Goal: Task Accomplishment & Management: Complete application form

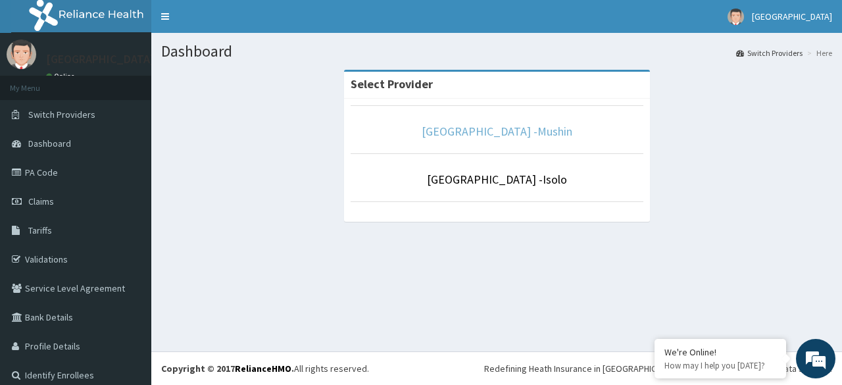
click at [475, 130] on link "Sentinel Hospital -Mushin" at bounding box center [497, 131] width 151 height 15
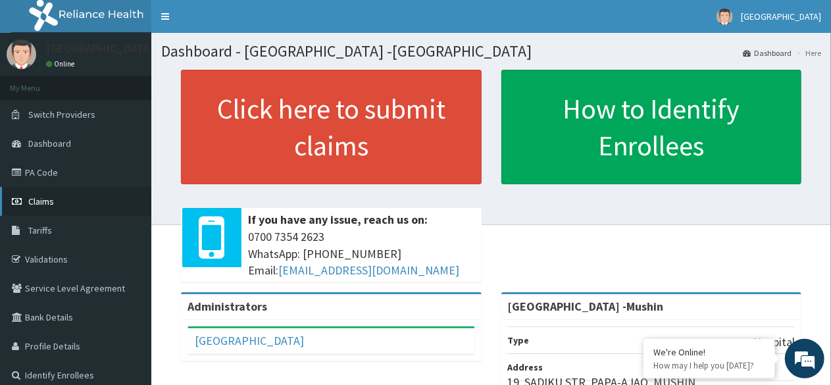
click at [41, 201] on span "Claims" at bounding box center [41, 201] width 26 height 12
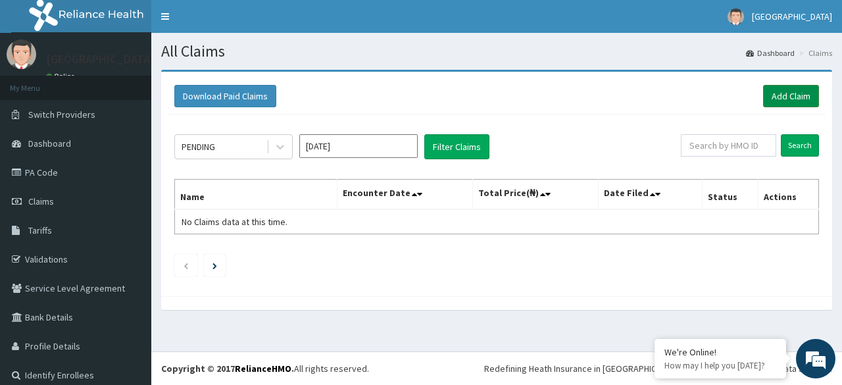
click at [776, 99] on link "Add Claim" at bounding box center [791, 96] width 56 height 22
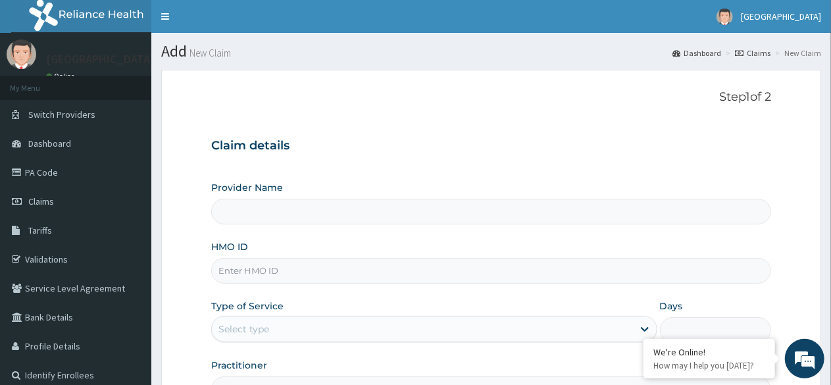
type input "[GEOGRAPHIC_DATA] -Mushin"
click at [253, 263] on input "HMO ID" at bounding box center [491, 271] width 560 height 26
type input "LAI/10029/A"
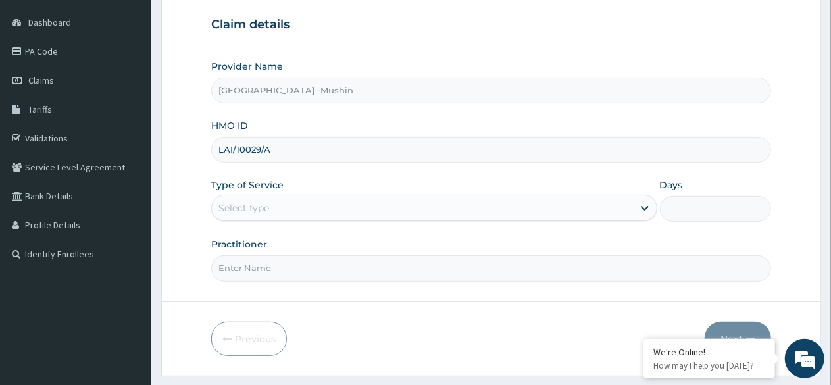
scroll to position [153, 0]
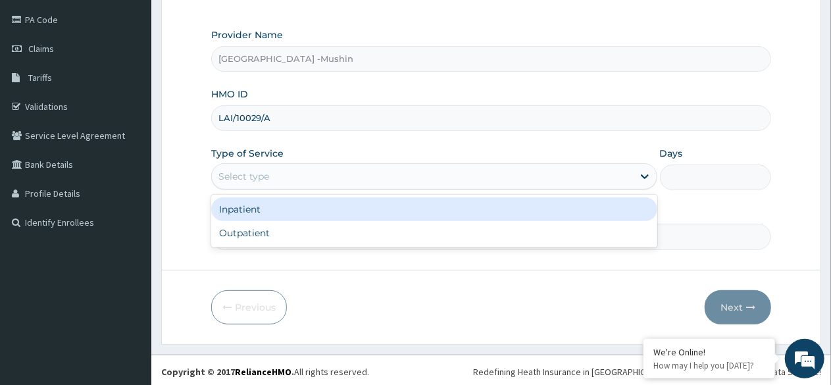
click at [365, 166] on div "Select type" at bounding box center [422, 176] width 420 height 21
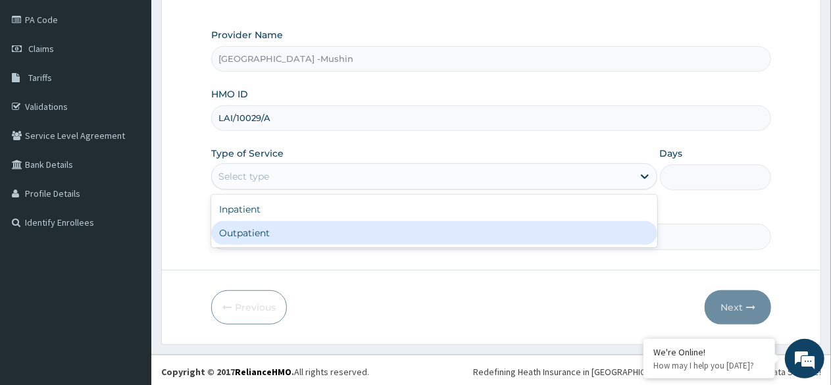
click at [303, 232] on div "Outpatient" at bounding box center [433, 233] width 445 height 24
type input "1"
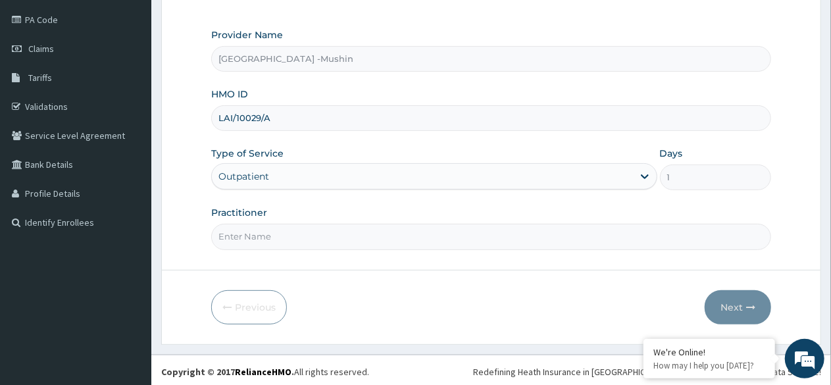
click at [345, 232] on input "Practitioner" at bounding box center [491, 237] width 560 height 26
type input "DR. [GEOGRAPHIC_DATA]"
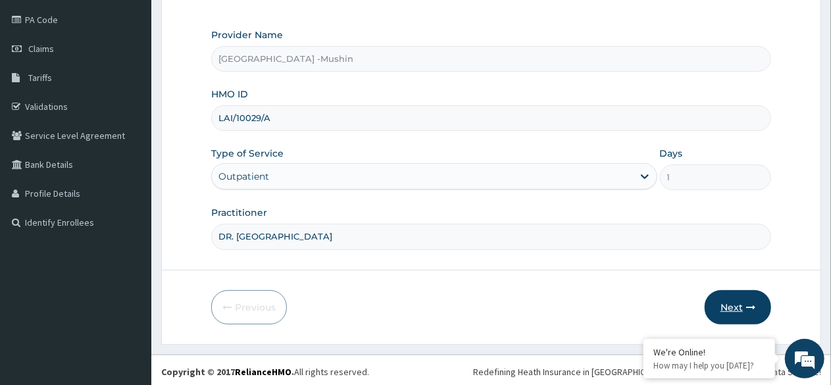
click at [738, 299] on button "Next" at bounding box center [738, 307] width 66 height 34
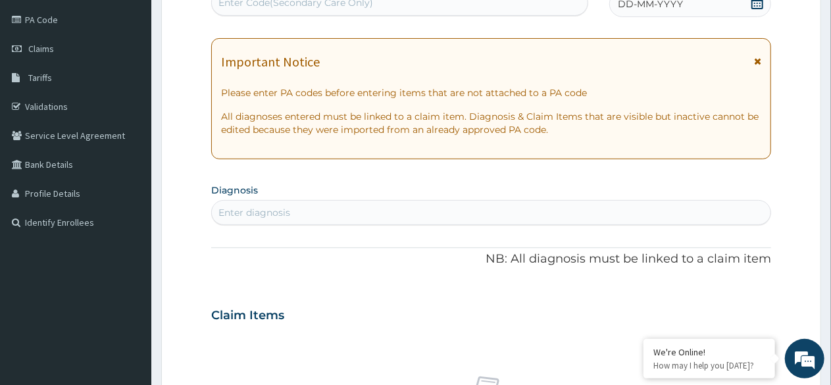
click at [759, 1] on icon at bounding box center [757, 2] width 13 height 13
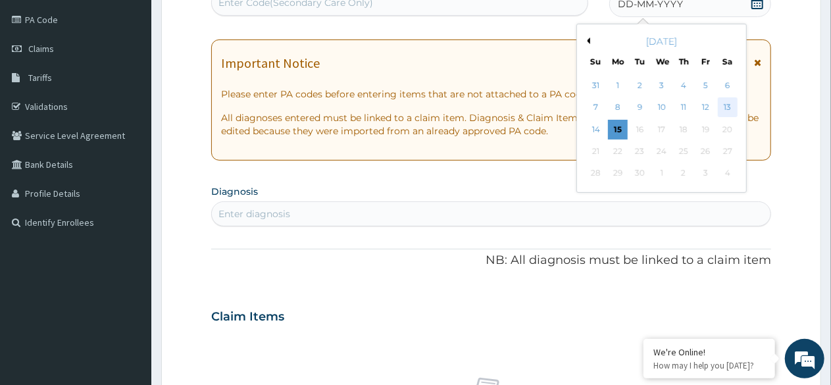
click at [728, 110] on div "13" at bounding box center [728, 108] width 20 height 20
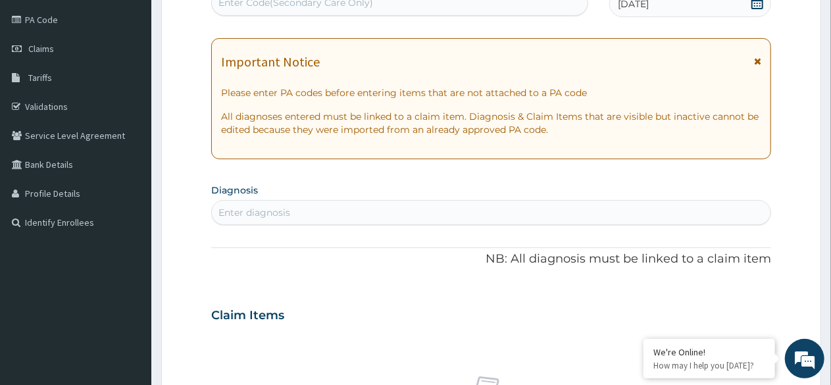
click at [299, 207] on div "Enter diagnosis" at bounding box center [491, 212] width 559 height 21
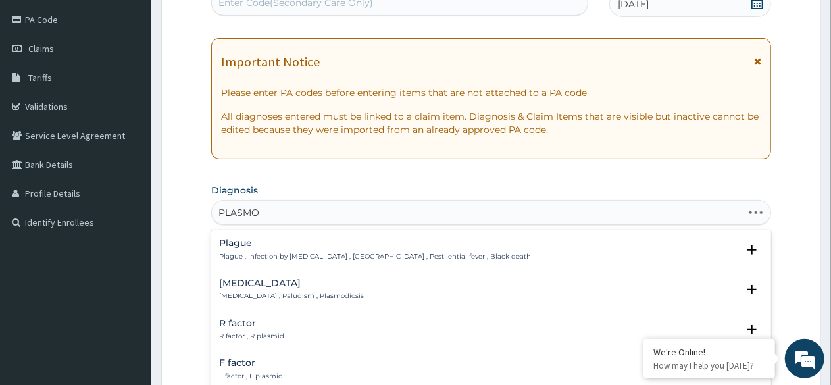
type input "PLASMOD"
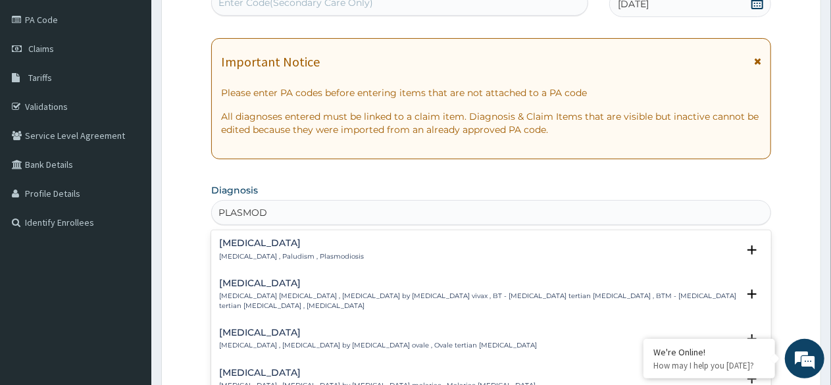
click at [266, 259] on p "[MEDICAL_DATA] , Paludism , Plasmodiosis" at bounding box center [291, 256] width 145 height 9
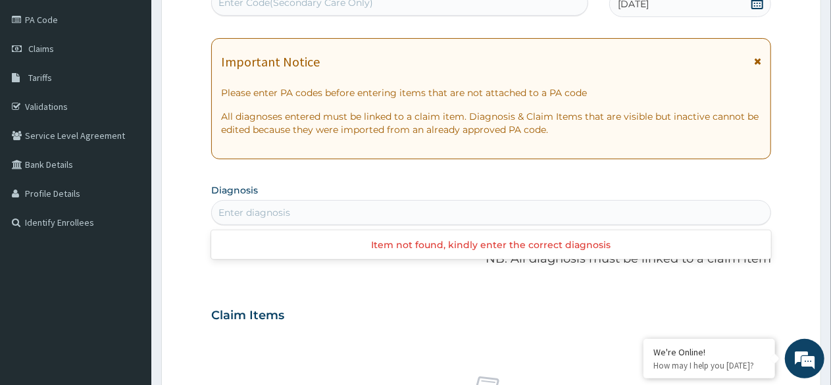
click at [295, 205] on div "Enter diagnosis" at bounding box center [491, 212] width 559 height 21
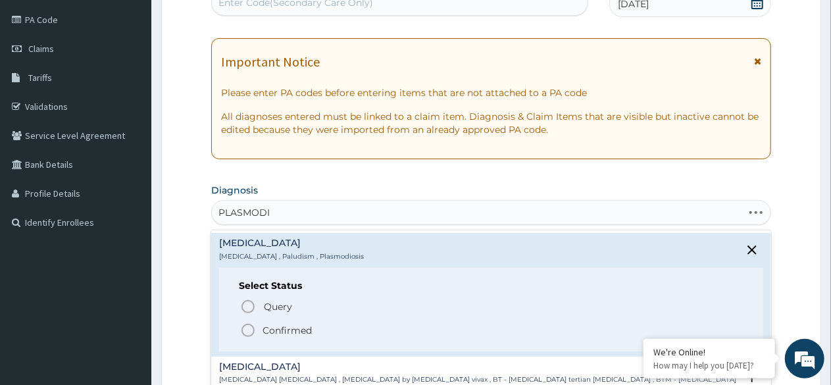
type input "PLASMODIA"
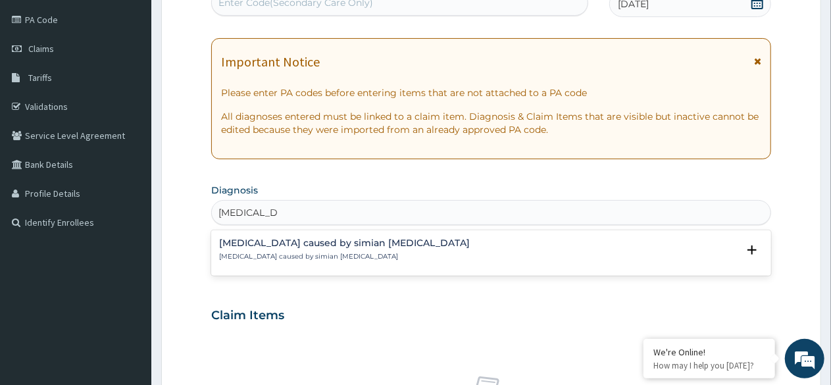
click at [305, 245] on h4 "[MEDICAL_DATA] caused by simian [MEDICAL_DATA]" at bounding box center [344, 243] width 251 height 10
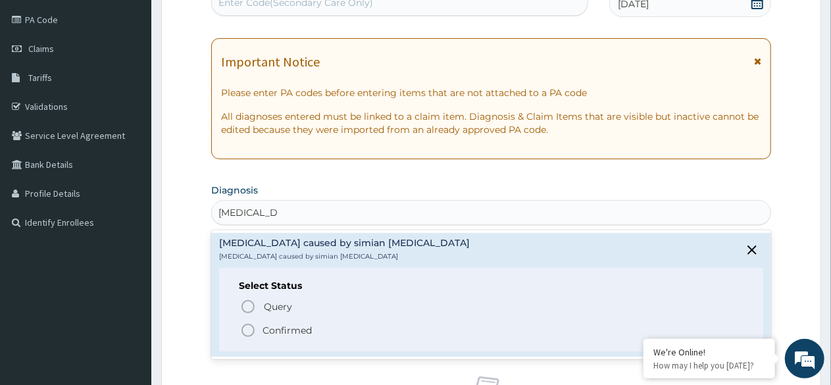
click at [244, 330] on icon "status option filled" at bounding box center [248, 330] width 16 height 16
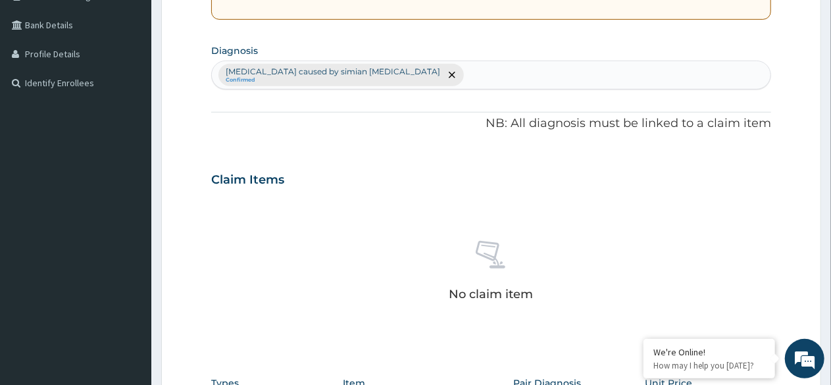
scroll to position [284, 0]
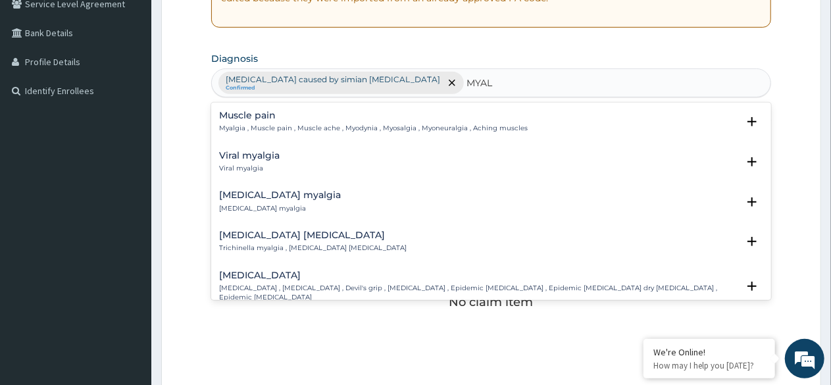
type input "MYALG"
click at [257, 127] on p "Myalgia , Muscle pain , Muscle ache , Myodynia , Myosalgia , Myoneuralgia , Ach…" at bounding box center [373, 128] width 309 height 9
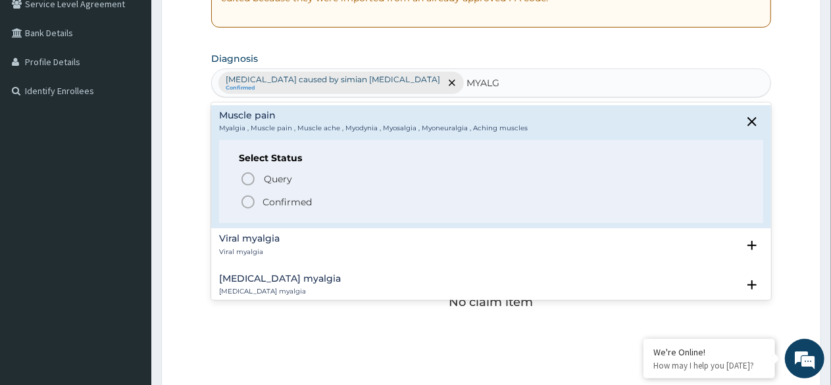
click at [245, 198] on icon "status option filled" at bounding box center [248, 202] width 16 height 16
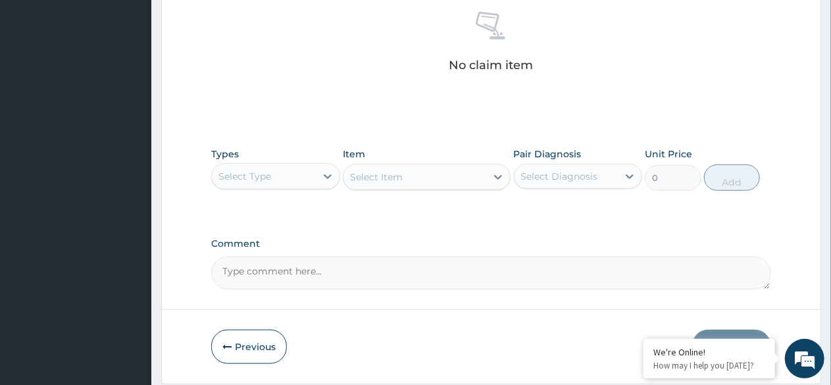
scroll to position [561, 0]
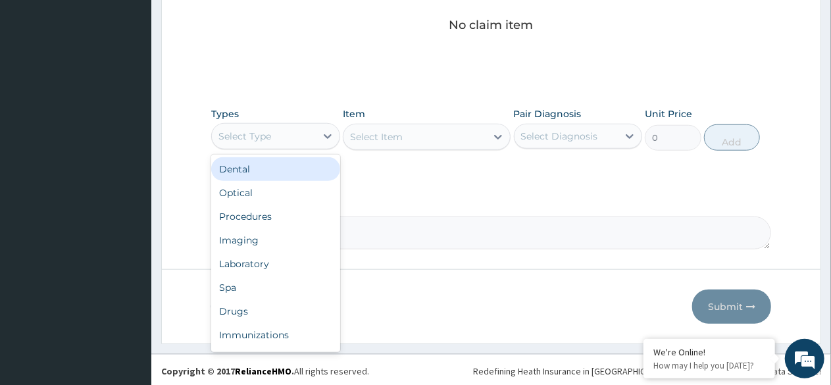
click at [262, 217] on div "Procedures" at bounding box center [275, 217] width 129 height 24
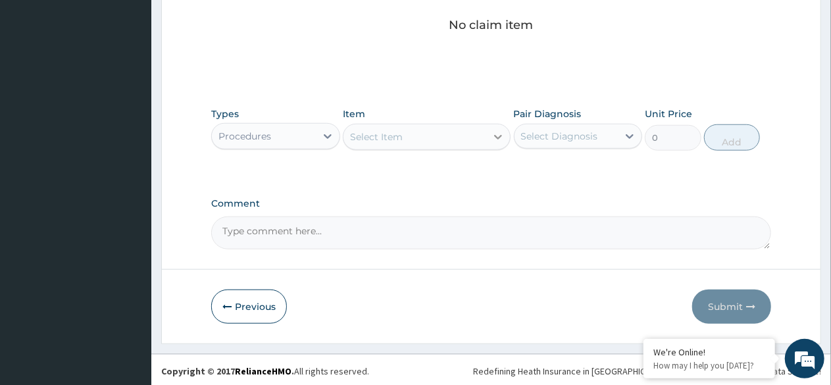
click at [493, 135] on icon at bounding box center [498, 136] width 13 height 13
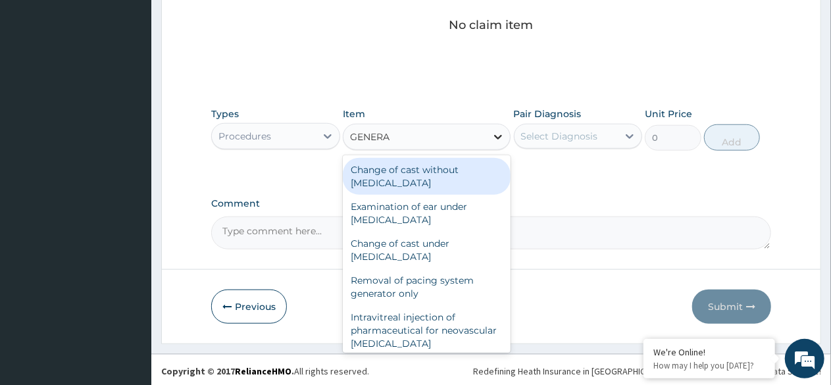
type input "GENERAL"
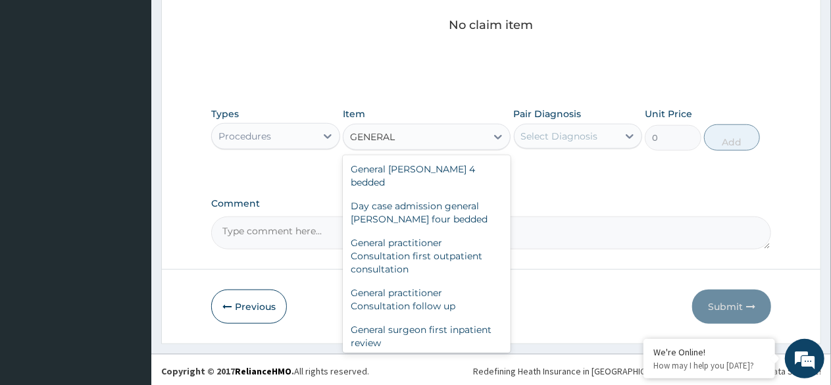
scroll to position [125, 0]
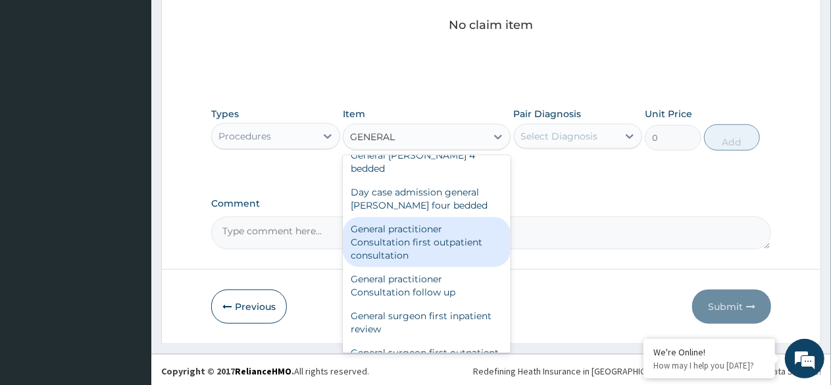
click at [428, 217] on div "General practitioner Consultation first outpatient consultation" at bounding box center [427, 242] width 168 height 50
type input "3000"
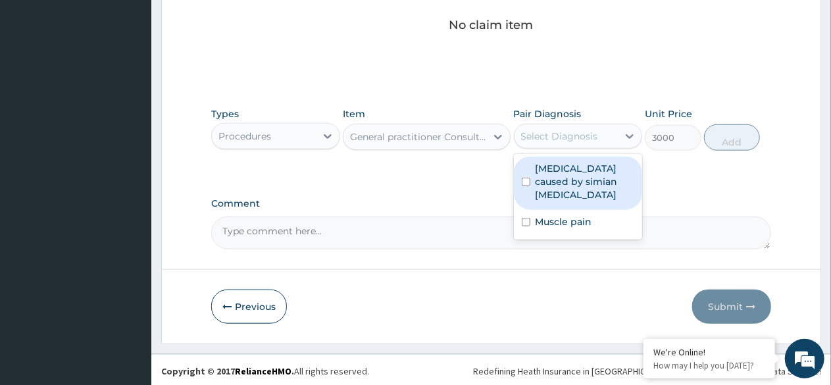
click at [561, 134] on div "Select Diagnosis" at bounding box center [559, 136] width 77 height 13
click at [580, 166] on label "[MEDICAL_DATA] caused by simian [MEDICAL_DATA]" at bounding box center [585, 181] width 99 height 39
checkbox input "true"
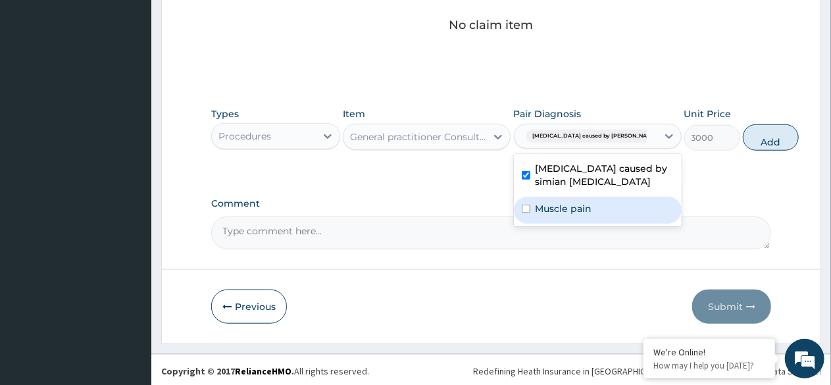
click at [579, 209] on label "Muscle pain" at bounding box center [564, 208] width 57 height 13
checkbox input "true"
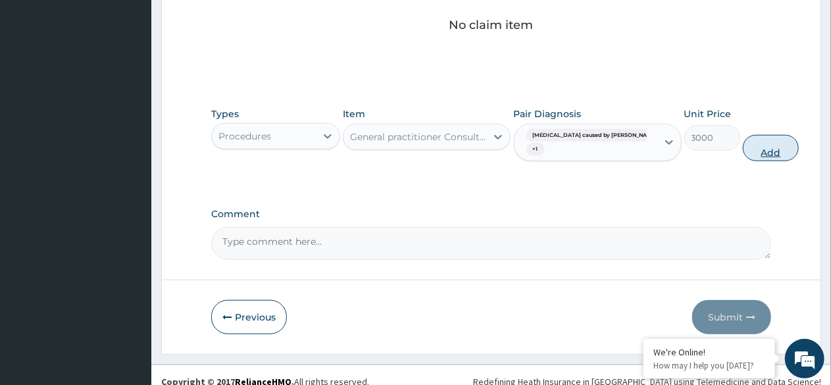
click at [743, 147] on button "Add" at bounding box center [771, 148] width 56 height 26
type input "0"
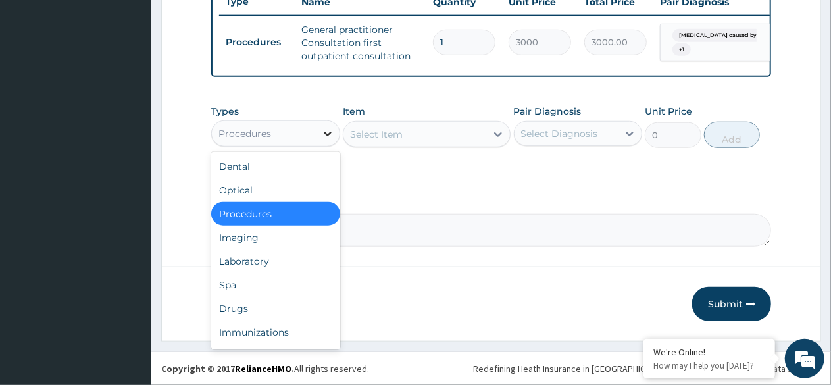
click at [322, 130] on icon at bounding box center [327, 133] width 13 height 13
click at [252, 262] on div "Laboratory" at bounding box center [275, 261] width 129 height 24
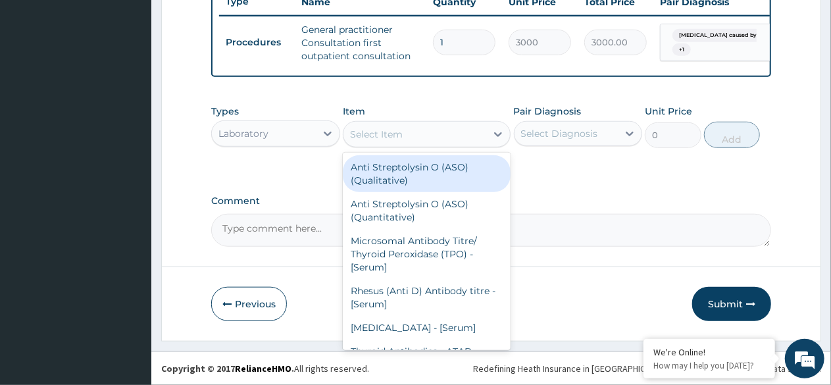
click at [412, 135] on div "Select Item" at bounding box center [414, 134] width 143 height 21
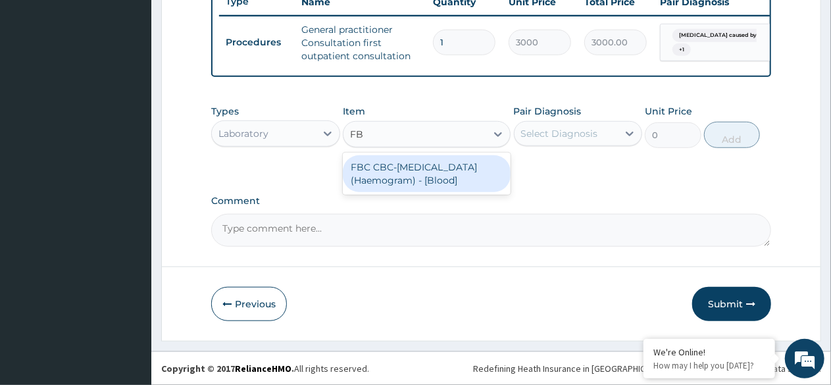
type input "FBC"
click at [426, 181] on div "FBC CBC-[MEDICAL_DATA] (Haemogram) - [Blood]" at bounding box center [427, 173] width 168 height 37
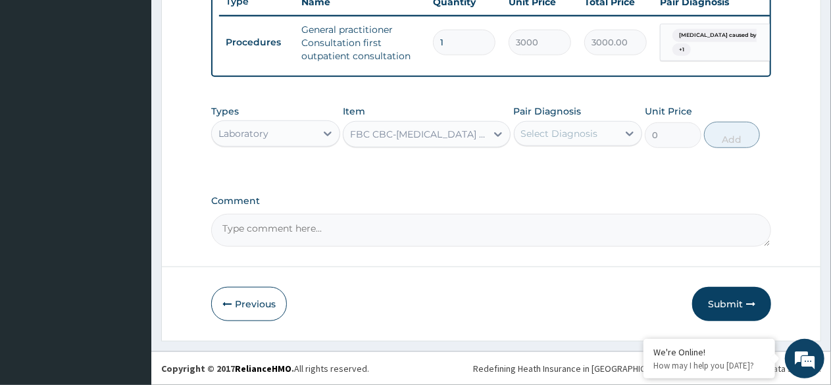
type input "3000"
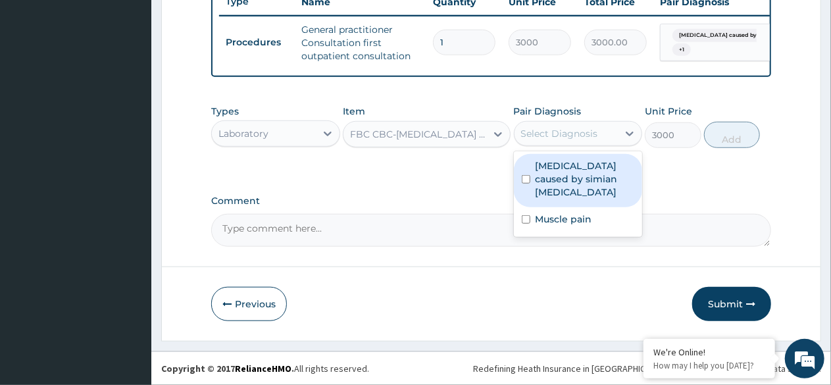
click at [572, 183] on label "[MEDICAL_DATA] caused by simian [MEDICAL_DATA]" at bounding box center [585, 178] width 99 height 39
checkbox input "true"
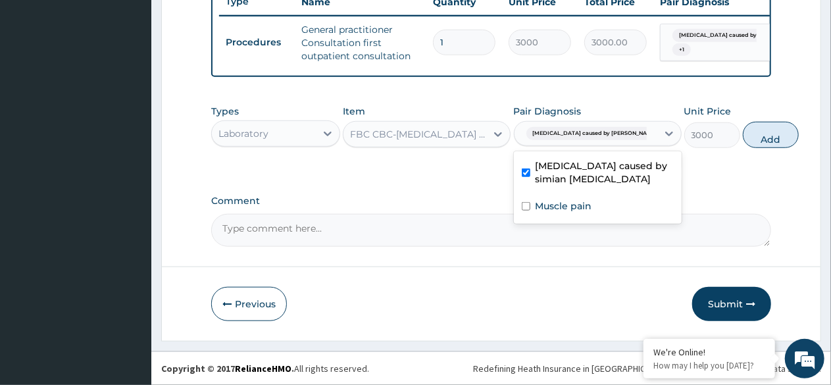
click at [573, 213] on label "Muscle pain" at bounding box center [564, 205] width 57 height 13
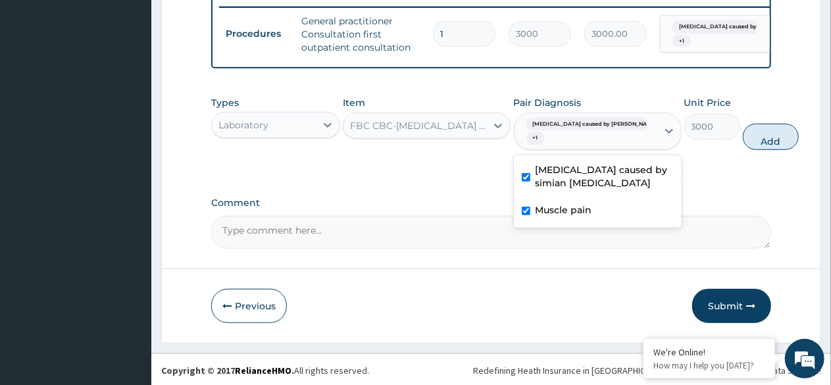
checkbox input "true"
click at [743, 148] on button "Add" at bounding box center [771, 137] width 56 height 26
type input "0"
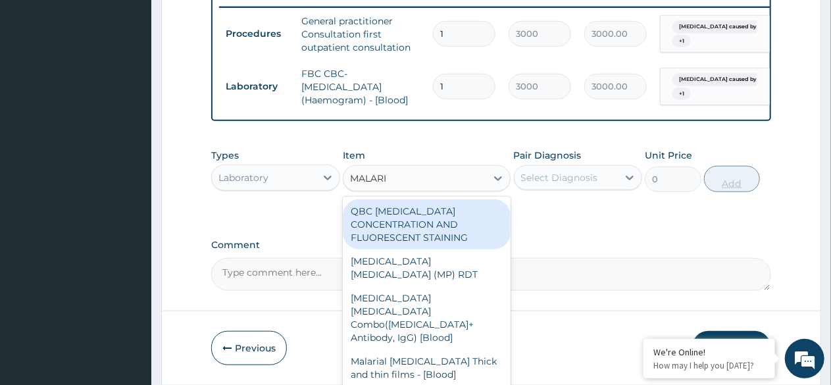
type input "MALARIA"
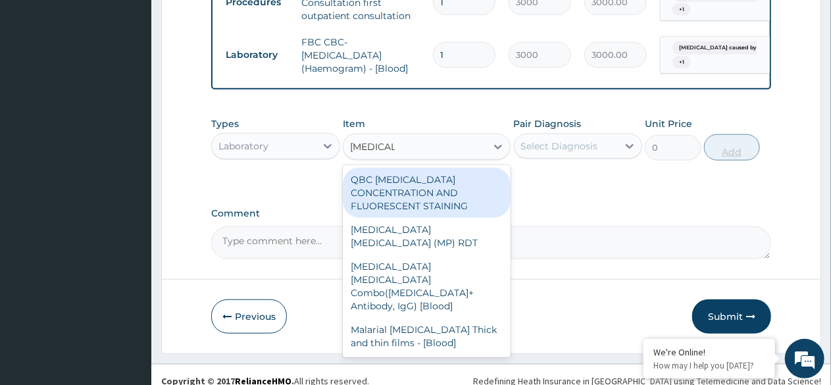
scroll to position [555, 0]
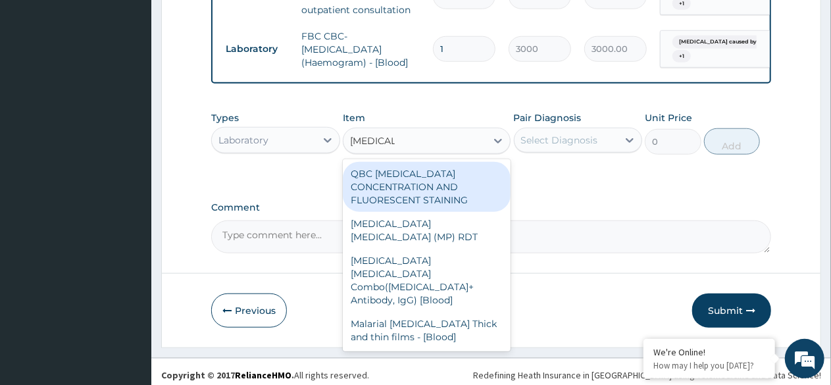
click at [466, 235] on div "[MEDICAL_DATA] [MEDICAL_DATA] (MP) RDT" at bounding box center [427, 230] width 168 height 37
type input "1500"
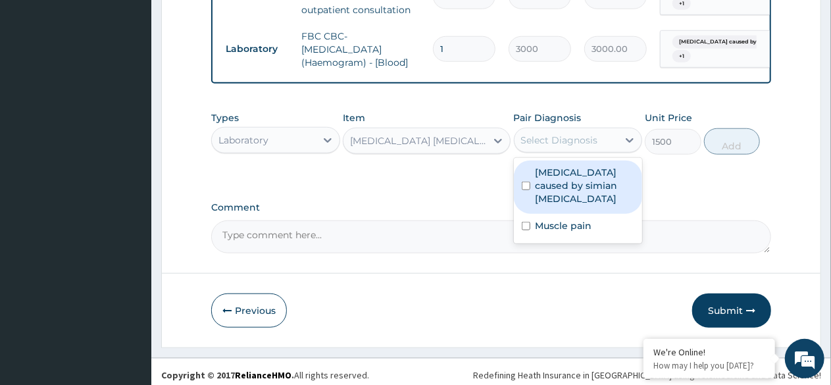
click at [575, 178] on label "[MEDICAL_DATA] caused by simian [MEDICAL_DATA]" at bounding box center [585, 185] width 99 height 39
checkbox input "true"
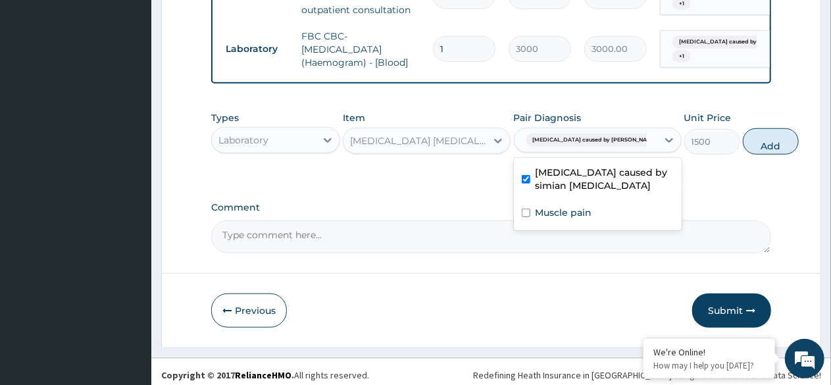
click at [571, 219] on label "Muscle pain" at bounding box center [564, 212] width 57 height 13
checkbox input "true"
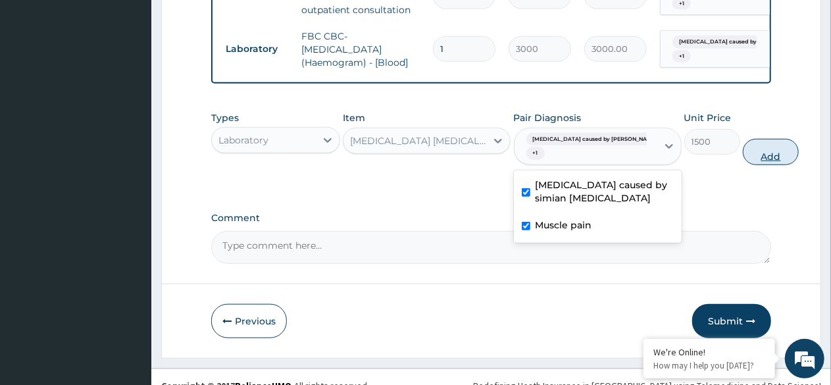
click at [743, 164] on button "Add" at bounding box center [771, 152] width 56 height 26
type input "0"
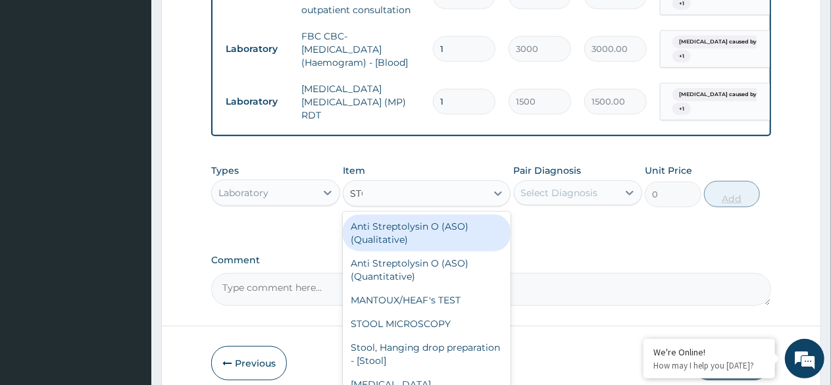
type input "STOO"
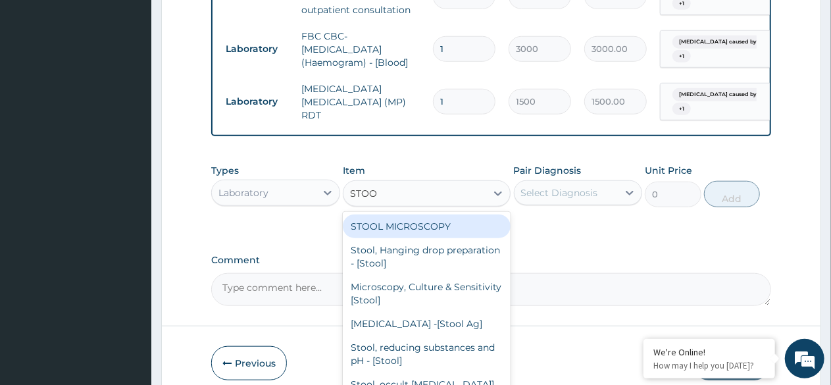
click at [428, 234] on div "STOOL MICROSCOPY" at bounding box center [427, 226] width 168 height 24
type input "2000"
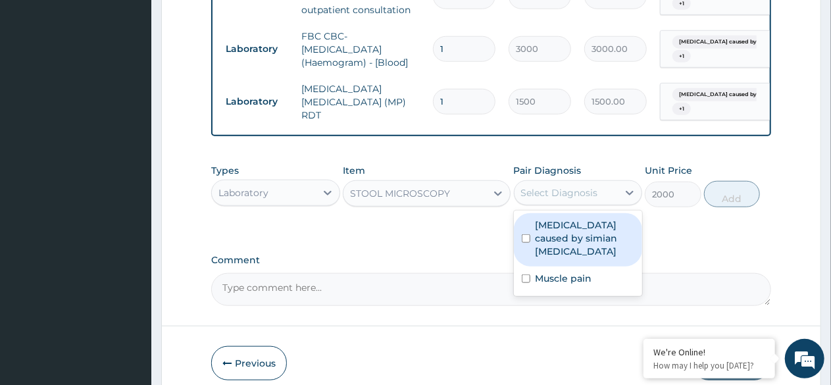
click at [570, 233] on label "Malaria caused by simian plasmodia" at bounding box center [585, 237] width 99 height 39
checkbox input "true"
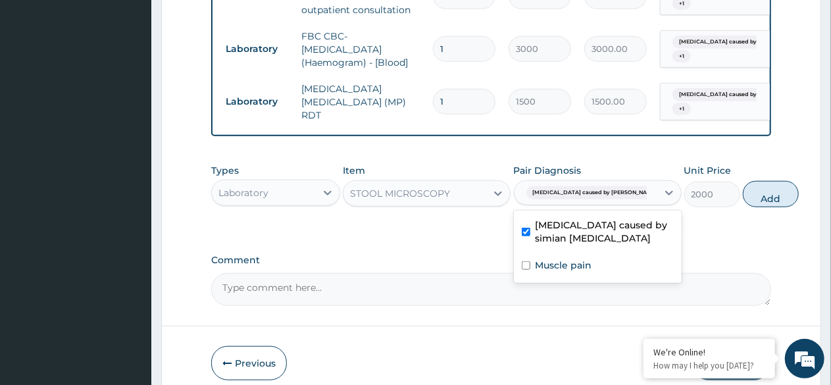
click at [568, 280] on div "Muscle pain" at bounding box center [598, 266] width 168 height 27
checkbox input "true"
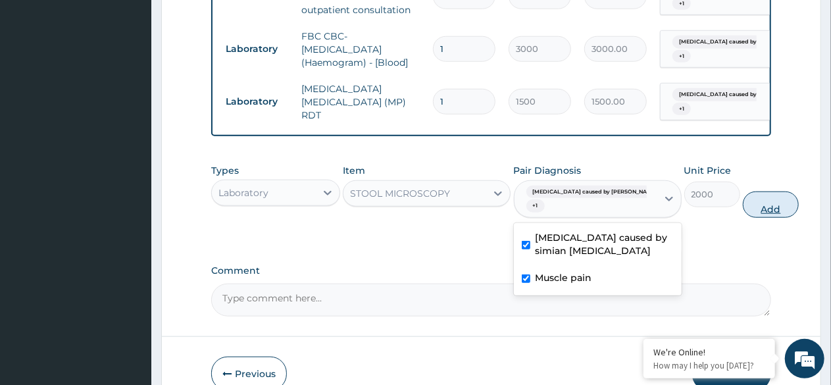
click at [743, 212] on button "Add" at bounding box center [771, 204] width 56 height 26
type input "0"
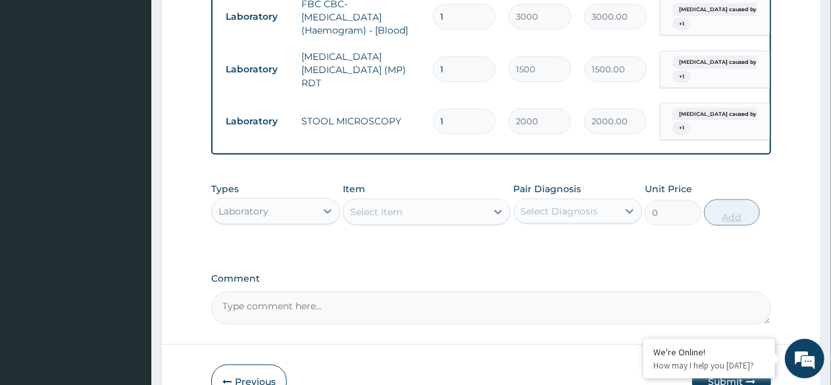
scroll to position [614, 0]
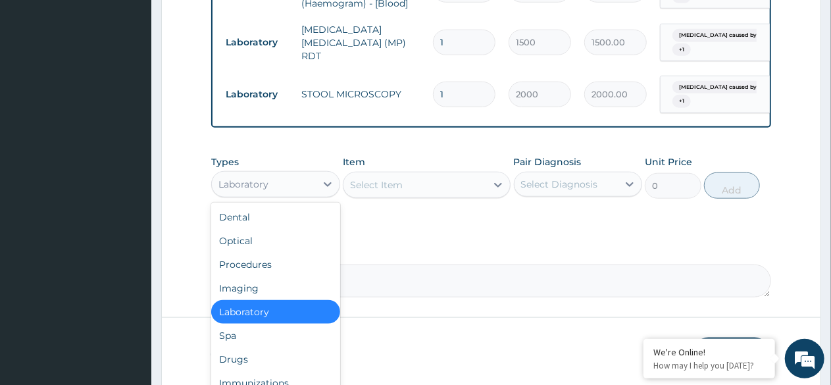
click at [243, 366] on div "Drugs" at bounding box center [275, 359] width 129 height 24
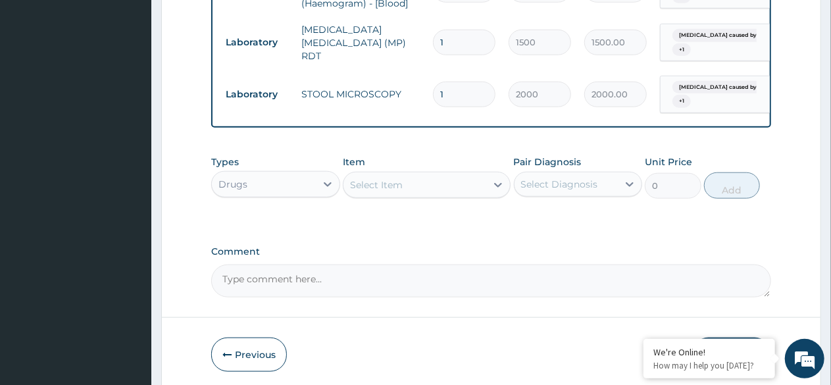
click at [413, 191] on div "Select Item" at bounding box center [414, 184] width 143 height 21
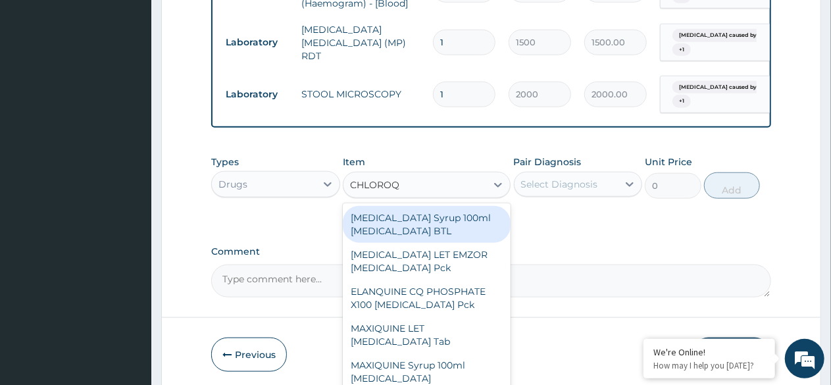
type input "CHLOROQU"
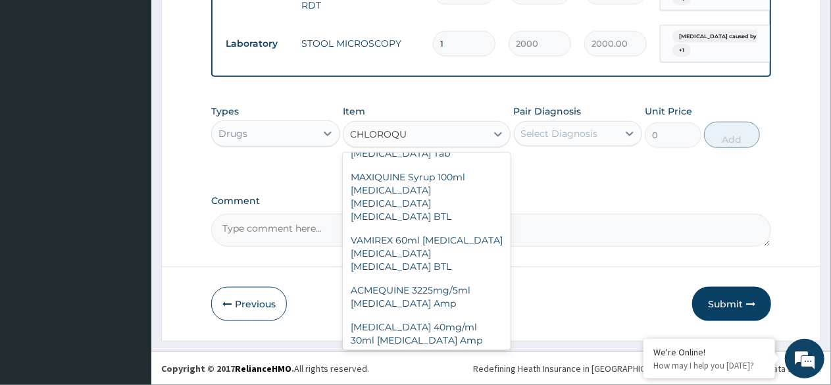
scroll to position [142, 0]
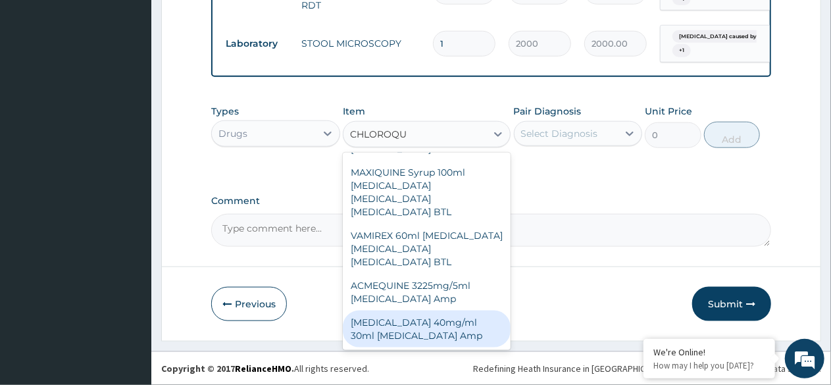
click at [428, 316] on div "CHLOROQUINE 40mg/ml 30ml Chloroquine phosphate Amp" at bounding box center [427, 329] width 168 height 37
type input "264.5"
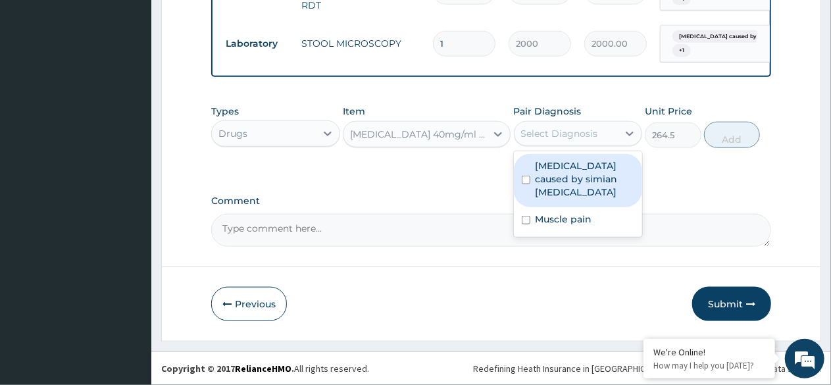
click at [570, 133] on div "Select Diagnosis" at bounding box center [559, 133] width 77 height 13
click at [572, 176] on label "Malaria caused by simian plasmodia" at bounding box center [585, 178] width 99 height 39
checkbox input "true"
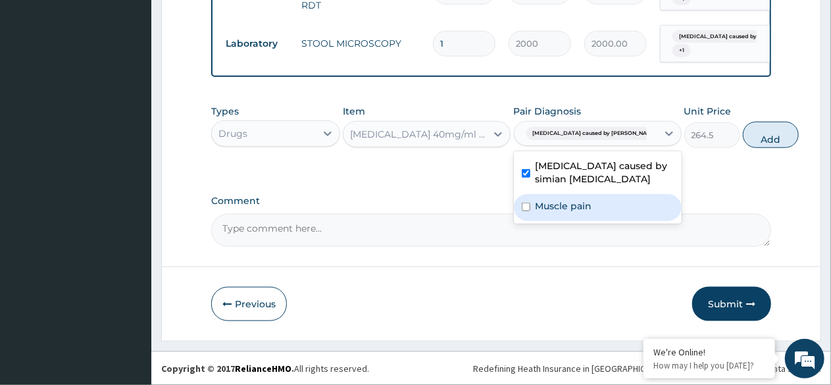
click at [573, 216] on div "Muscle pain" at bounding box center [598, 207] width 168 height 27
checkbox input "true"
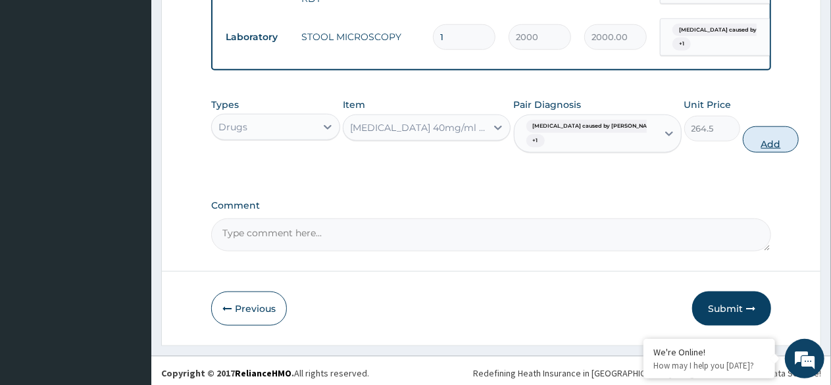
click at [743, 147] on button "Add" at bounding box center [771, 139] width 56 height 26
type input "0"
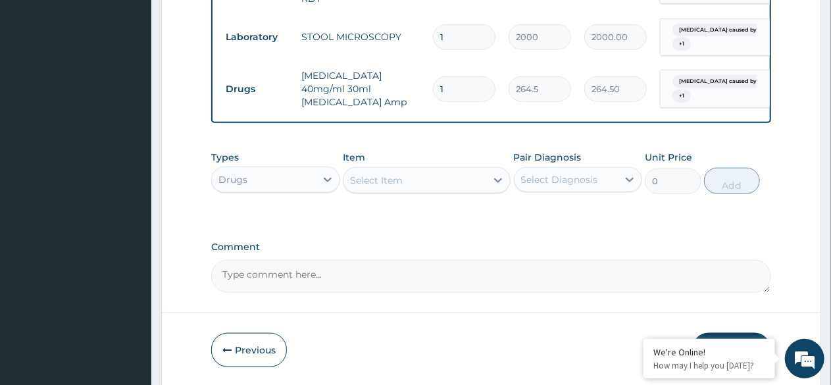
click at [464, 81] on input "1" at bounding box center [464, 89] width 63 height 26
type input "0.00"
type input "4"
type input "1058.00"
type input "4"
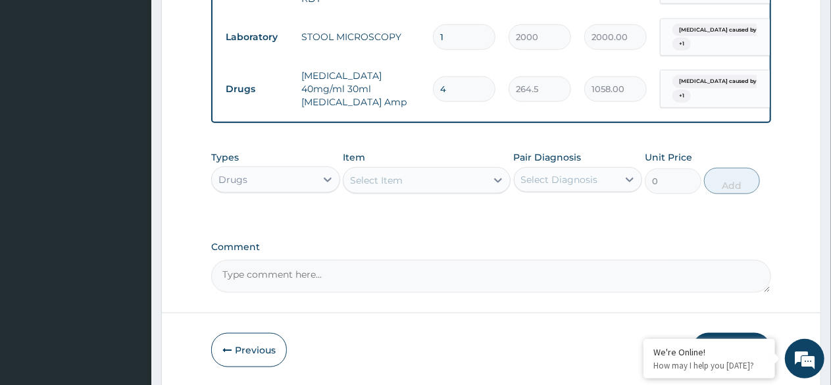
click at [437, 184] on div "Select Item" at bounding box center [414, 180] width 143 height 21
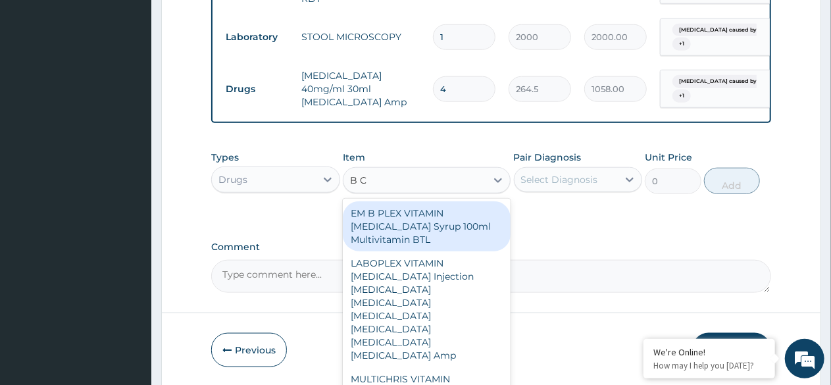
type input "B CO"
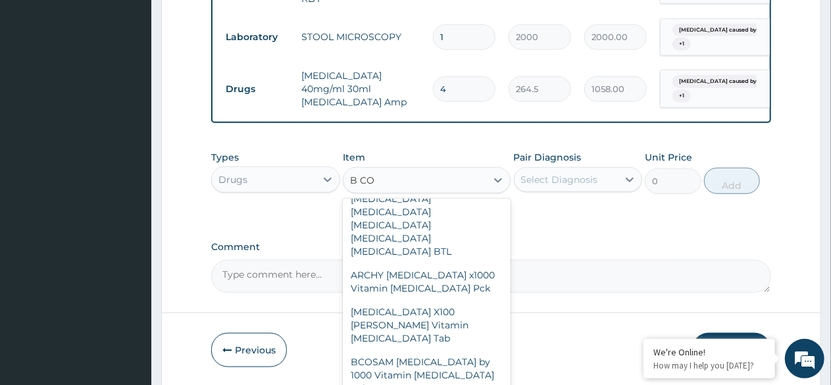
scroll to position [427, 0]
type input "230"
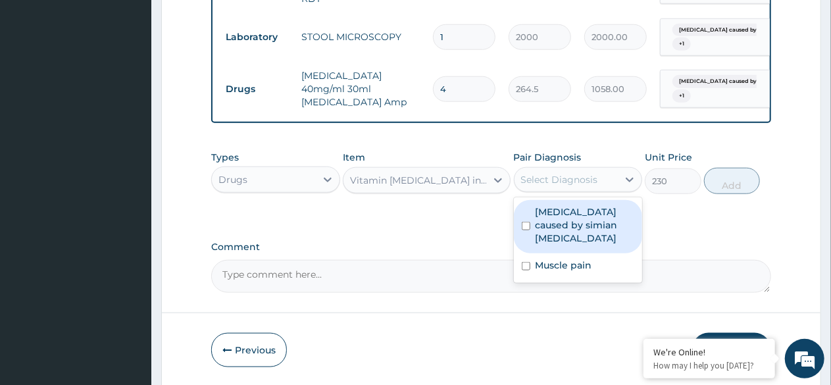
click at [568, 220] on label "Malaria caused by simian plasmodia" at bounding box center [585, 224] width 99 height 39
checkbox input "true"
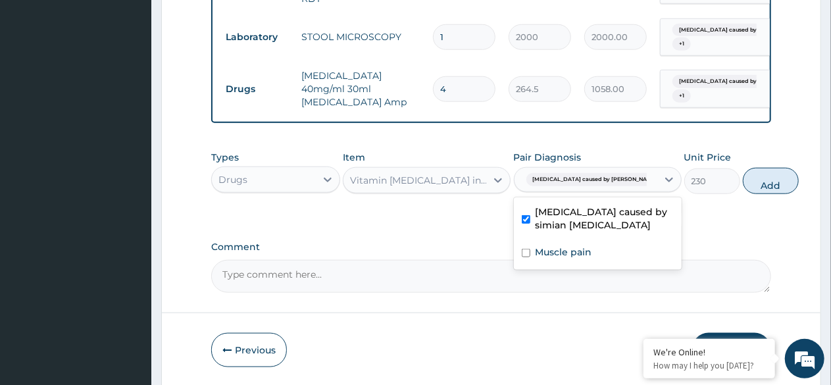
click at [573, 267] on div "Muscle pain" at bounding box center [598, 253] width 168 height 27
checkbox input "true"
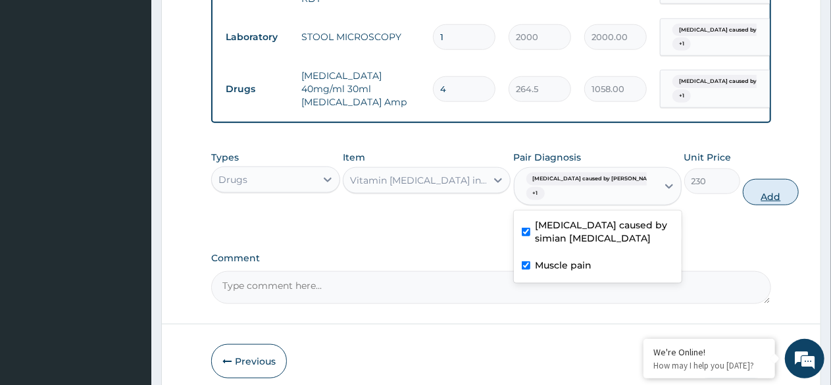
click at [743, 200] on button "Add" at bounding box center [771, 192] width 56 height 26
type input "0"
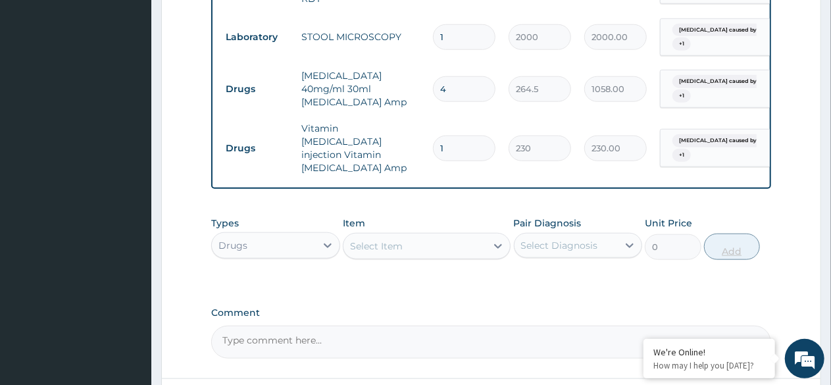
type input "0.00"
type input "4"
type input "920.00"
type input "4"
click at [383, 242] on div "Select Item" at bounding box center [376, 246] width 53 height 13
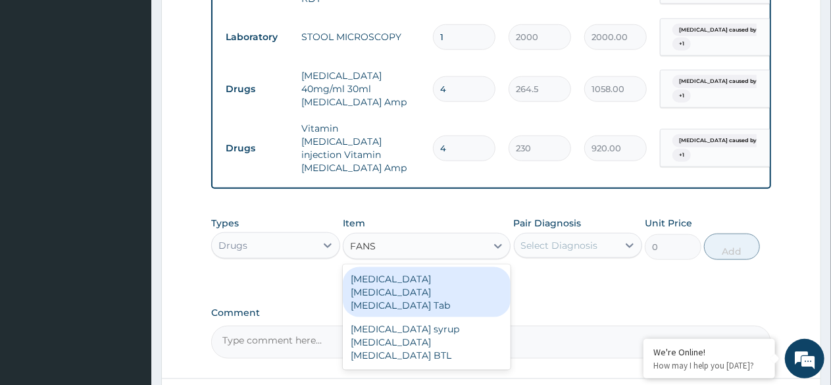
type input "FANSI"
click at [416, 282] on div "[MEDICAL_DATA] [MEDICAL_DATA] [MEDICAL_DATA] Tab" at bounding box center [427, 292] width 168 height 50
type input "345"
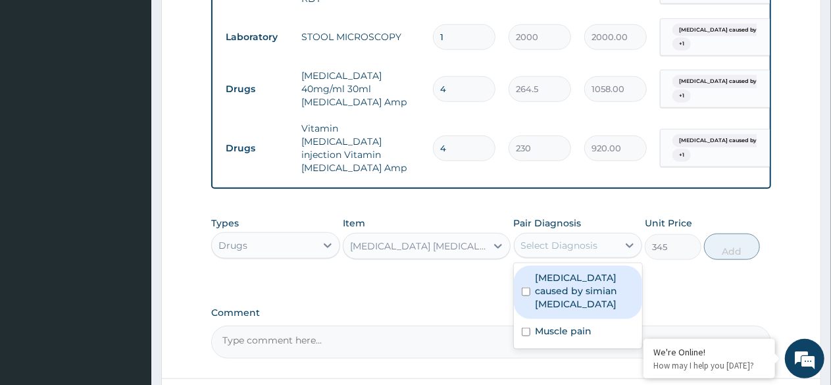
click at [578, 248] on div "Select Diagnosis" at bounding box center [567, 245] width 104 height 21
click at [572, 274] on label "[MEDICAL_DATA] caused by simian [MEDICAL_DATA]" at bounding box center [585, 290] width 99 height 39
checkbox input "true"
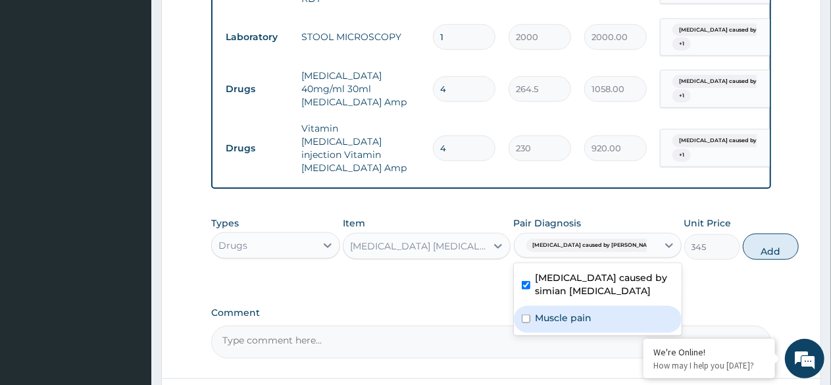
click at [561, 315] on label "Muscle pain" at bounding box center [564, 317] width 57 height 13
checkbox input "true"
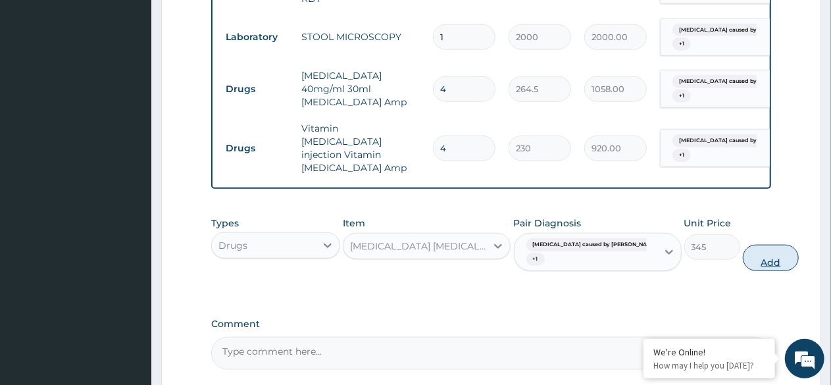
click at [743, 258] on button "Add" at bounding box center [771, 258] width 56 height 26
type input "0"
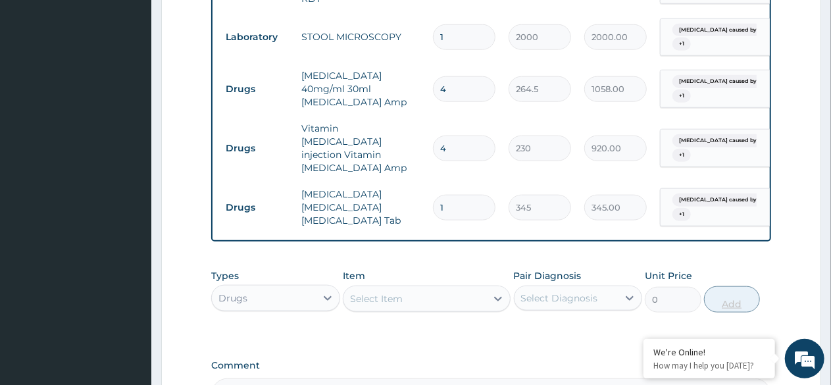
type input "0.00"
type input "3"
type input "1035.00"
type input "3"
click at [428, 293] on div "Select Item" at bounding box center [414, 298] width 143 height 21
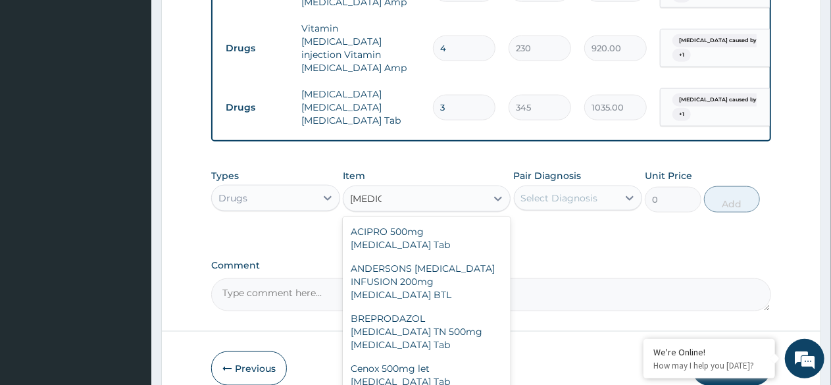
scroll to position [826, 0]
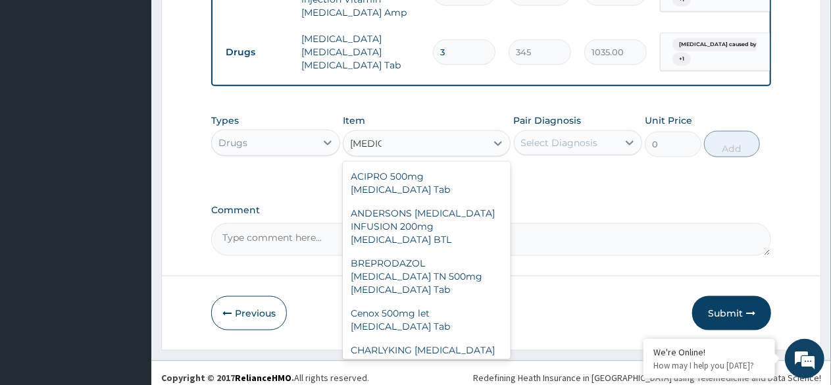
type input "CIPROT"
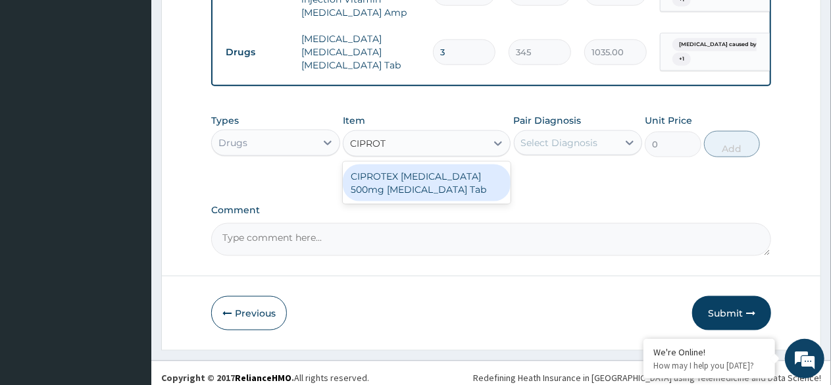
click at [453, 168] on div "CIPROTEX CIPROFLOXACIN 500mg Ciprofloxacin Tab" at bounding box center [427, 182] width 168 height 37
type input "201.25"
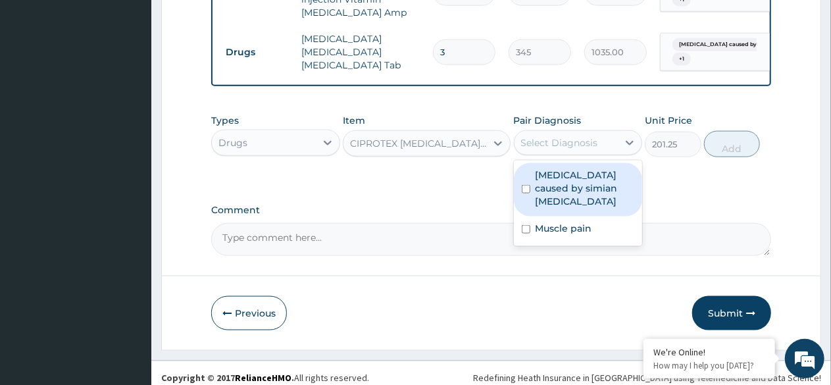
click at [569, 182] on label "[MEDICAL_DATA] caused by simian [MEDICAL_DATA]" at bounding box center [585, 187] width 99 height 39
checkbox input "true"
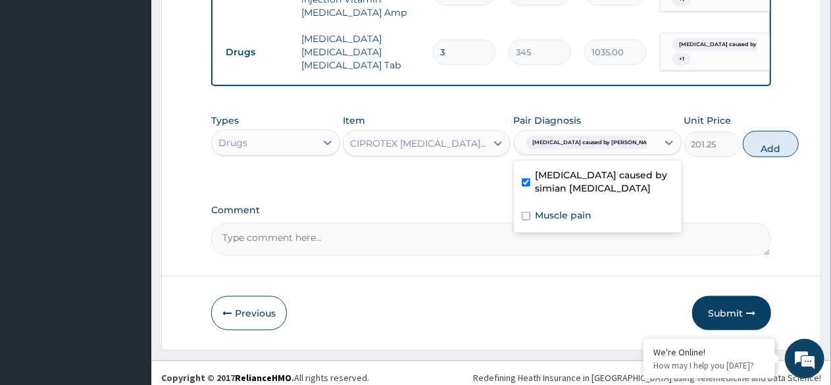
click at [572, 209] on label "Muscle pain" at bounding box center [564, 215] width 57 height 13
checkbox input "true"
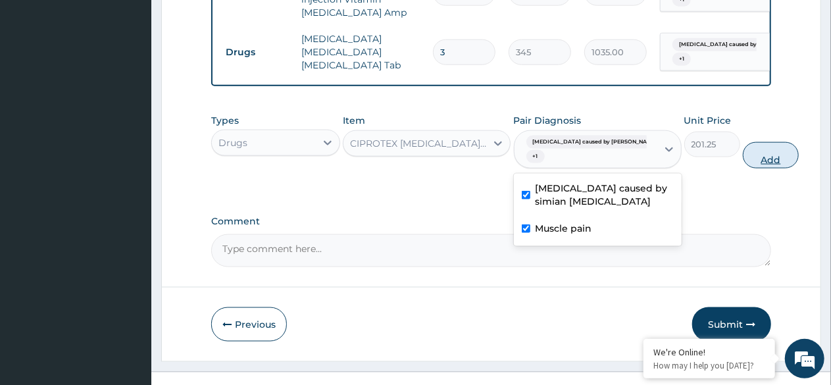
click at [743, 151] on button "Add" at bounding box center [771, 155] width 56 height 26
type input "0"
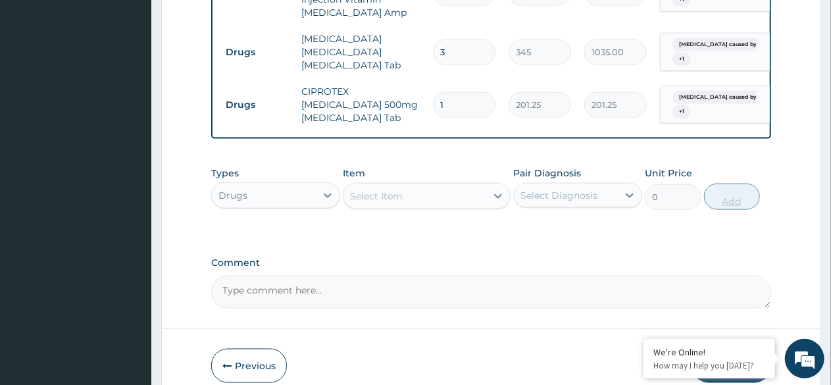
type input "14"
type input "2817.50"
type input "14"
click at [457, 191] on div "Select Item" at bounding box center [414, 196] width 143 height 21
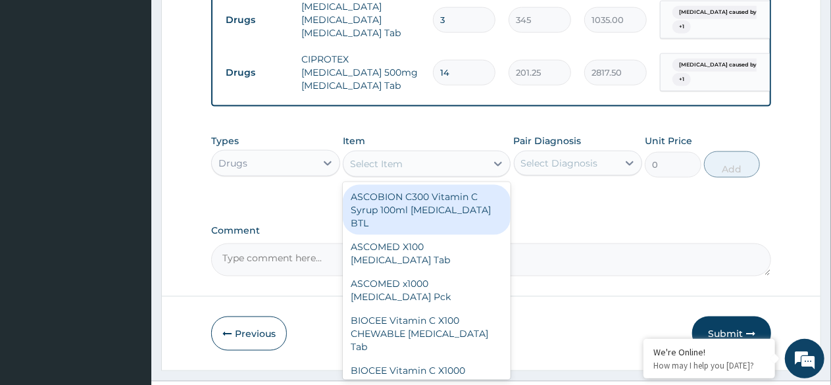
scroll to position [879, 0]
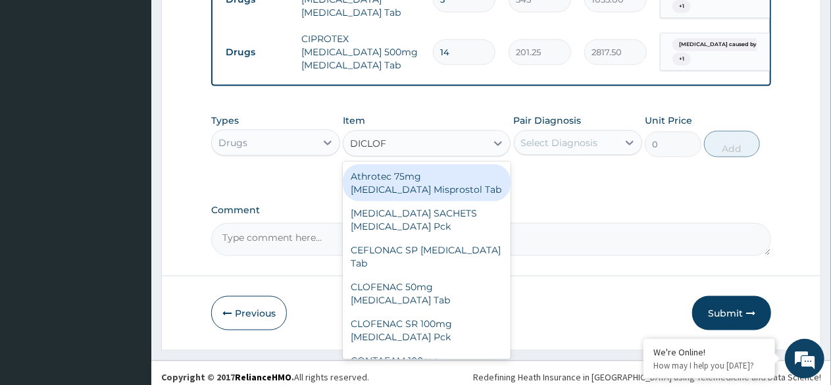
type input "DICLOFE"
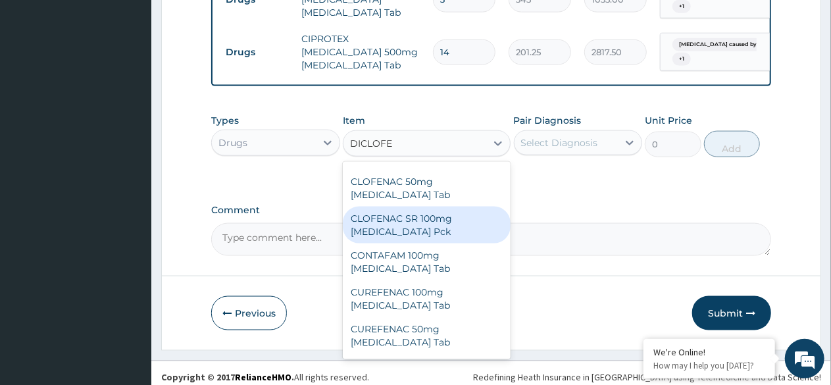
scroll to position [132, 0]
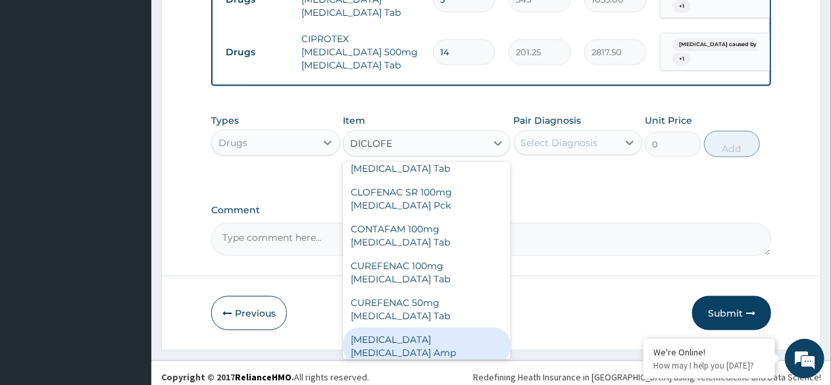
click at [443, 328] on div "Diclofenac Diclofenac Amp" at bounding box center [427, 346] width 168 height 37
type input "276"
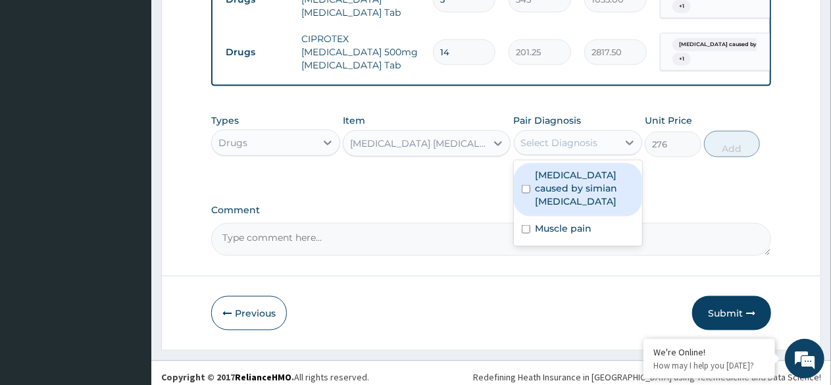
click at [559, 136] on div "Select Diagnosis" at bounding box center [559, 142] width 77 height 13
click at [565, 190] on div "[MEDICAL_DATA] caused by simian [MEDICAL_DATA]" at bounding box center [578, 189] width 129 height 53
checkbox input "true"
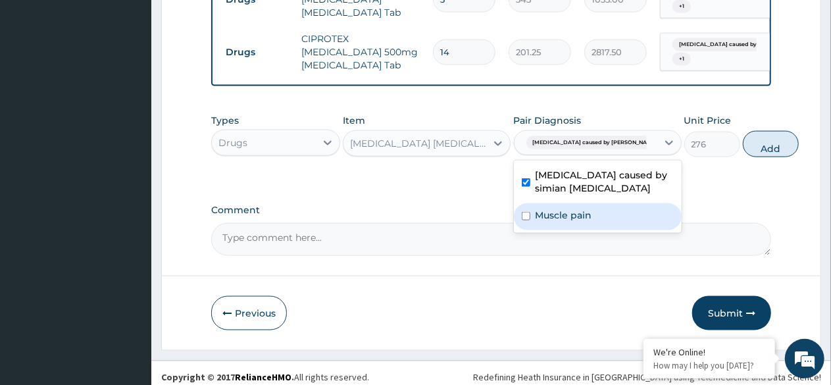
click at [549, 209] on label "Muscle pain" at bounding box center [564, 215] width 57 height 13
checkbox input "true"
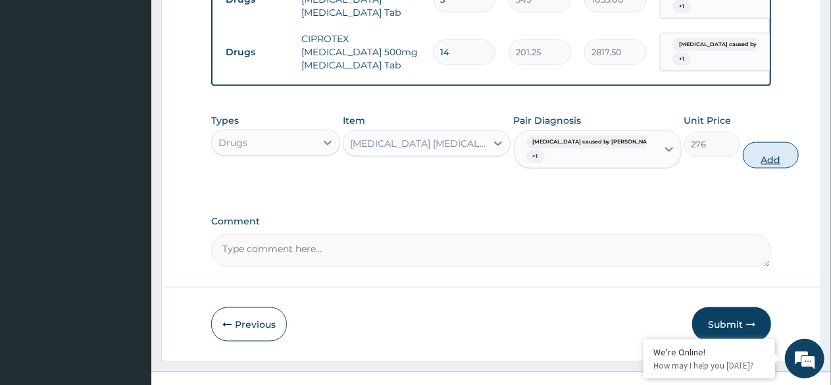
click at [743, 150] on button "Add" at bounding box center [771, 155] width 56 height 26
type input "0"
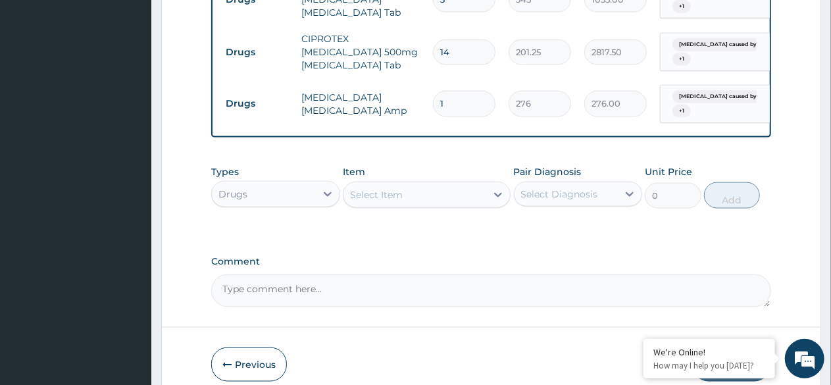
click at [375, 184] on div "Select Item" at bounding box center [414, 194] width 143 height 21
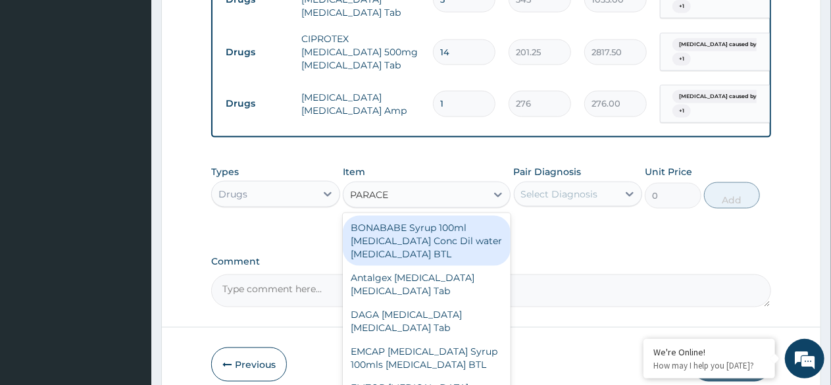
type input "PARACET"
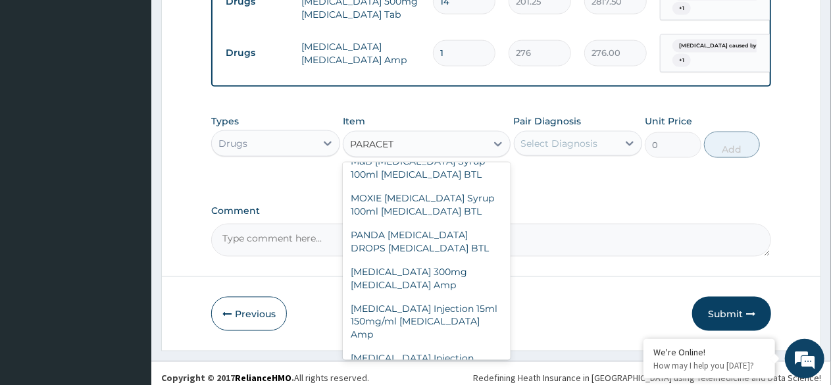
scroll to position [411, 0]
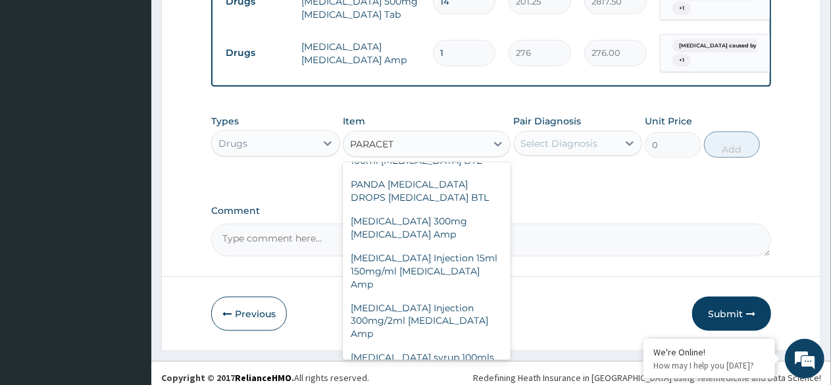
click at [427, 337] on div "PARACETAMOL Injection 300mg/2ml Acetaminophen Amp" at bounding box center [427, 321] width 168 height 50
type input "172.5"
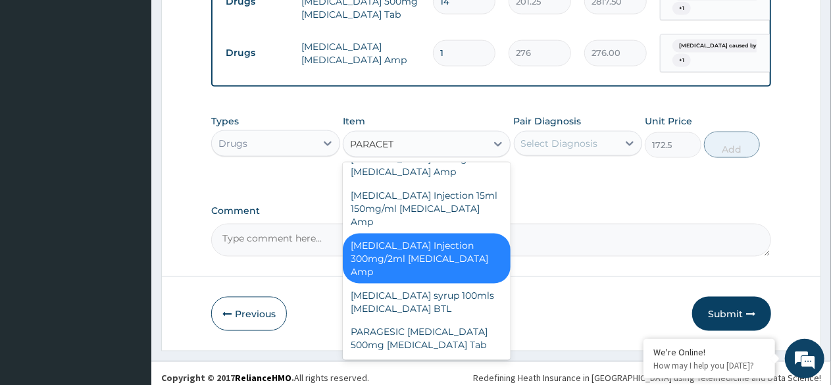
scroll to position [500, 0]
type input "PARACETAMO"
click at [439, 338] on div "PARAGESIC [MEDICAL_DATA] 500mg [MEDICAL_DATA] Tab" at bounding box center [427, 338] width 168 height 37
type input "17.25"
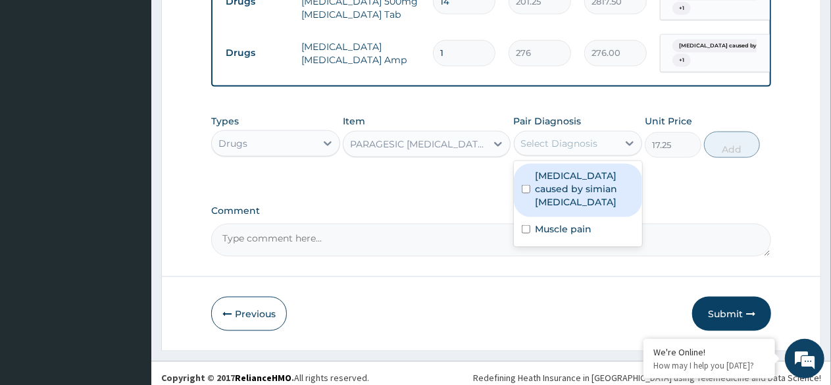
click at [575, 171] on label "[MEDICAL_DATA] caused by simian [MEDICAL_DATA]" at bounding box center [585, 188] width 99 height 39
checkbox input "true"
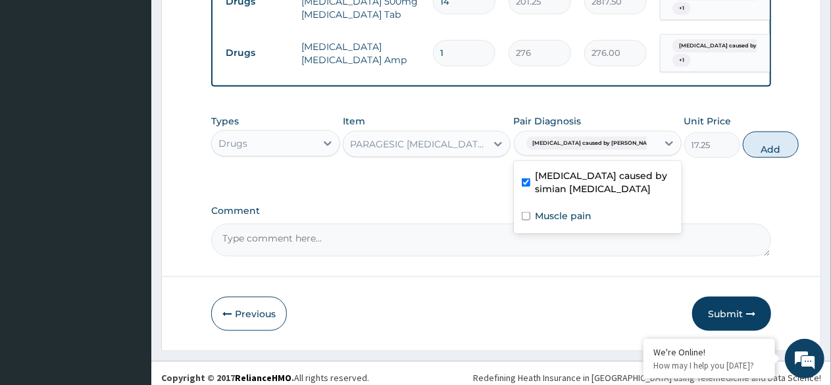
click at [575, 212] on label "Muscle pain" at bounding box center [564, 215] width 57 height 13
checkbox input "true"
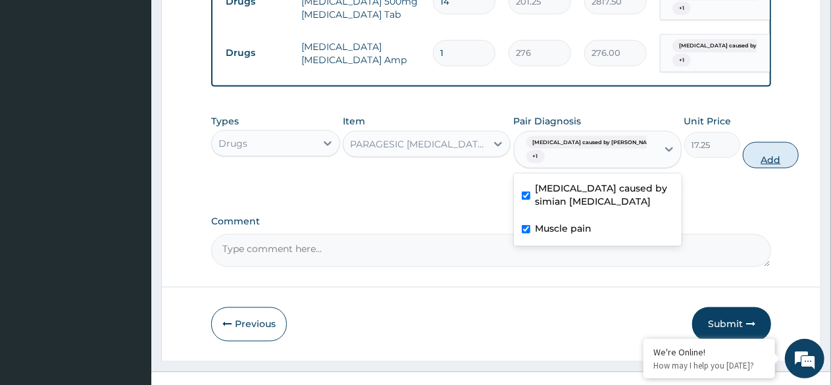
click at [743, 152] on button "Add" at bounding box center [771, 155] width 56 height 26
type input "0"
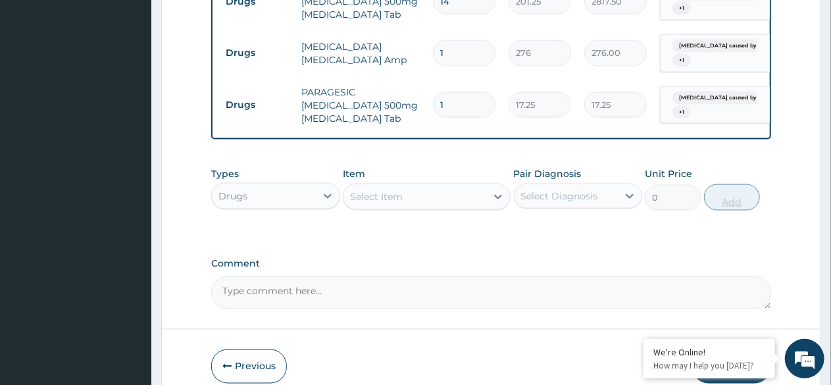
type input "18"
type input "310.50"
type input "18"
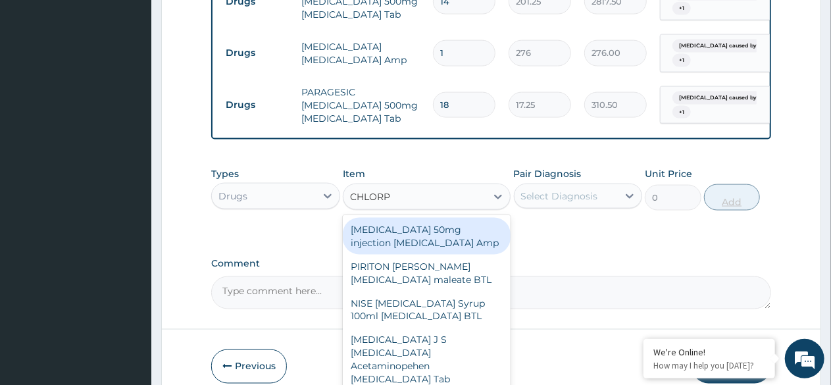
type input "CHLORPH"
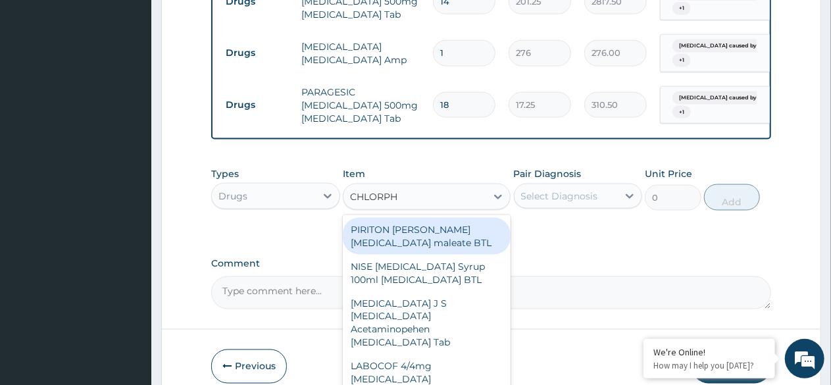
click at [413, 321] on div "[MEDICAL_DATA] J S [MEDICAL_DATA] Acetaminopehen [MEDICAL_DATA] Tab" at bounding box center [427, 322] width 168 height 63
type input "86.25"
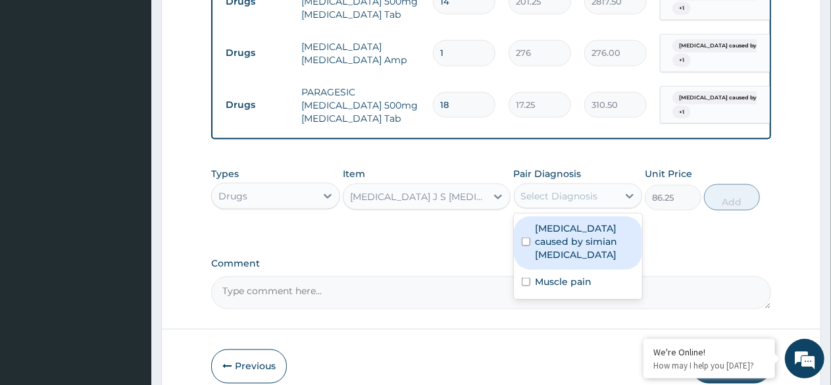
click at [559, 236] on label "Malaria caused by simian plasmodia" at bounding box center [585, 241] width 99 height 39
checkbox input "true"
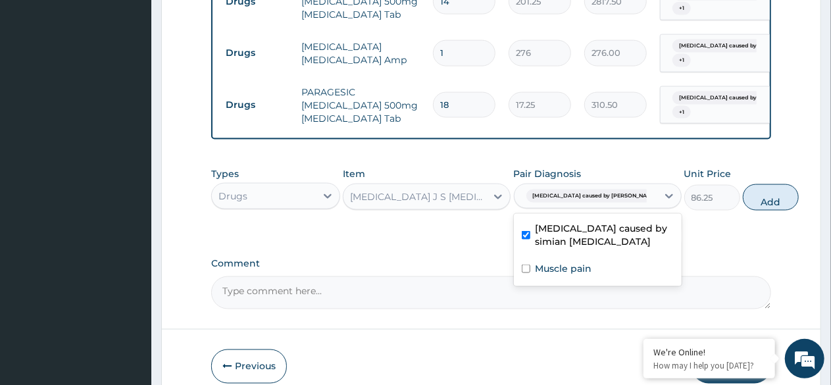
click at [557, 264] on label "Muscle pain" at bounding box center [564, 268] width 57 height 13
checkbox input "true"
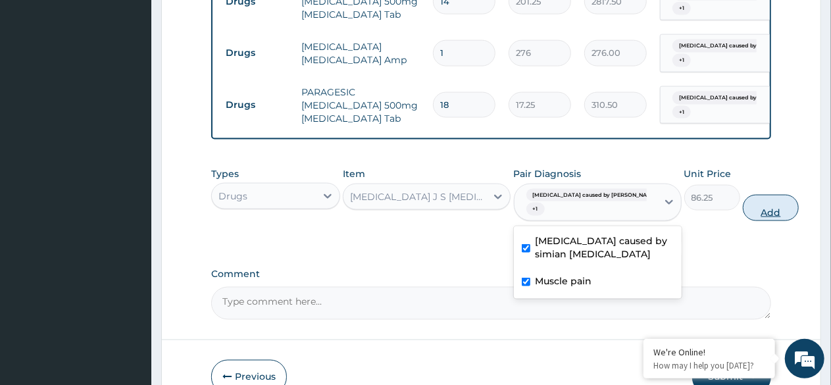
click at [743, 203] on button "Add" at bounding box center [771, 208] width 56 height 26
type input "0"
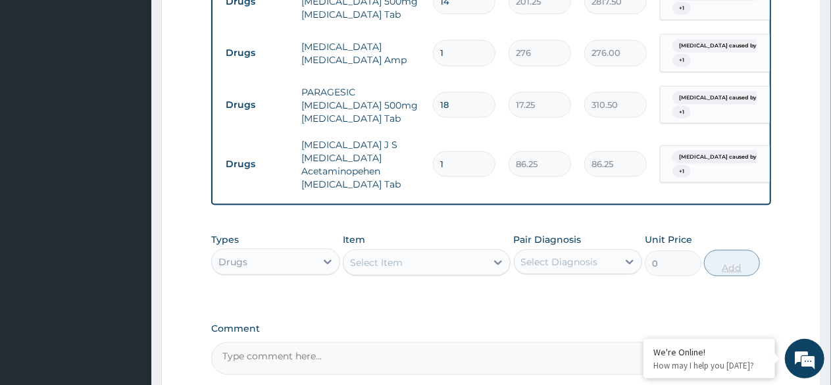
type input "10"
type input "862.50"
type input "10"
click at [430, 266] on div "Select Item" at bounding box center [427, 262] width 168 height 26
type input "LORAT"
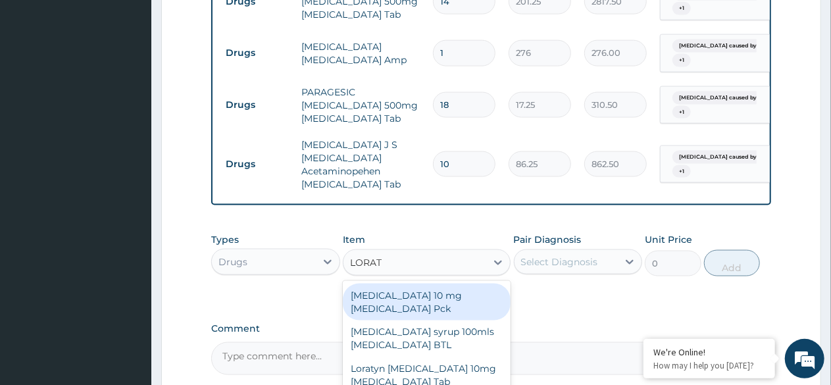
click at [420, 290] on div "LORATADINE 10 mg Loratadine Pck" at bounding box center [427, 302] width 168 height 37
type input "805"
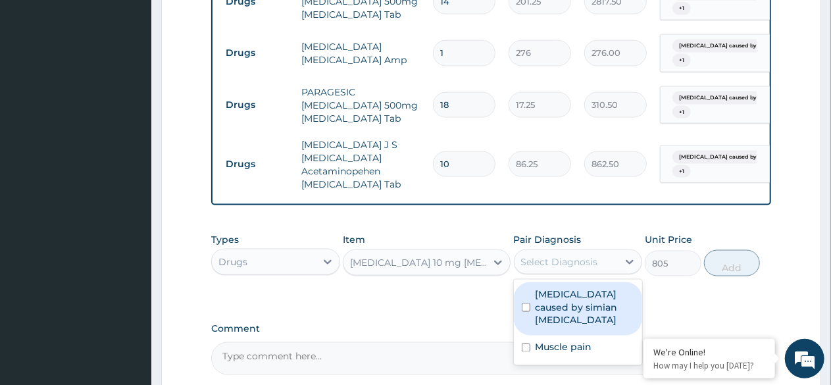
click at [568, 256] on div "Select Diagnosis" at bounding box center [559, 261] width 77 height 13
click at [566, 288] on label "Malaria caused by simian plasmodia" at bounding box center [585, 307] width 99 height 39
checkbox input "true"
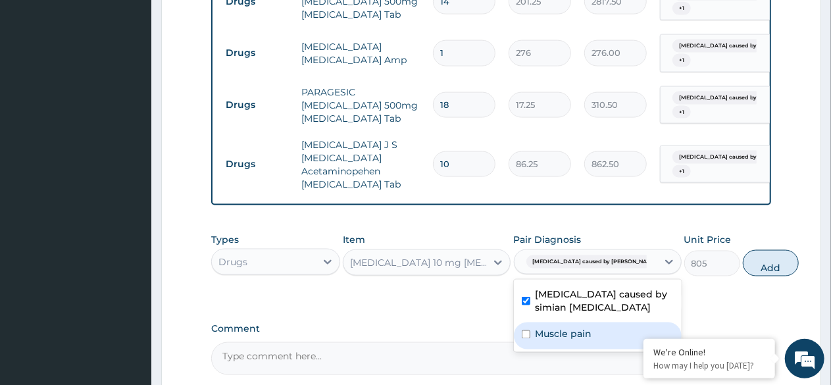
click at [567, 328] on label "Muscle pain" at bounding box center [564, 334] width 57 height 13
checkbox input "true"
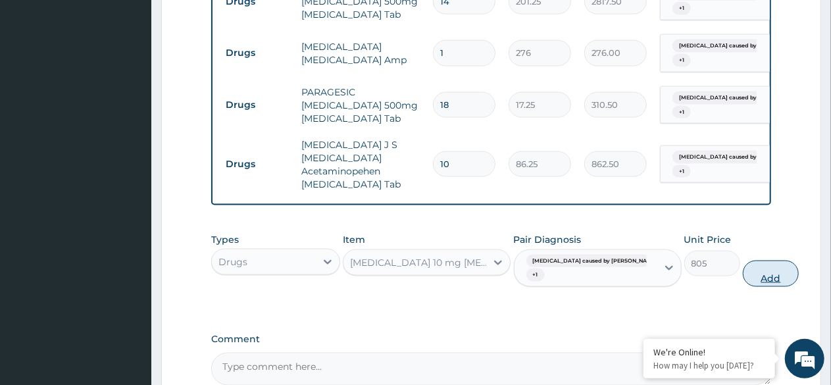
click at [743, 265] on button "Add" at bounding box center [771, 274] width 56 height 26
type input "0"
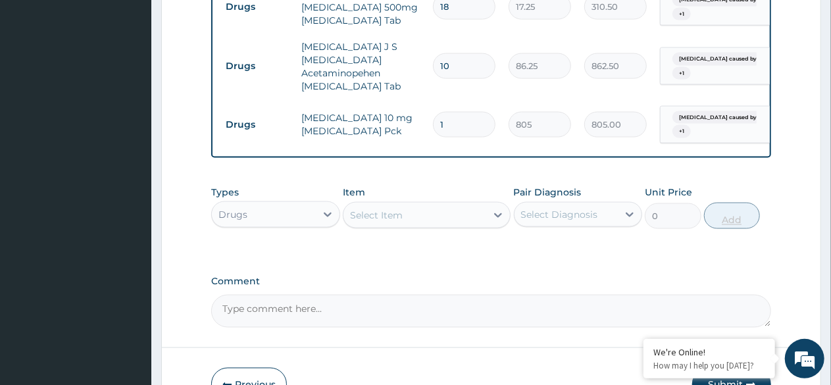
scroll to position [1099, 0]
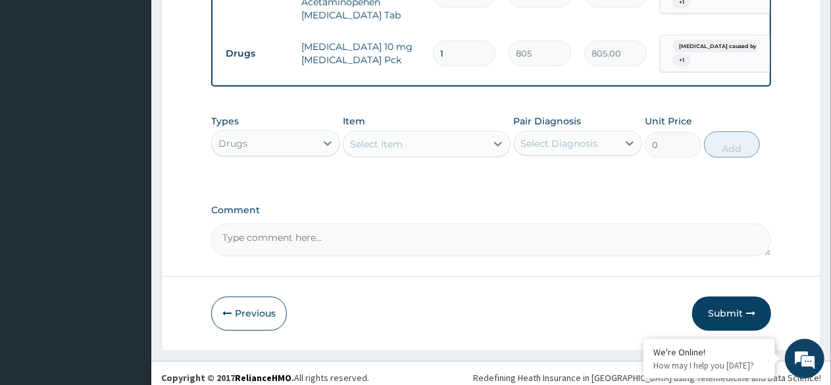
click at [442, 136] on div "Select Item" at bounding box center [414, 144] width 143 height 21
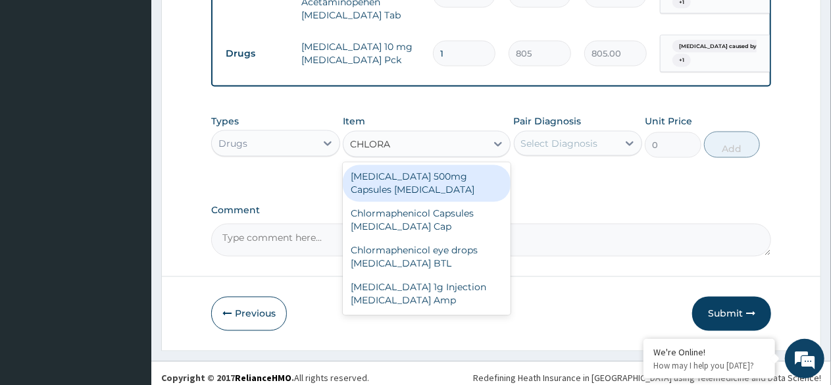
type input "CHLORAM"
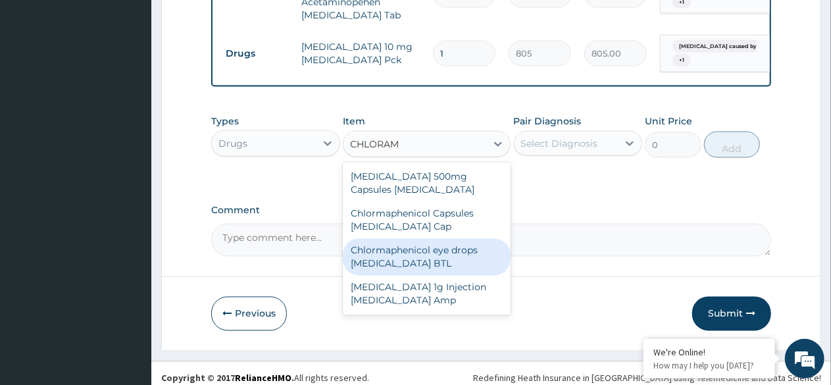
click at [411, 251] on div "Chlormaphenicol eye drops Chloramphenicol BTL" at bounding box center [427, 257] width 168 height 37
type input "1092.5"
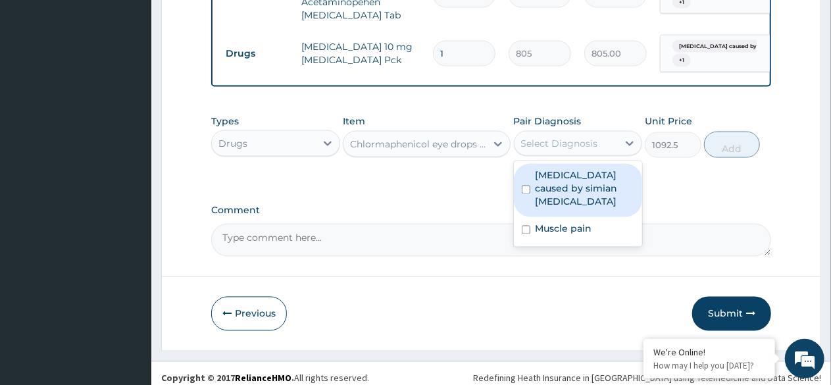
click at [562, 137] on div "Select Diagnosis" at bounding box center [559, 143] width 77 height 13
click at [576, 179] on label "Malaria caused by simian plasmodia" at bounding box center [585, 188] width 99 height 39
checkbox input "true"
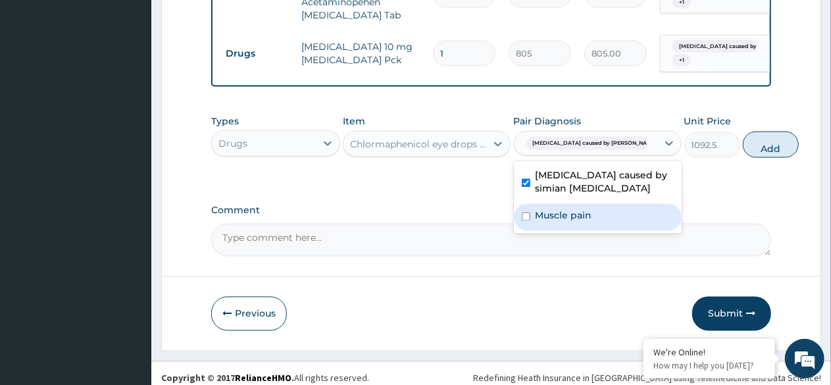
click at [566, 209] on label "Muscle pain" at bounding box center [564, 215] width 57 height 13
checkbox input "true"
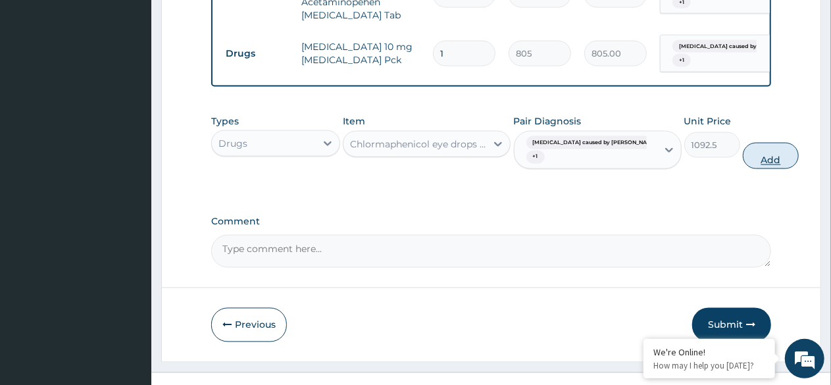
click at [743, 145] on button "Add" at bounding box center [771, 156] width 56 height 26
type input "0"
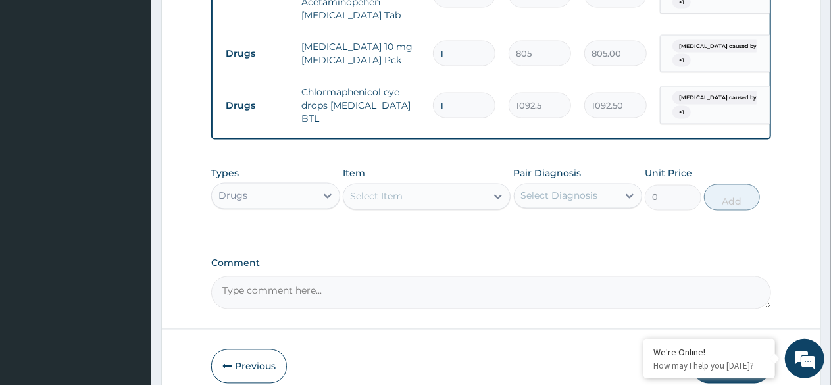
click at [470, 195] on div "Select Item" at bounding box center [414, 196] width 143 height 21
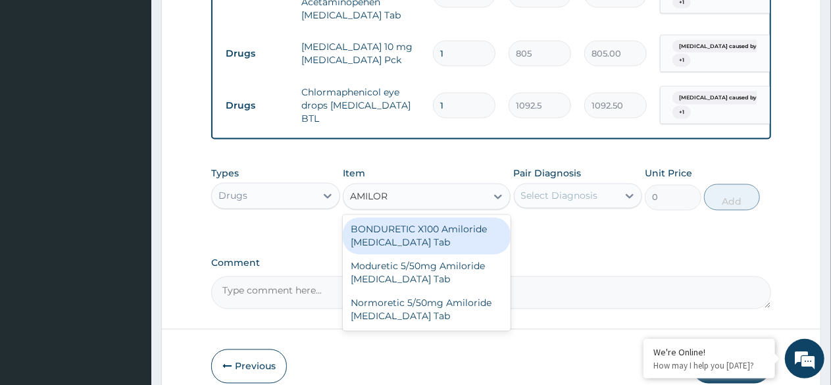
type input "AMILORI"
click at [415, 219] on div "BONDURETIC X100 Amiloride Hydrochlorothiazide Tab" at bounding box center [427, 236] width 168 height 37
type input "931.5"
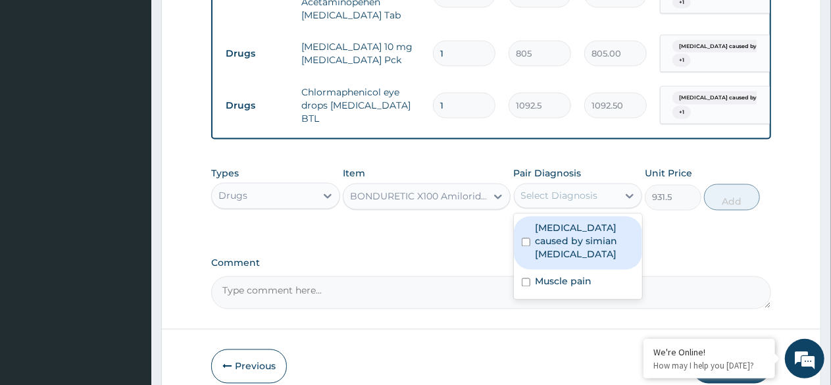
click at [547, 189] on div "Select Diagnosis" at bounding box center [559, 195] width 77 height 13
click at [563, 226] on label "Malaria caused by simian plasmodia" at bounding box center [585, 241] width 99 height 39
checkbox input "true"
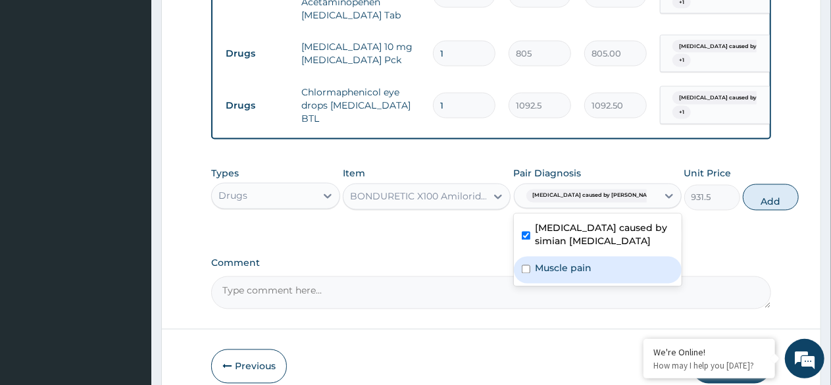
click at [560, 262] on label "Muscle pain" at bounding box center [564, 268] width 57 height 13
checkbox input "true"
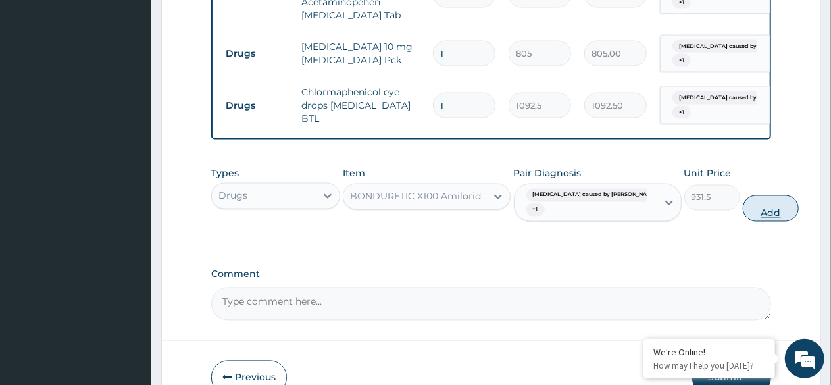
click at [743, 200] on button "Add" at bounding box center [771, 208] width 56 height 26
type input "0"
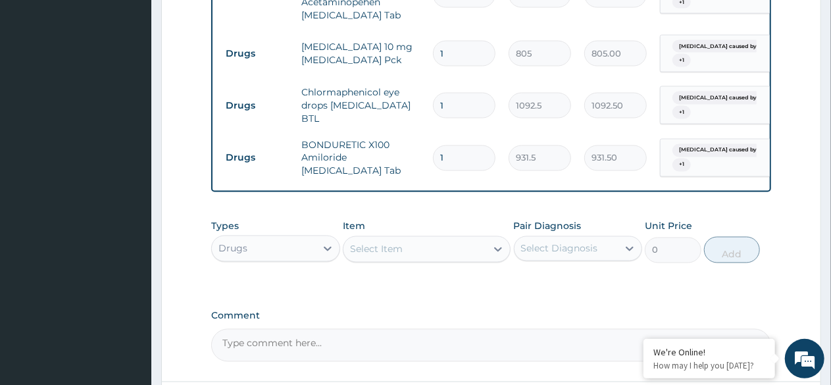
type input "10"
type input "9315.00"
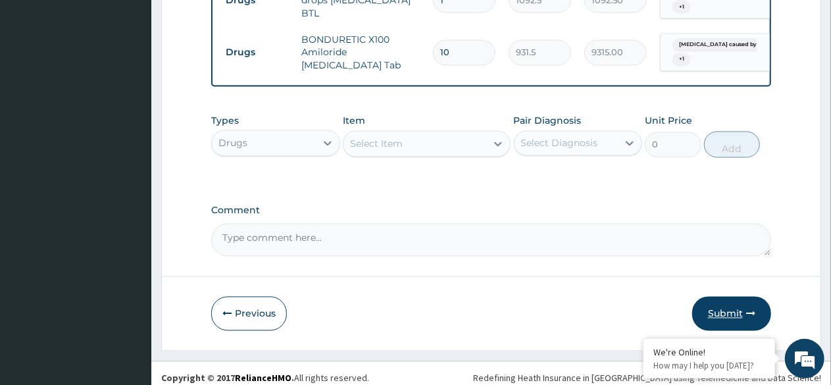
click at [733, 306] on button "Submit" at bounding box center [731, 314] width 79 height 34
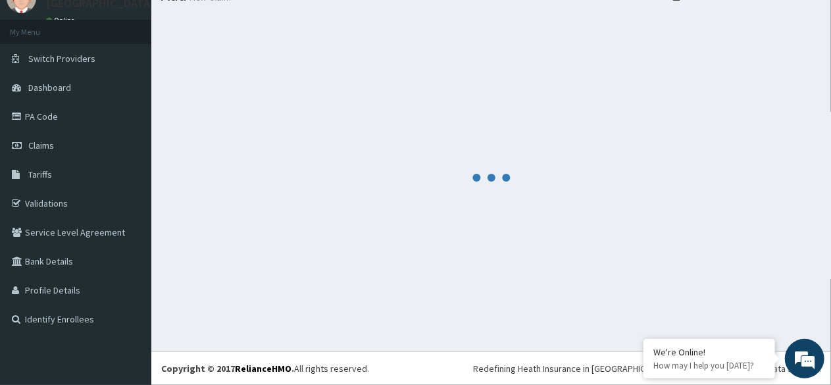
scroll to position [55, 0]
click at [732, 311] on div at bounding box center [491, 177] width 660 height 327
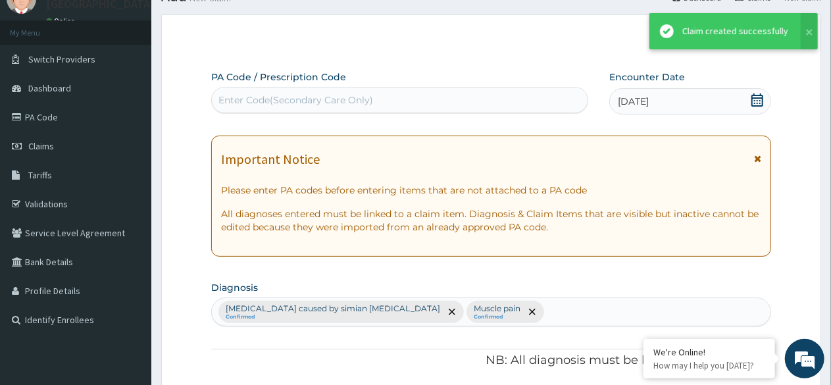
scroll to position [1204, 0]
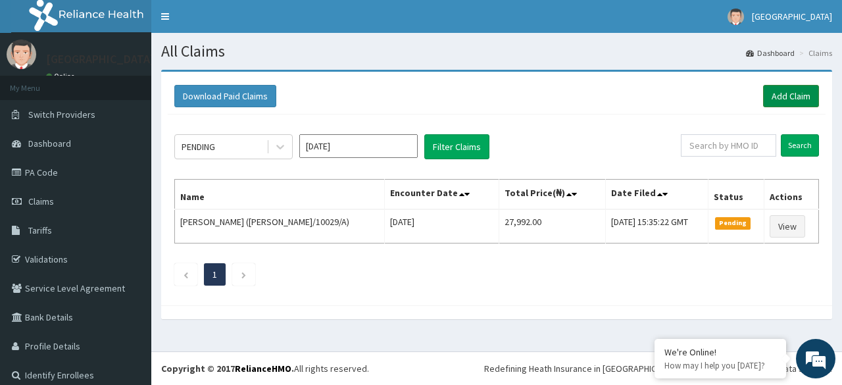
click at [790, 95] on link "Add Claim" at bounding box center [791, 96] width 56 height 22
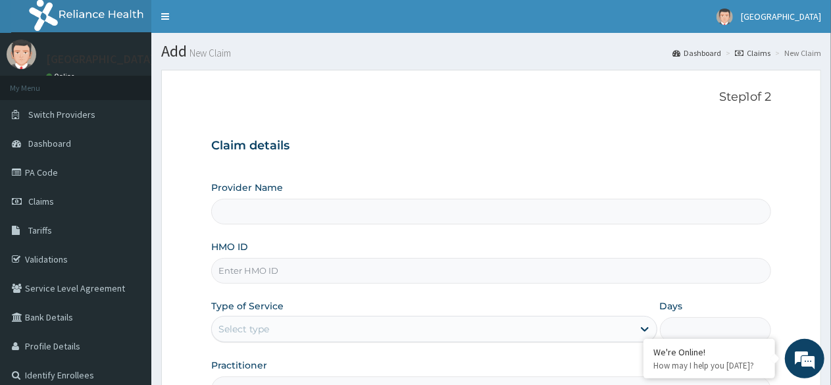
type input "[GEOGRAPHIC_DATA] -Mushin"
click at [282, 278] on input "HMO ID" at bounding box center [491, 271] width 560 height 26
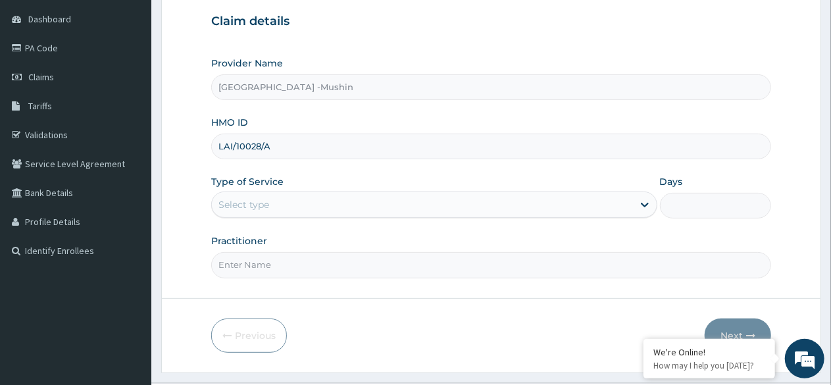
scroll to position [153, 0]
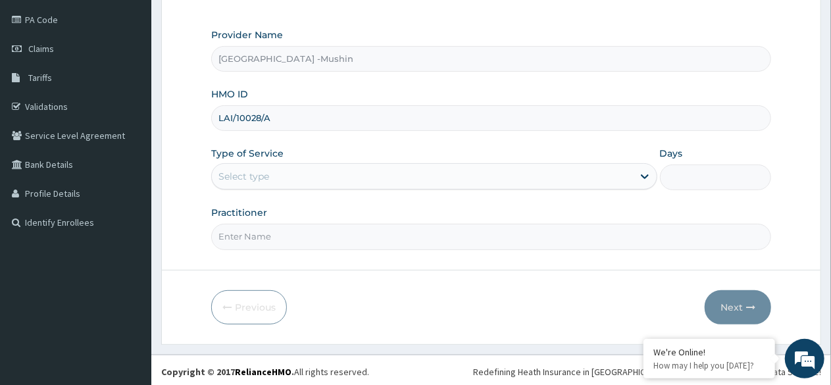
type input "LAI/10028/A"
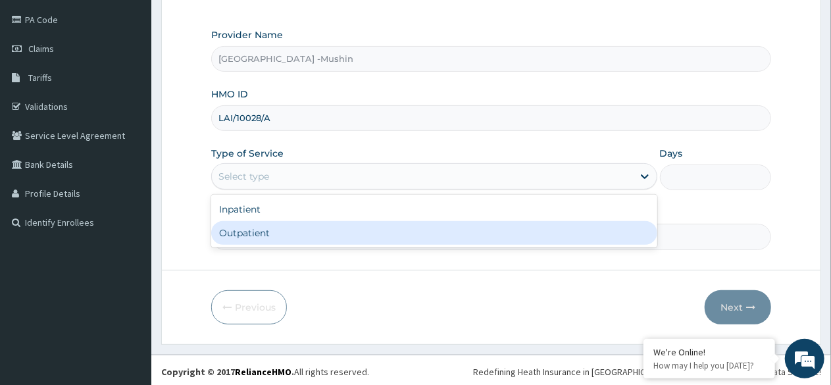
click at [268, 227] on div "Outpatient" at bounding box center [433, 233] width 445 height 24
type input "1"
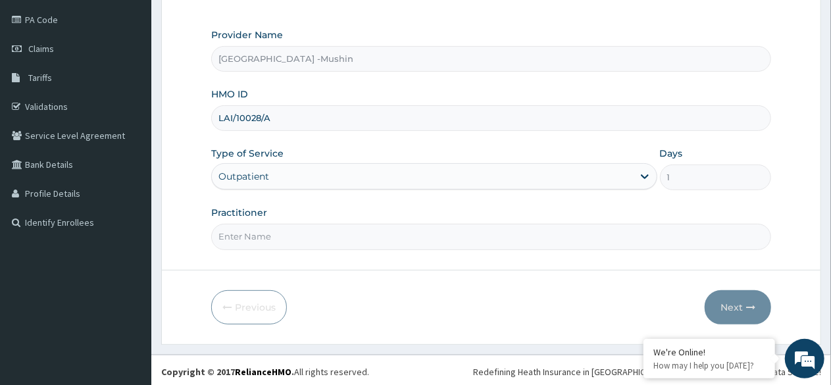
click at [307, 241] on input "Practitioner" at bounding box center [491, 237] width 560 height 26
type input "DR. [GEOGRAPHIC_DATA]"
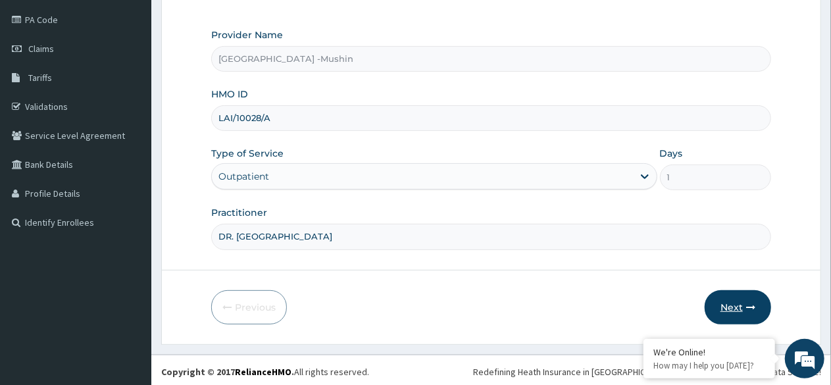
click at [734, 305] on button "Next" at bounding box center [738, 307] width 66 height 34
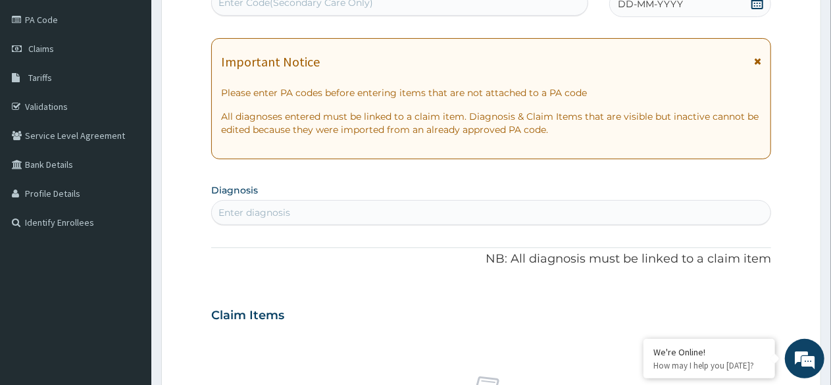
click at [757, 1] on icon at bounding box center [757, 2] width 13 height 13
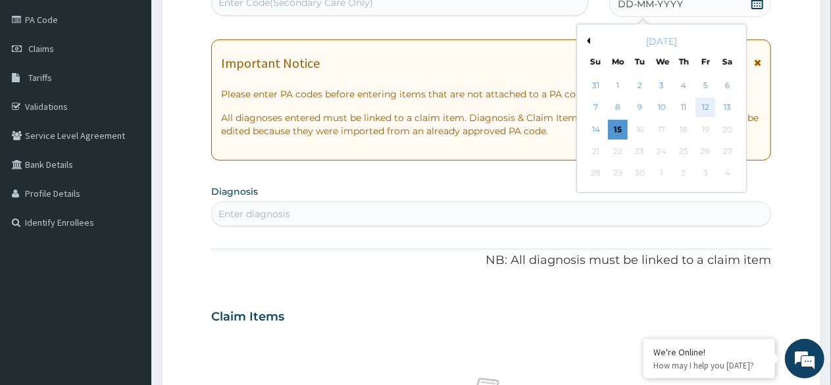
click at [704, 107] on div "12" at bounding box center [705, 108] width 20 height 20
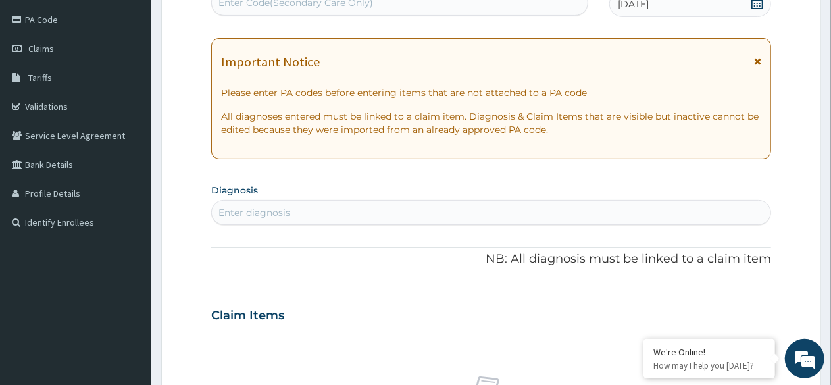
click at [373, 211] on div "Enter diagnosis" at bounding box center [491, 212] width 559 height 21
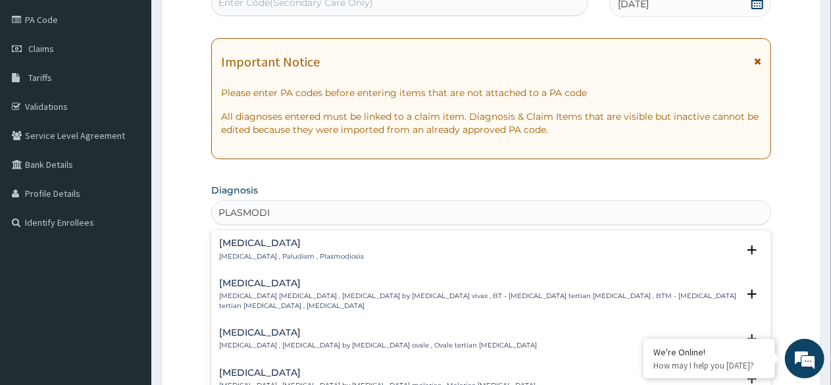
type input "PLASMODIA"
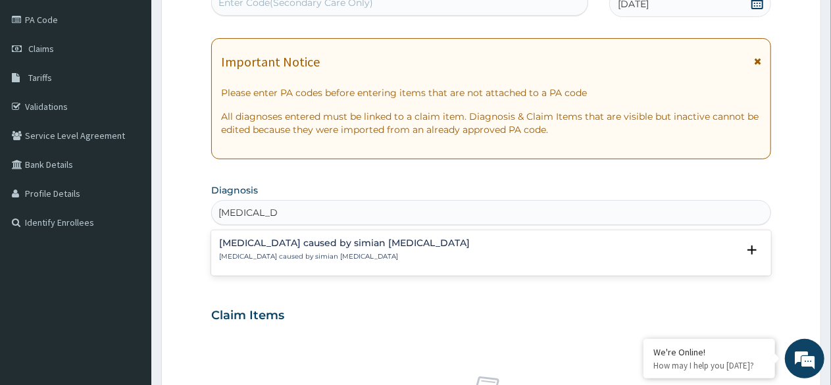
click at [311, 246] on h4 "[MEDICAL_DATA] caused by simian [MEDICAL_DATA]" at bounding box center [344, 243] width 251 height 10
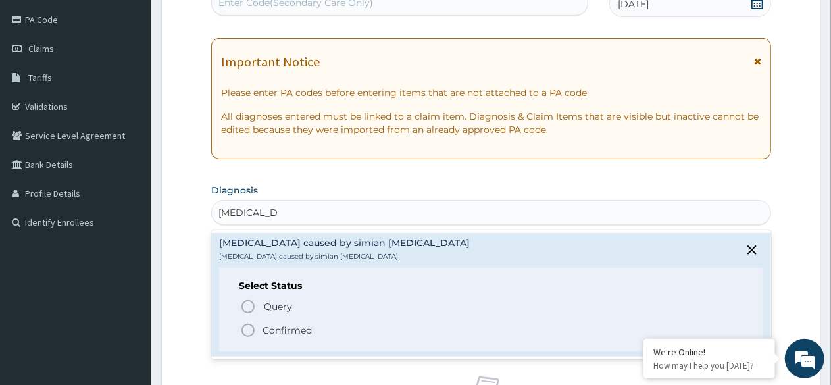
click at [247, 333] on icon "status option filled" at bounding box center [248, 330] width 16 height 16
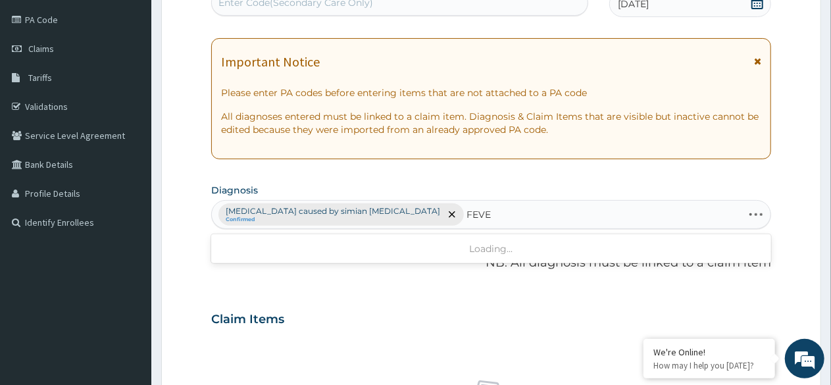
type input "FEVER"
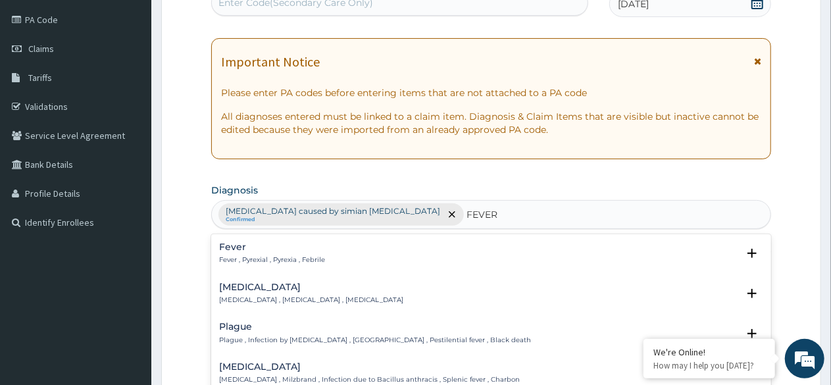
click at [240, 247] on h4 "Fever" at bounding box center [272, 247] width 106 height 10
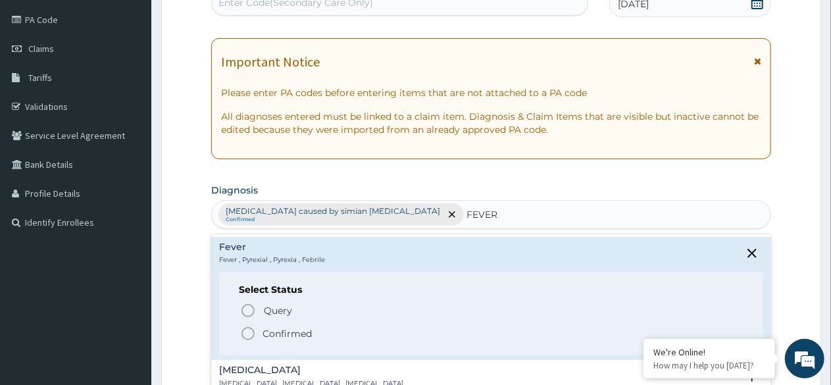
click at [246, 335] on icon "status option filled" at bounding box center [248, 334] width 16 height 16
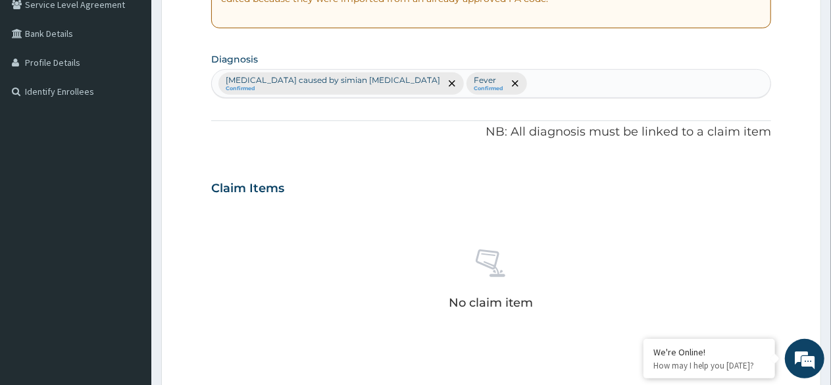
scroll to position [297, 0]
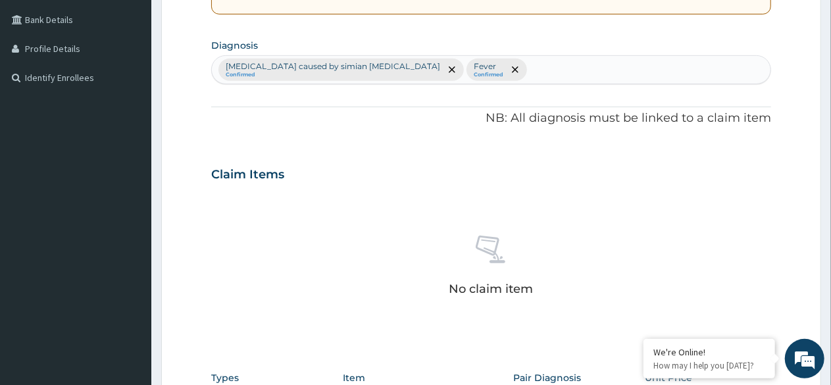
drag, startPoint x: 824, startPoint y: 230, endPoint x: 839, endPoint y: 236, distance: 15.9
click at [830, 236] on html "R EL Toggle navigation Sentinel Hospital Sentinel Hospital - sentinelhospital04…" at bounding box center [415, 177] width 831 height 949
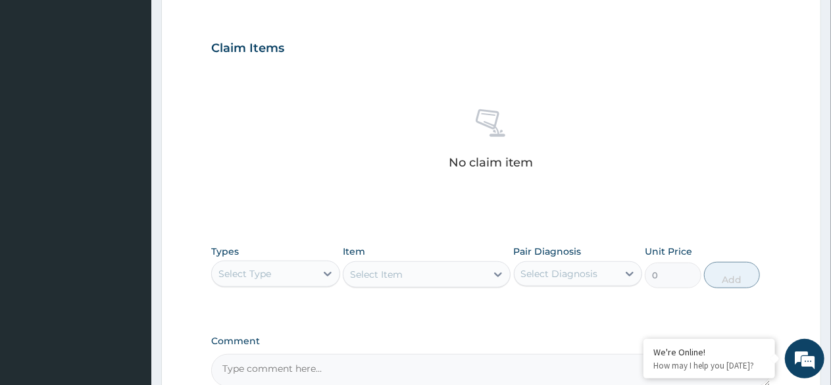
scroll to position [461, 0]
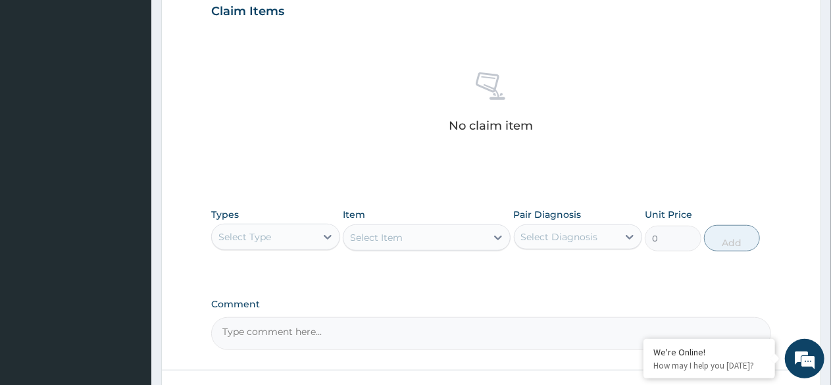
click at [304, 236] on div "Select Type" at bounding box center [264, 236] width 104 height 21
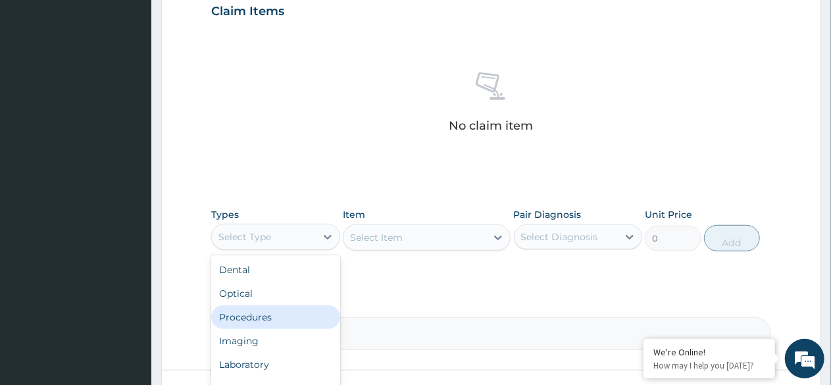
click at [265, 318] on div "Procedures" at bounding box center [275, 317] width 129 height 24
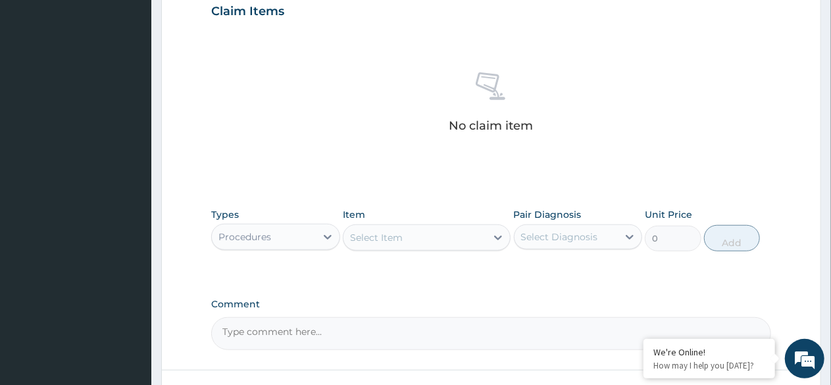
click at [432, 234] on div "Select Item" at bounding box center [414, 237] width 143 height 21
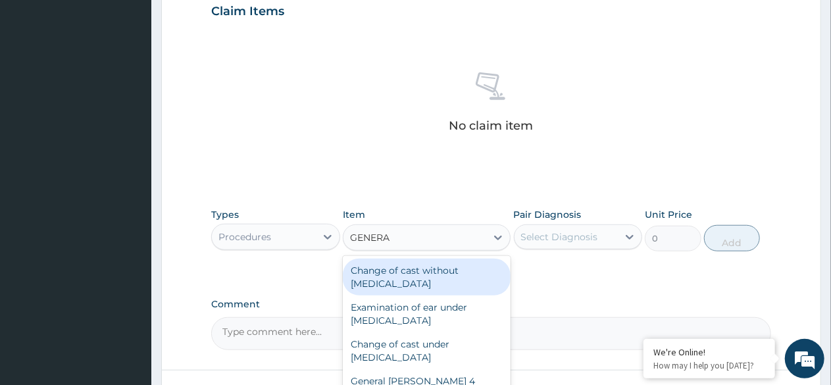
type input "GENERAL"
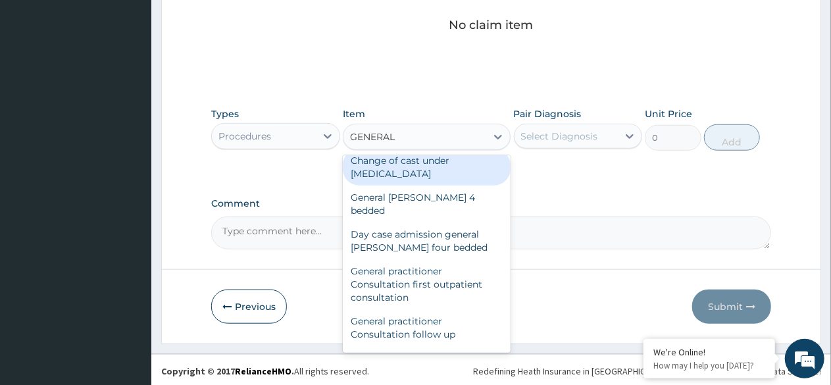
scroll to position [88, 0]
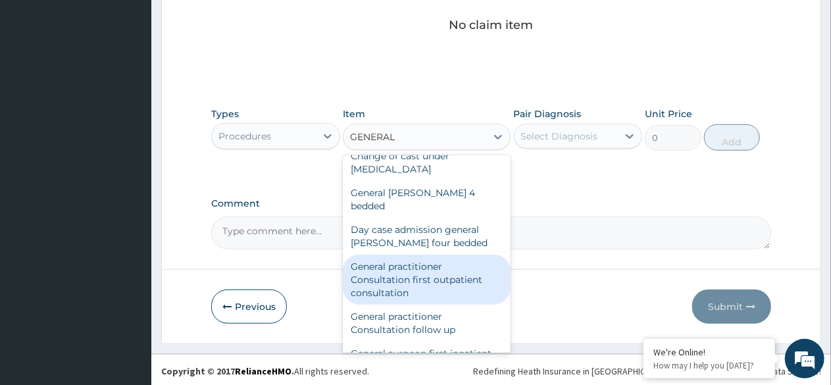
click at [411, 263] on div "General practitioner Consultation first outpatient consultation" at bounding box center [427, 280] width 168 height 50
type input "3000"
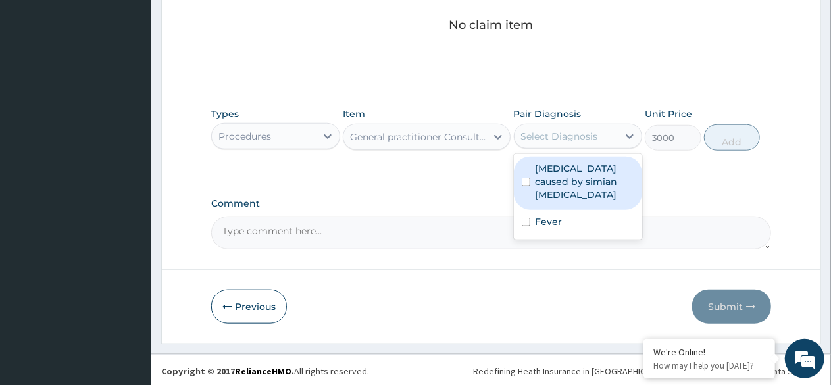
click at [557, 127] on div "Select Diagnosis" at bounding box center [567, 136] width 104 height 21
click at [557, 173] on label "[MEDICAL_DATA] caused by simian [MEDICAL_DATA]" at bounding box center [585, 181] width 99 height 39
checkbox input "true"
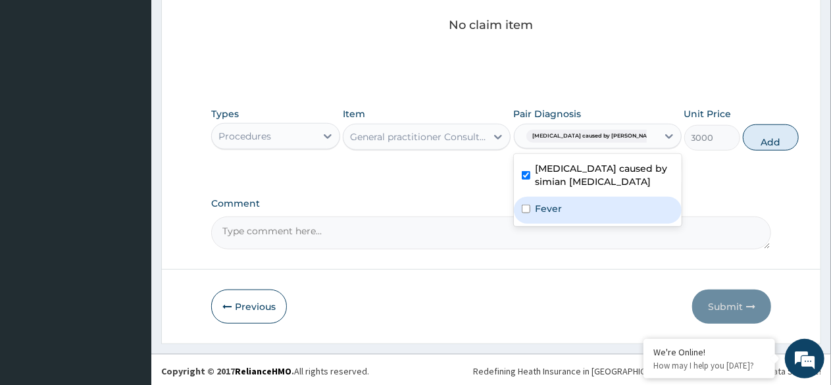
click at [558, 203] on label "Fever" at bounding box center [549, 208] width 27 height 13
checkbox input "true"
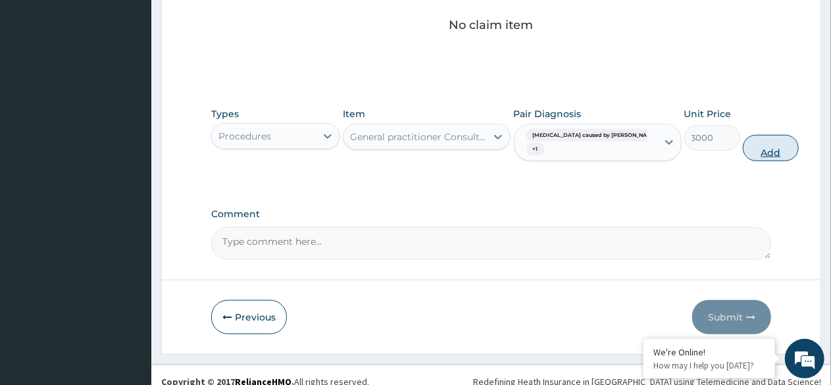
click at [743, 144] on button "Add" at bounding box center [771, 148] width 56 height 26
type input "0"
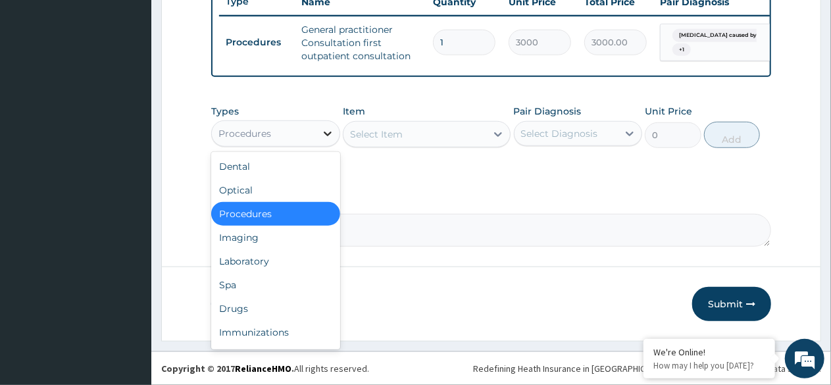
click at [324, 135] on icon at bounding box center [327, 133] width 13 height 13
click at [255, 257] on div "Laboratory" at bounding box center [275, 261] width 129 height 24
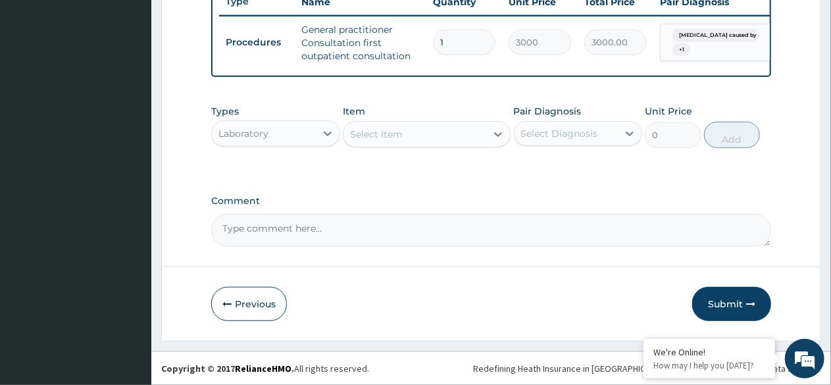
click at [403, 138] on div "Select Item" at bounding box center [414, 134] width 143 height 21
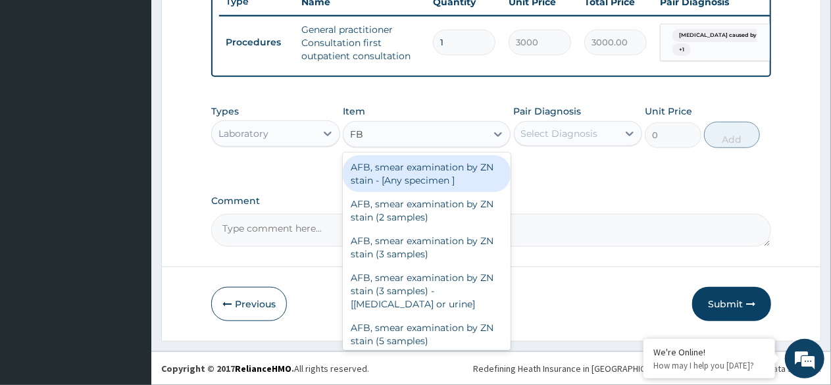
type input "FBC"
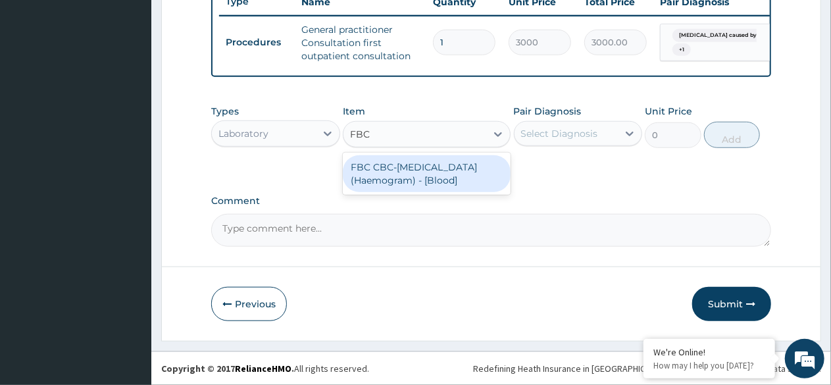
click at [445, 178] on div "FBC CBC-[MEDICAL_DATA] (Haemogram) - [Blood]" at bounding box center [427, 173] width 168 height 37
type input "3000"
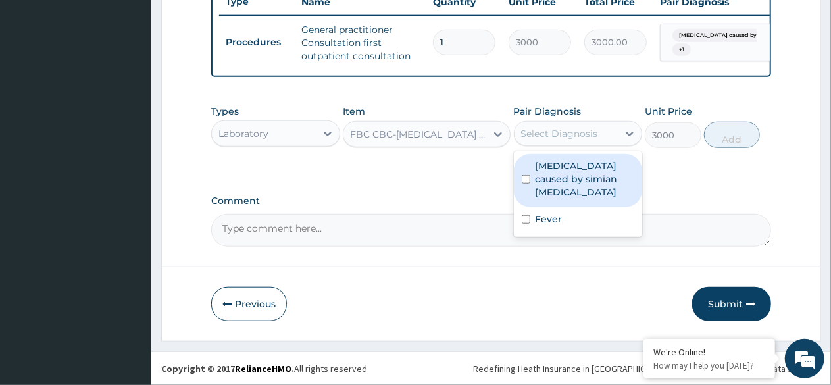
click at [574, 140] on div "Select Diagnosis" at bounding box center [559, 133] width 77 height 13
click at [576, 170] on label "Malaria caused by simian plasmodia" at bounding box center [585, 178] width 99 height 39
checkbox input "true"
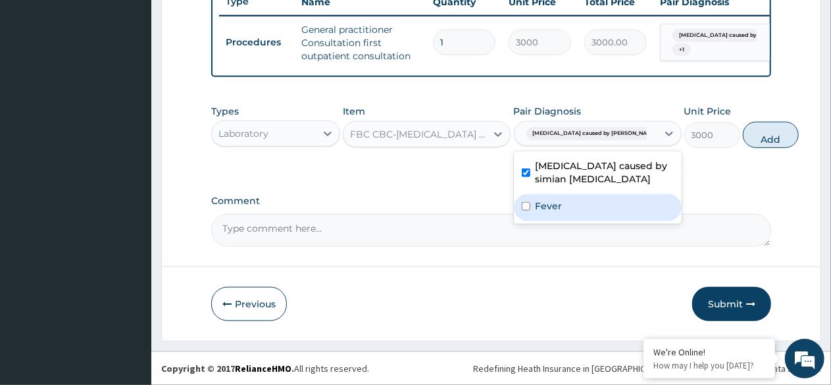
click at [555, 210] on label "Fever" at bounding box center [549, 205] width 27 height 13
checkbox input "true"
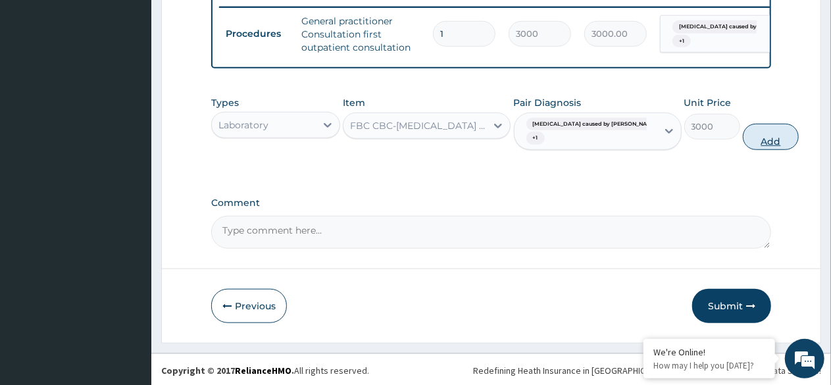
click at [743, 146] on button "Add" at bounding box center [771, 137] width 56 height 26
type input "0"
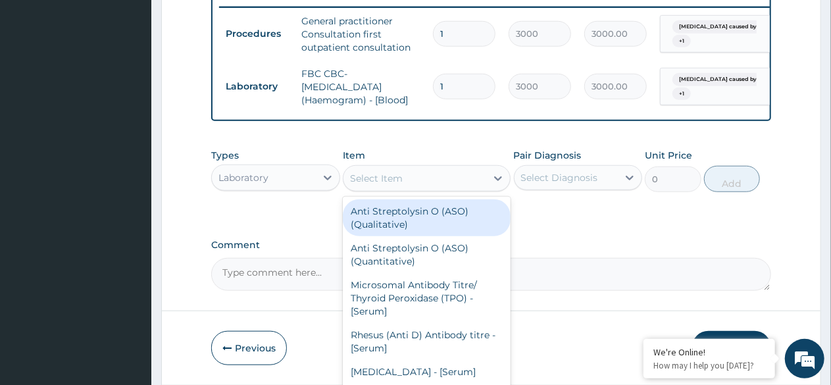
click at [430, 189] on div "Select Item" at bounding box center [414, 178] width 143 height 21
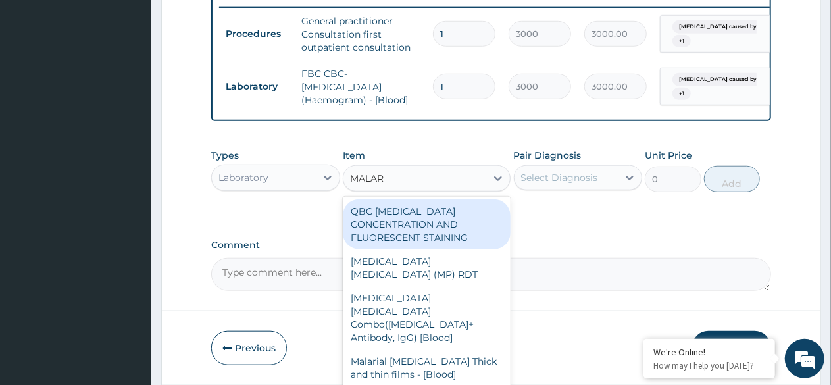
type input "MALARI"
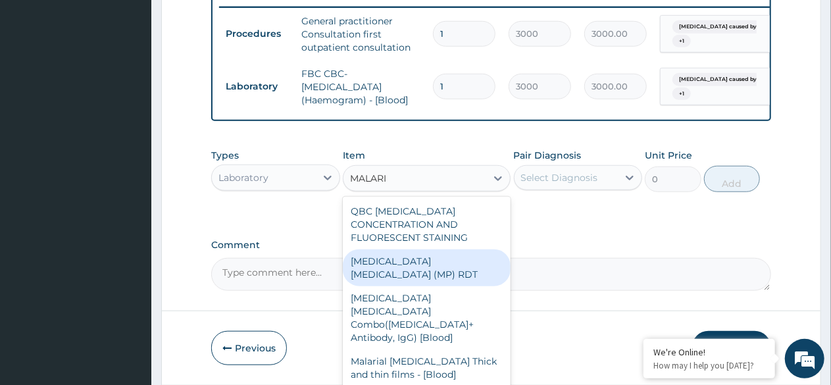
click at [445, 271] on div "MALARIA PARASITE (MP) RDT" at bounding box center [427, 267] width 168 height 37
type input "1500"
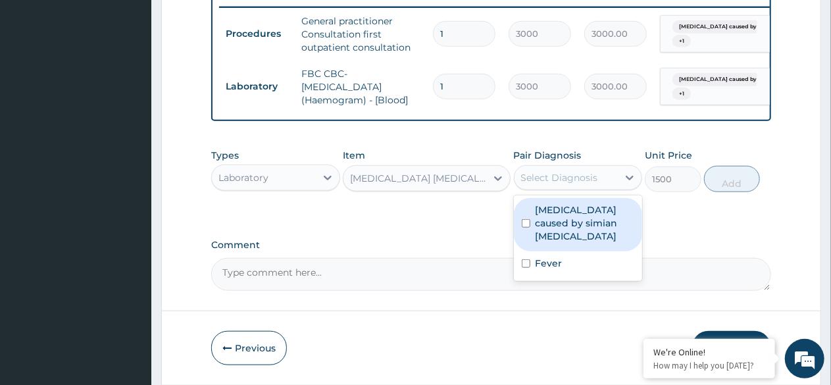
click at [568, 184] on div "Select Diagnosis" at bounding box center [559, 177] width 77 height 13
click at [556, 219] on label "Malaria caused by simian plasmodia" at bounding box center [585, 222] width 99 height 39
checkbox input "true"
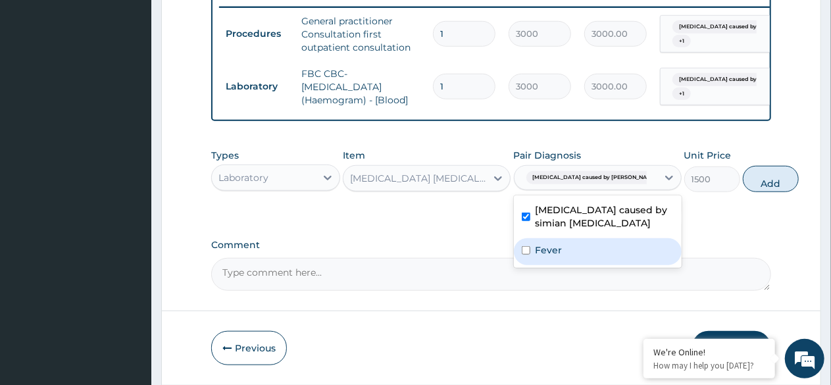
click at [548, 265] on div "Fever" at bounding box center [598, 251] width 168 height 27
checkbox input "true"
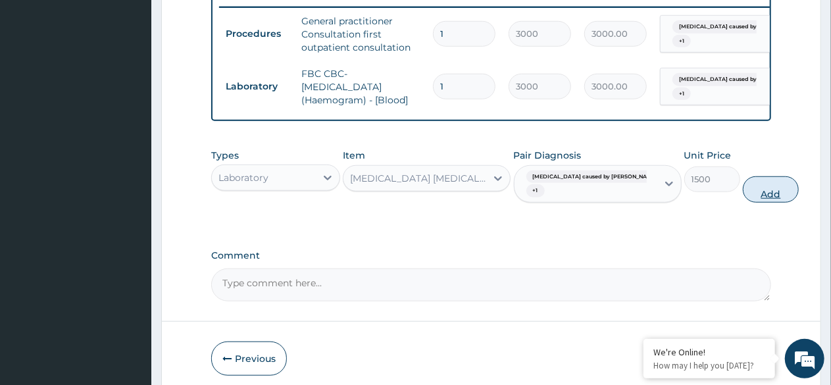
click at [743, 201] on button "Add" at bounding box center [771, 189] width 56 height 26
type input "0"
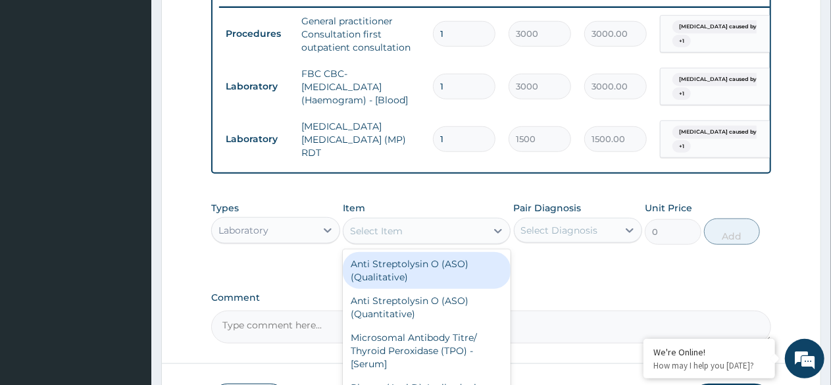
click at [461, 235] on div "Select Item" at bounding box center [414, 230] width 143 height 21
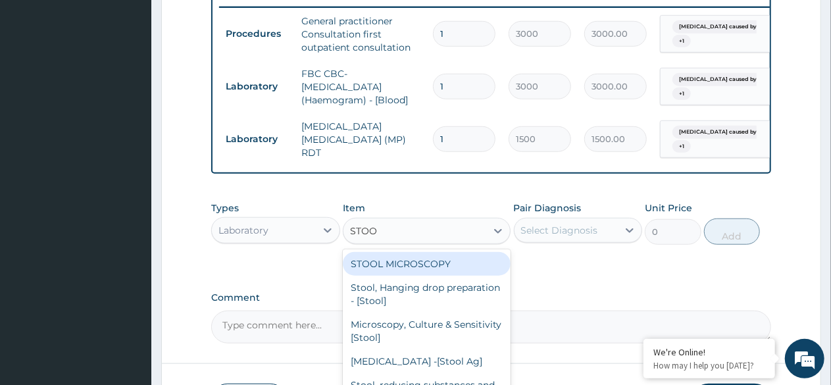
type input "STOOL"
click at [444, 274] on div "STOOL MICROSCOPY" at bounding box center [427, 264] width 168 height 24
type input "2000"
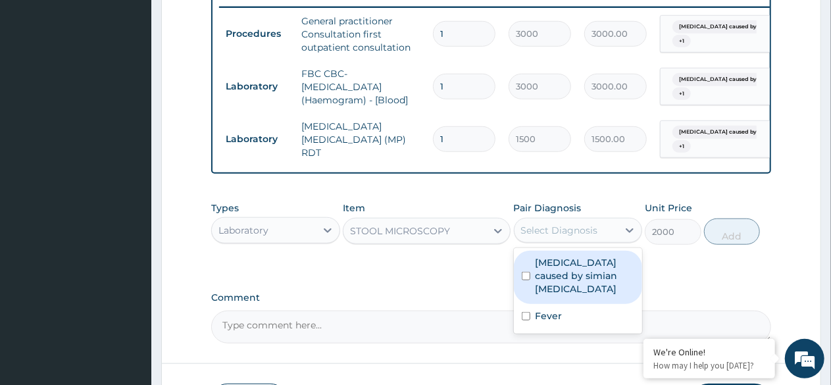
click at [568, 237] on div "Select Diagnosis" at bounding box center [559, 230] width 77 height 13
click at [566, 272] on label "Malaria caused by simian plasmodia" at bounding box center [585, 275] width 99 height 39
checkbox input "true"
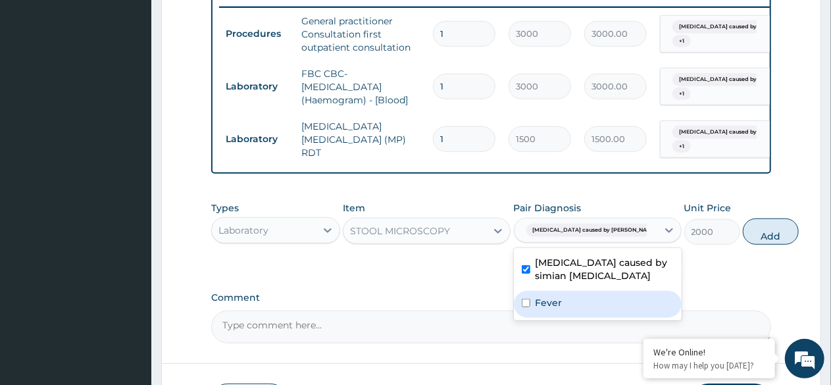
click at [554, 309] on label "Fever" at bounding box center [549, 302] width 27 height 13
checkbox input "true"
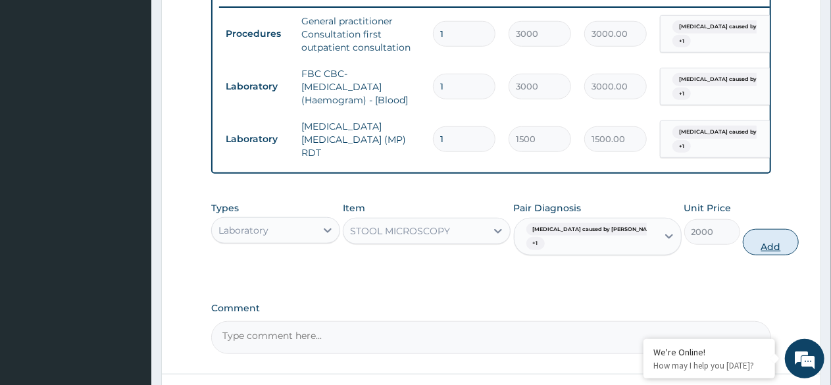
click at [743, 253] on button "Add" at bounding box center [771, 242] width 56 height 26
type input "0"
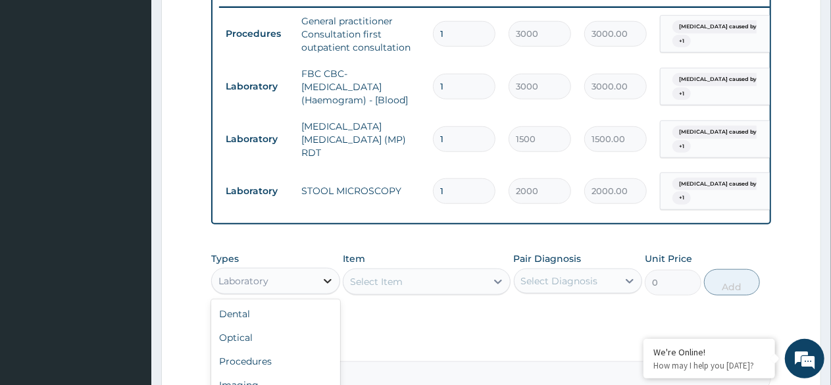
click at [324, 288] on icon at bounding box center [327, 280] width 13 height 13
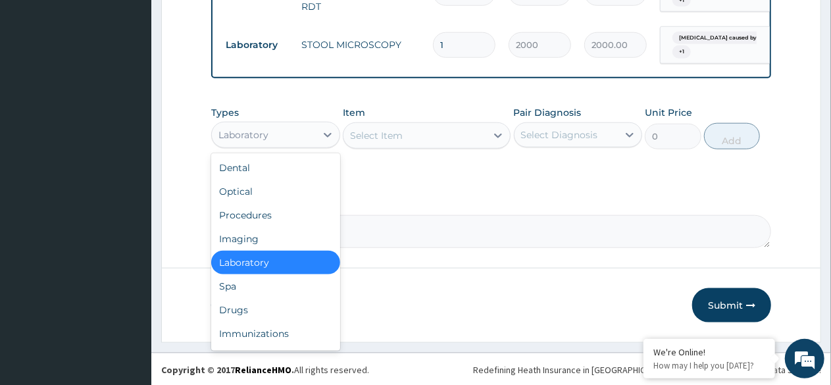
scroll to position [671, 0]
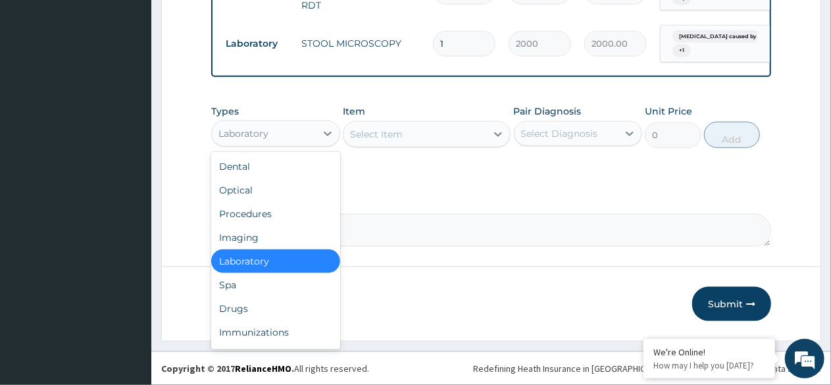
click at [245, 309] on div "Drugs" at bounding box center [275, 309] width 129 height 24
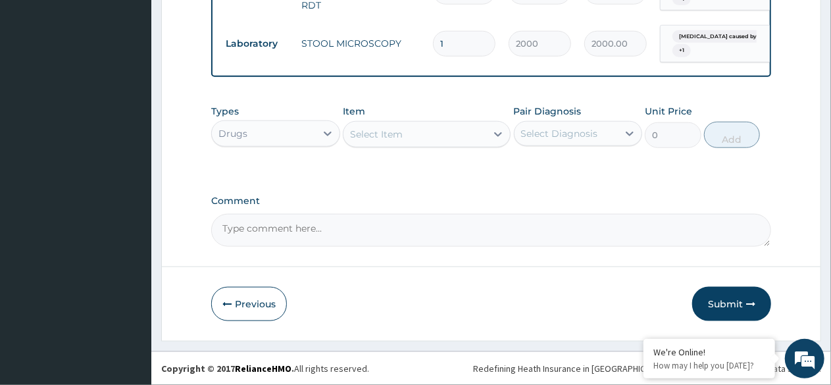
click at [405, 138] on div "Select Item" at bounding box center [414, 134] width 143 height 21
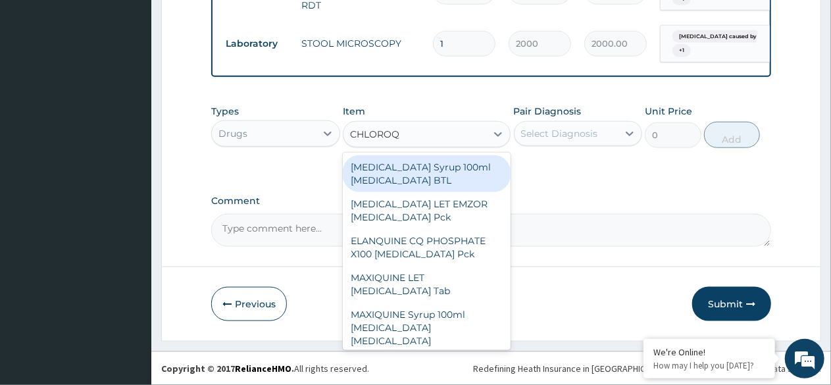
type input "CHLOROQU"
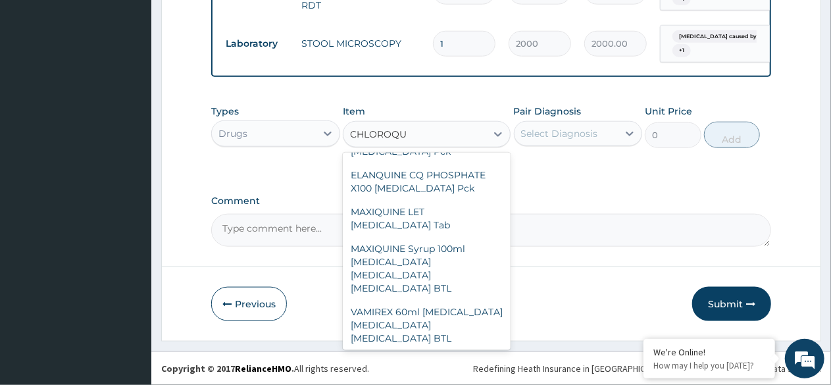
scroll to position [142, 0]
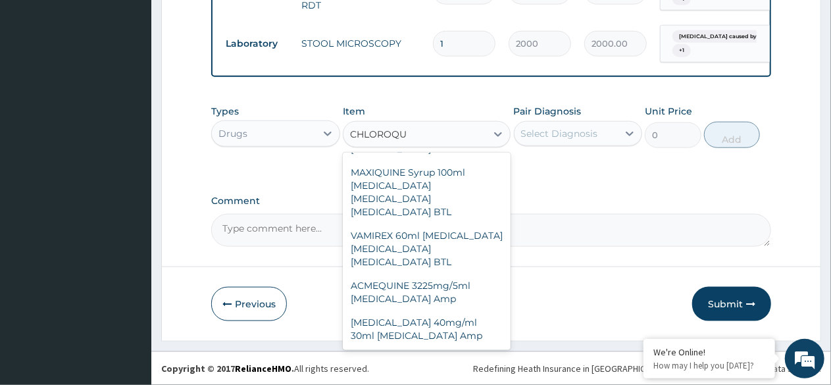
click at [440, 318] on div "CHLOROQUINE 40mg/ml 30ml Chloroquine phosphate Amp" at bounding box center [427, 329] width 168 height 37
type input "264.5"
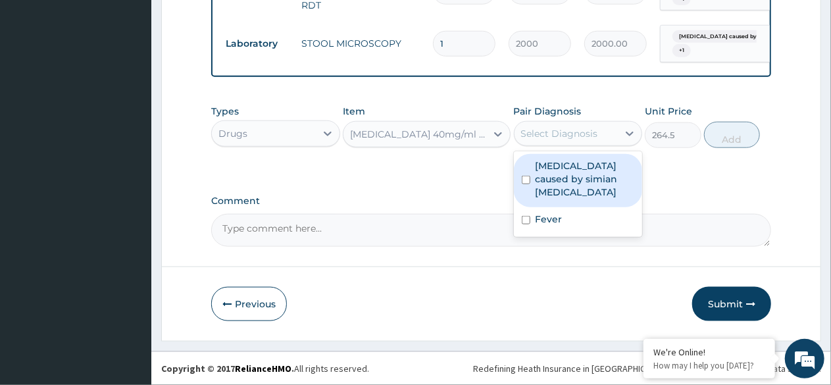
click at [557, 178] on label "[MEDICAL_DATA] caused by simian [MEDICAL_DATA]" at bounding box center [585, 178] width 99 height 39
checkbox input "true"
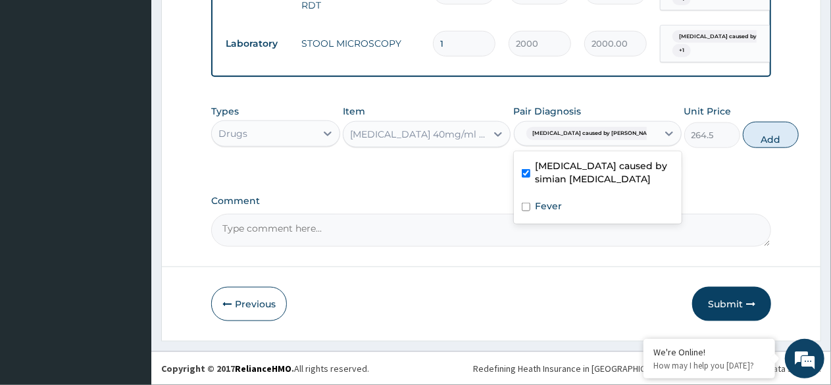
click at [554, 212] on label "Fever" at bounding box center [549, 205] width 27 height 13
checkbox input "true"
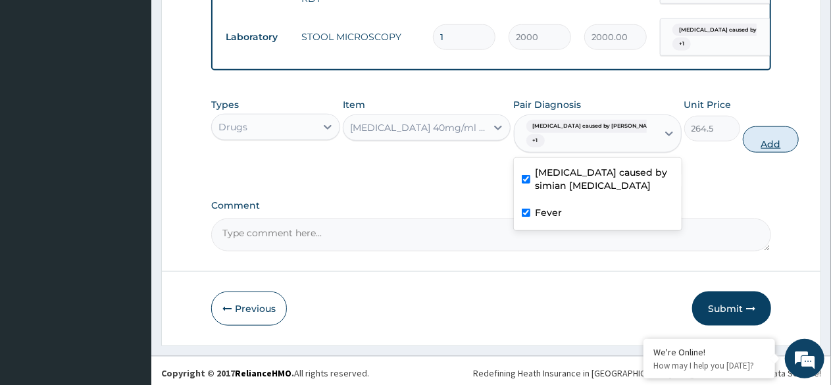
click at [753, 152] on button "Add" at bounding box center [771, 139] width 56 height 26
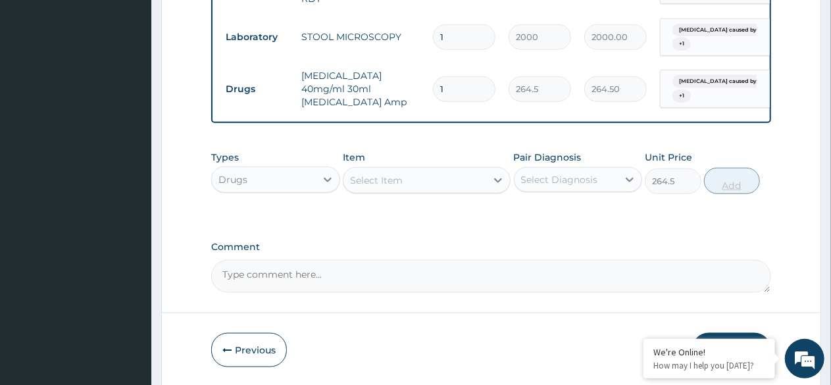
type input "0"
type input "0.00"
type input "4"
type input "1058.00"
type input "4"
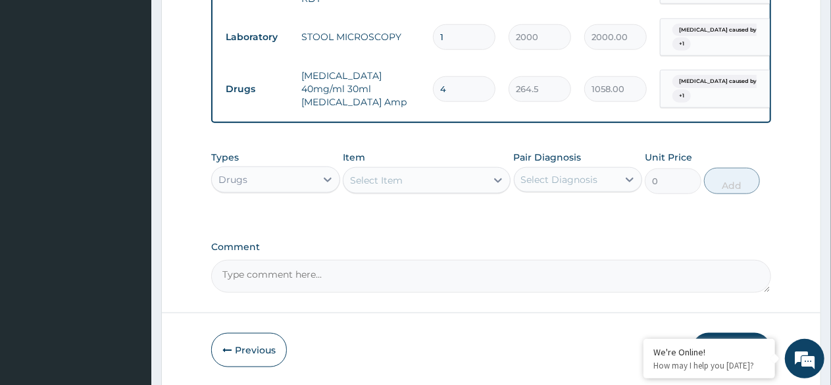
click at [390, 187] on div "Select Item" at bounding box center [376, 180] width 53 height 13
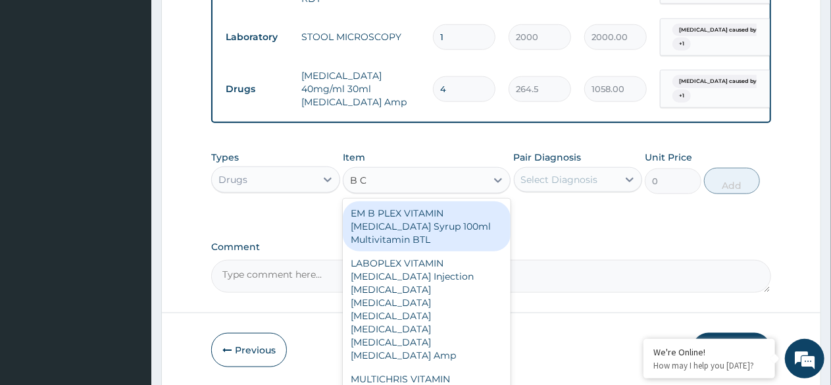
type input "B CO"
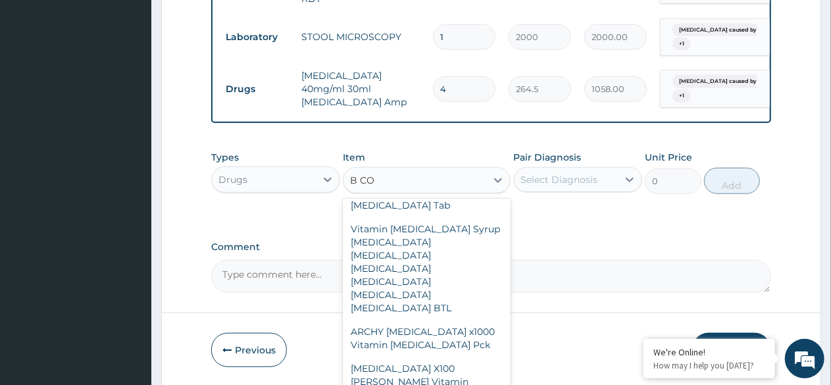
scroll to position [432, 0]
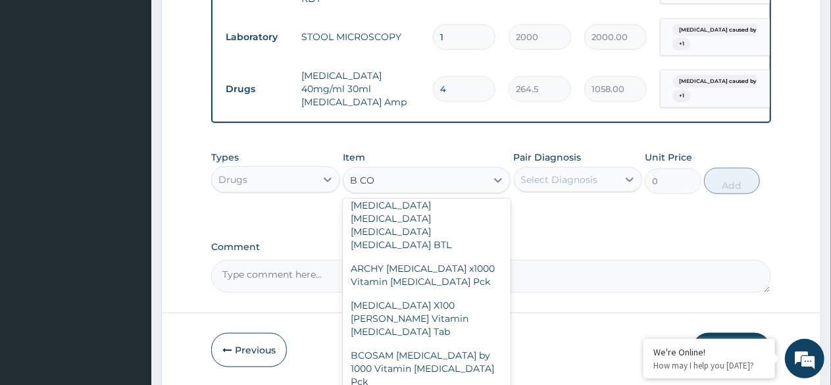
type input "230"
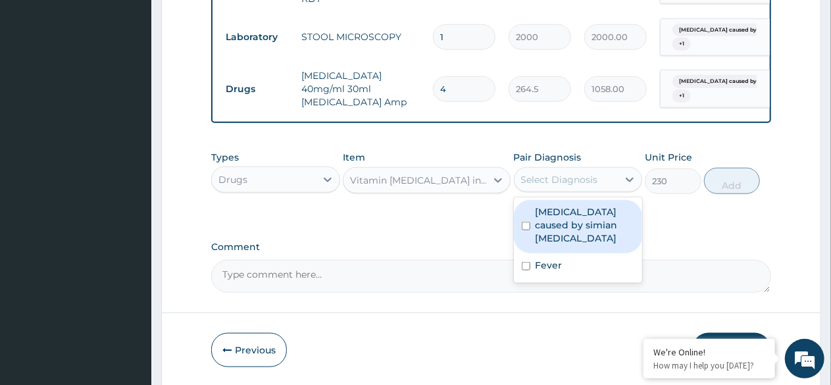
click at [559, 226] on label "[MEDICAL_DATA] caused by simian [MEDICAL_DATA]" at bounding box center [585, 224] width 99 height 39
checkbox input "true"
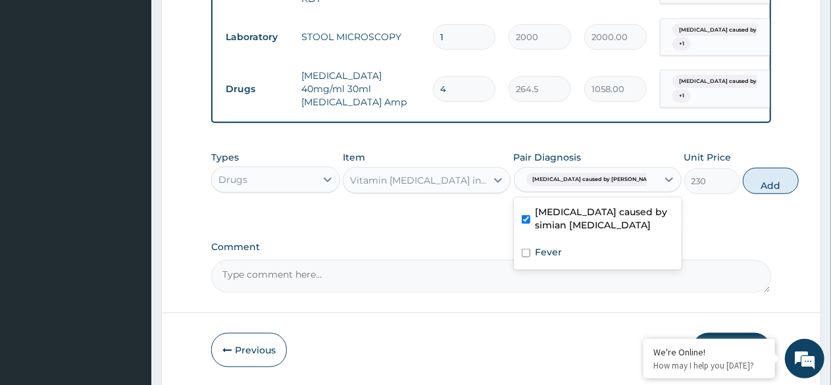
click at [554, 259] on label "Fever" at bounding box center [549, 251] width 27 height 13
checkbox input "true"
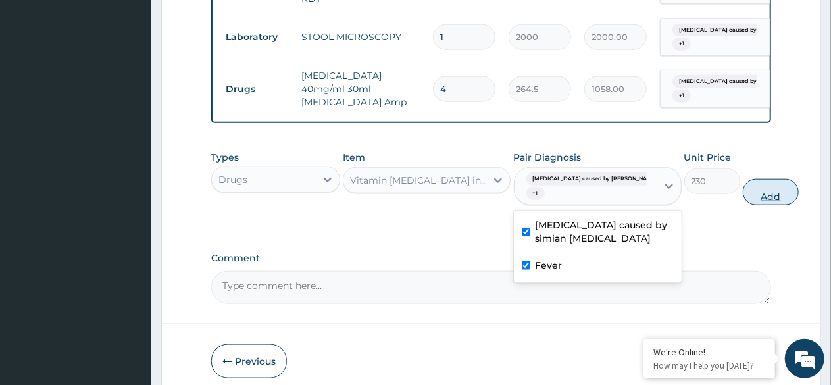
click at [743, 205] on button "Add" at bounding box center [771, 192] width 56 height 26
type input "0"
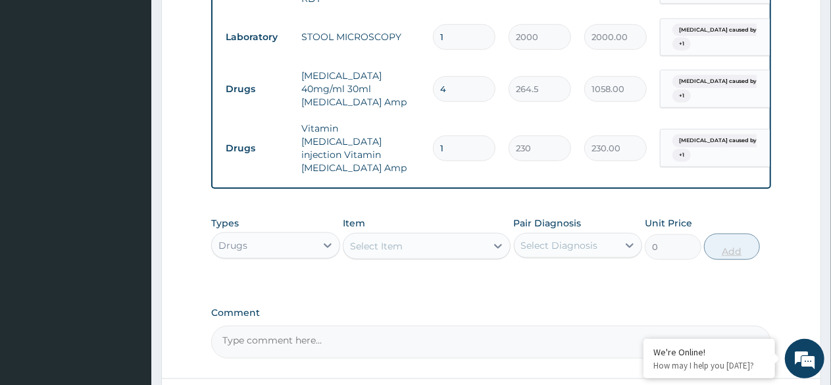
type input "0.00"
type input "4"
type input "920.00"
type input "4"
click at [423, 241] on div "Select Item" at bounding box center [414, 246] width 143 height 21
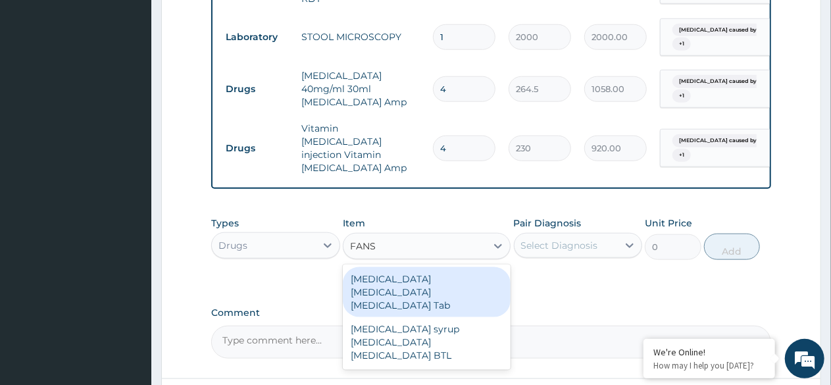
type input "FANSI"
click at [414, 270] on div "[MEDICAL_DATA] [MEDICAL_DATA] [MEDICAL_DATA] Tab" at bounding box center [427, 292] width 168 height 50
type input "345"
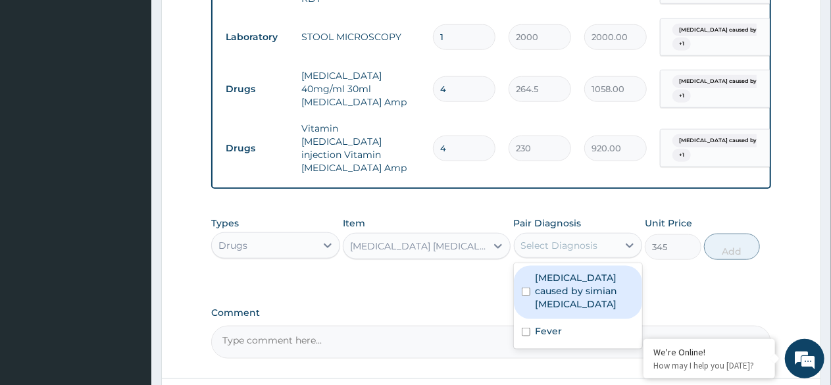
click at [574, 239] on div "Select Diagnosis" at bounding box center [559, 245] width 77 height 13
click at [572, 271] on label "[MEDICAL_DATA] caused by simian [MEDICAL_DATA]" at bounding box center [585, 290] width 99 height 39
checkbox input "true"
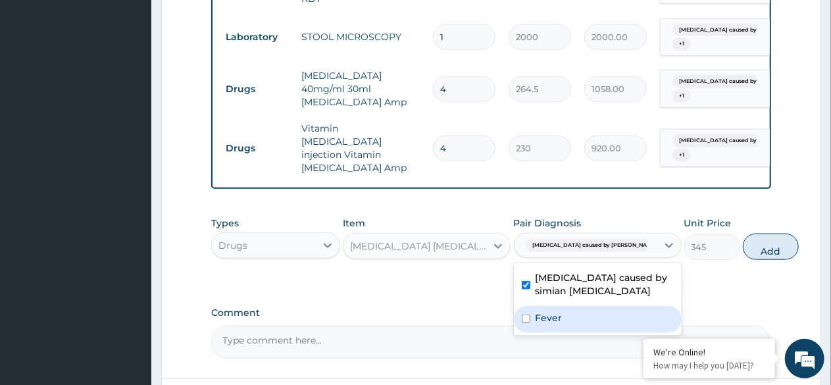
click at [542, 315] on label "Fever" at bounding box center [549, 317] width 27 height 13
checkbox input "true"
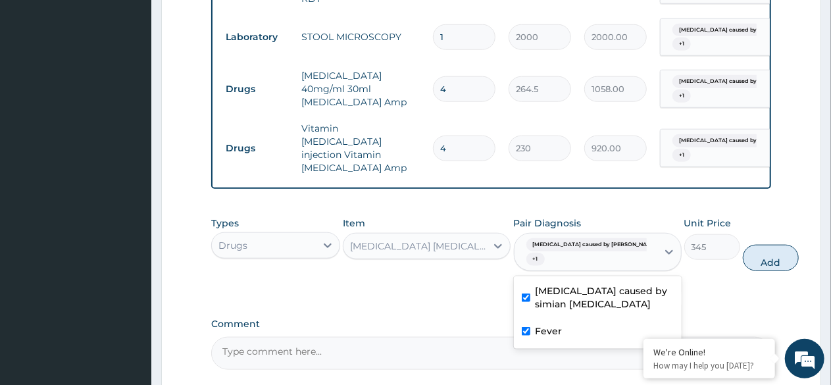
click at [451, 246] on div "[MEDICAL_DATA] [MEDICAL_DATA] [MEDICAL_DATA] Tab" at bounding box center [419, 246] width 138 height 13
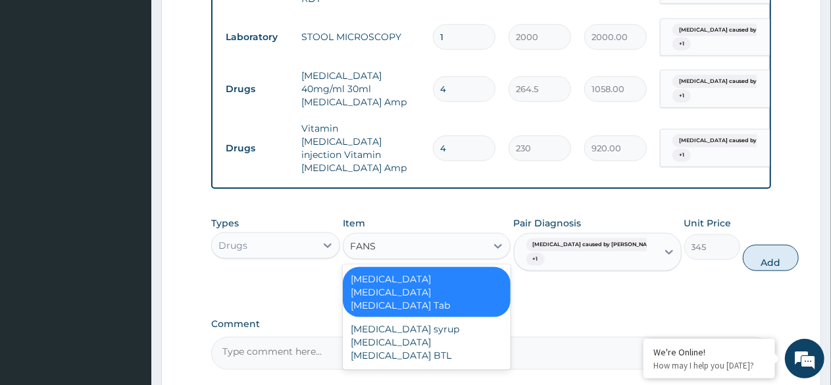
scroll to position [0, 0]
type input "FANSI"
click at [430, 276] on div "[MEDICAL_DATA] [MEDICAL_DATA] [MEDICAL_DATA] Tab" at bounding box center [427, 292] width 168 height 50
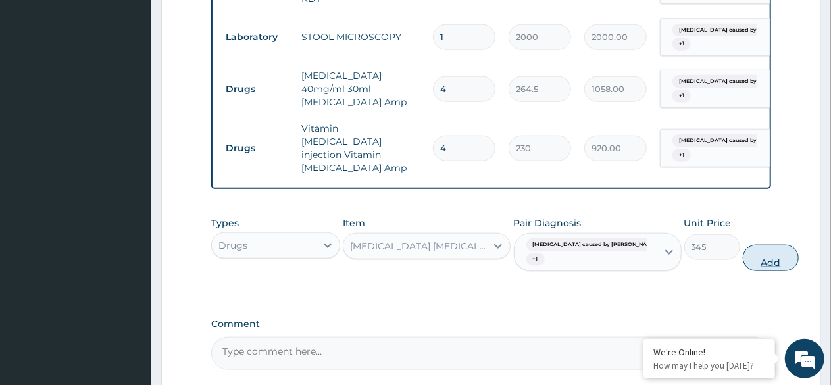
click at [743, 249] on button "Add" at bounding box center [771, 258] width 56 height 26
type input "0"
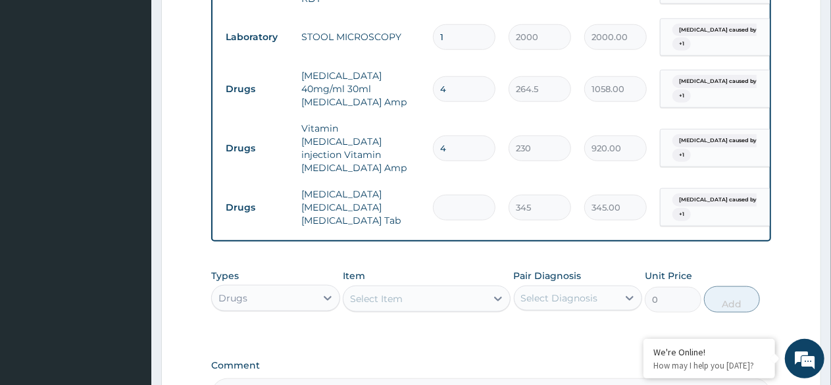
type input "0.00"
type input "3"
type input "1035.00"
type input "3"
click at [384, 292] on div "Select Item" at bounding box center [376, 298] width 53 height 13
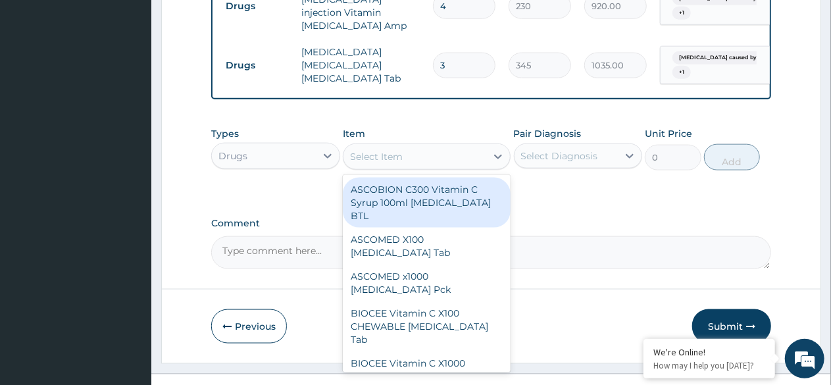
scroll to position [826, 0]
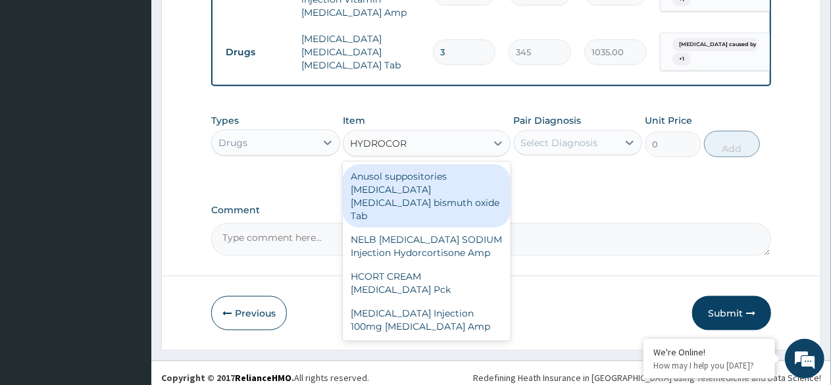
type input "HYDROCORT"
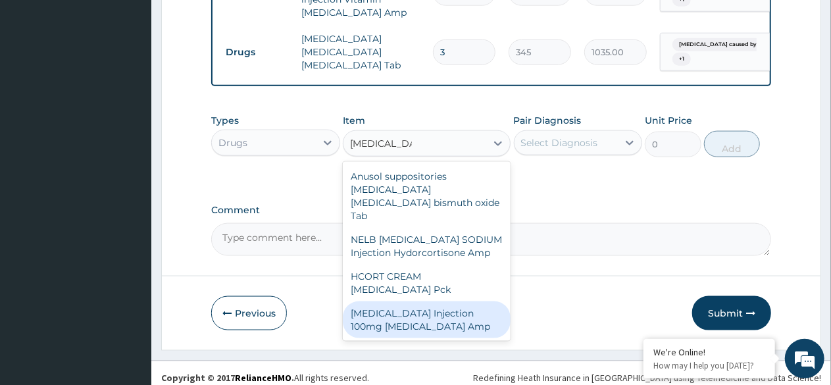
click at [418, 303] on div "[MEDICAL_DATA] Injection 100mg [MEDICAL_DATA] Amp" at bounding box center [427, 319] width 168 height 37
type input "345"
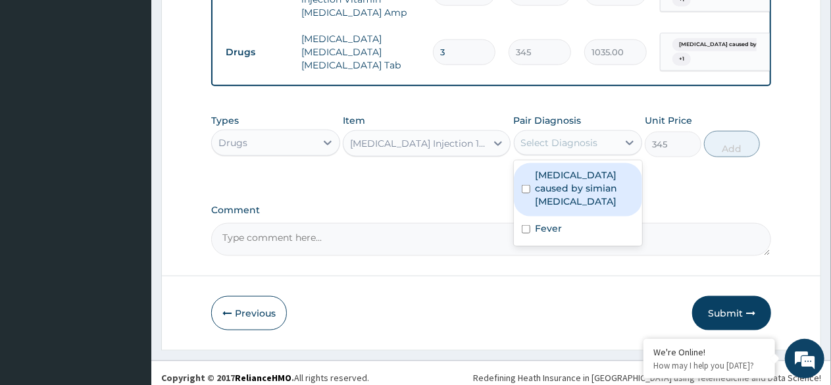
click at [587, 136] on div "Select Diagnosis" at bounding box center [559, 142] width 77 height 13
click at [580, 180] on label "[MEDICAL_DATA] caused by simian [MEDICAL_DATA]" at bounding box center [585, 187] width 99 height 39
checkbox input "true"
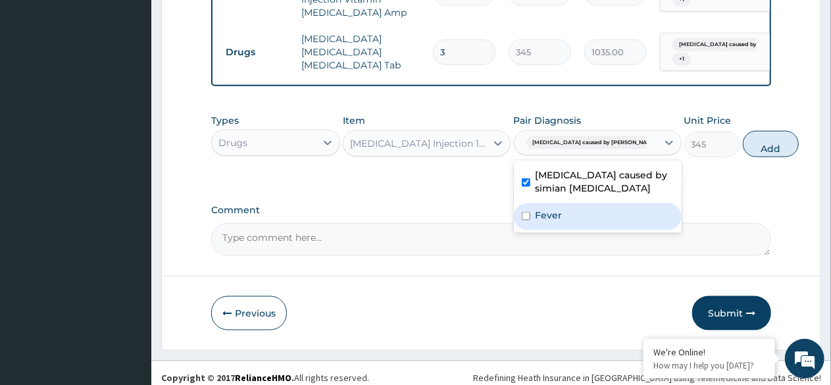
click at [562, 206] on div "Fever" at bounding box center [598, 216] width 168 height 27
checkbox input "true"
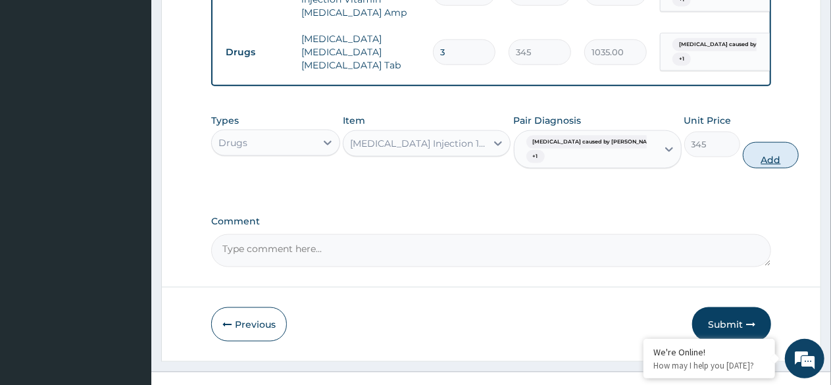
click at [743, 147] on button "Add" at bounding box center [771, 155] width 56 height 26
type input "0"
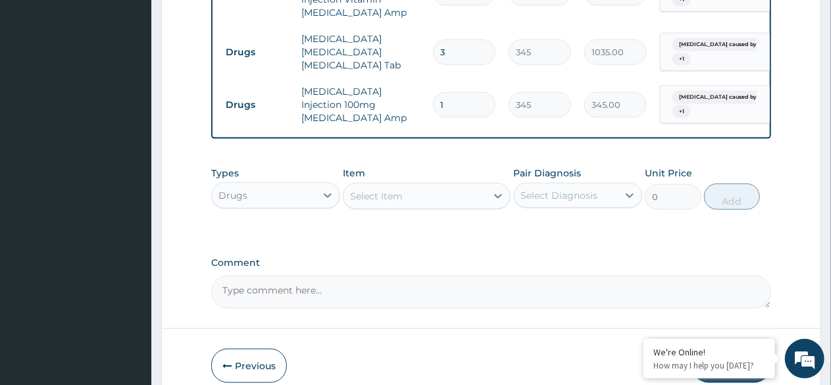
click at [417, 186] on div "Select Item" at bounding box center [414, 196] width 143 height 21
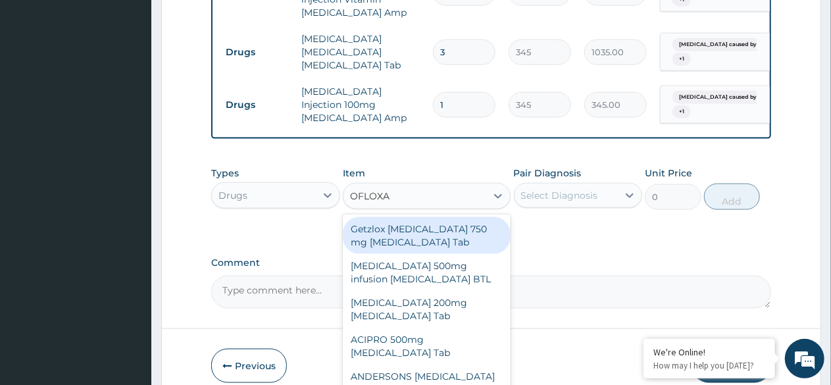
type input "OFLOXAC"
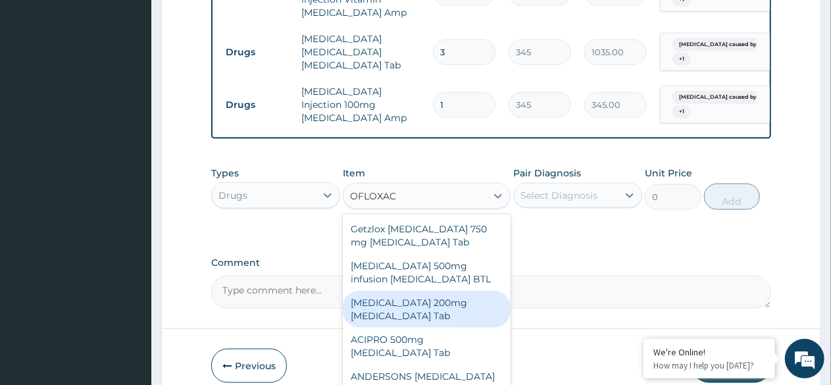
click at [438, 295] on div "[MEDICAL_DATA] 200mg [MEDICAL_DATA] Tab" at bounding box center [427, 309] width 168 height 37
type input "3162.5"
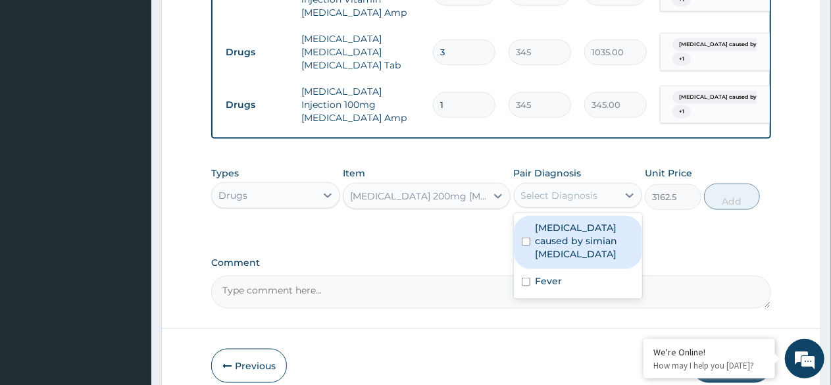
click at [568, 189] on div "Select Diagnosis" at bounding box center [559, 195] width 77 height 13
click at [558, 232] on label "[MEDICAL_DATA] caused by simian [MEDICAL_DATA]" at bounding box center [585, 240] width 99 height 39
checkbox input "true"
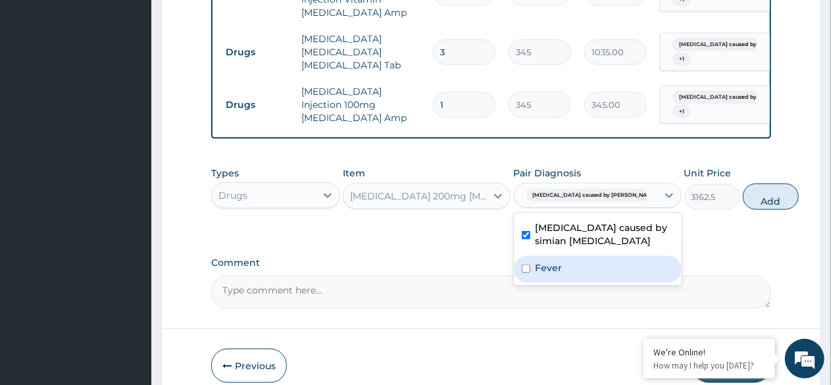
click at [536, 261] on label "Fever" at bounding box center [549, 267] width 27 height 13
checkbox input "true"
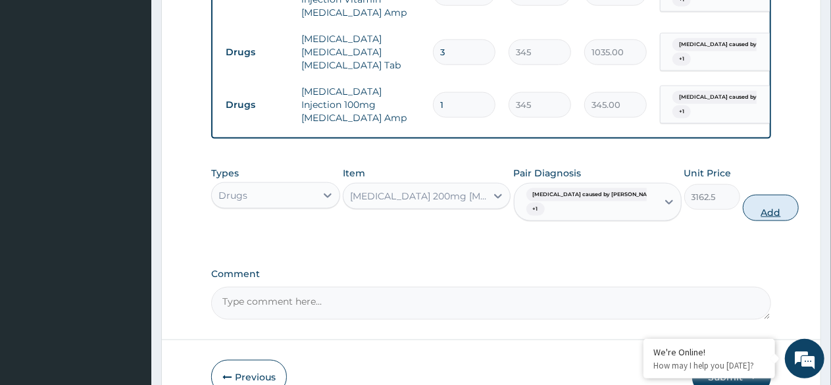
click at [743, 198] on button "Add" at bounding box center [771, 208] width 56 height 26
type input "0"
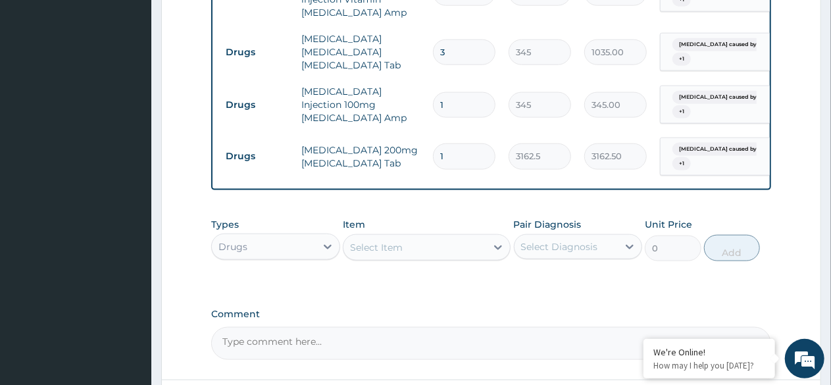
type input "10"
type input "31625.00"
type input "10"
drag, startPoint x: 418, startPoint y: 220, endPoint x: 408, endPoint y: 243, distance: 25.1
click at [408, 243] on div "Item Select Item" at bounding box center [427, 239] width 168 height 43
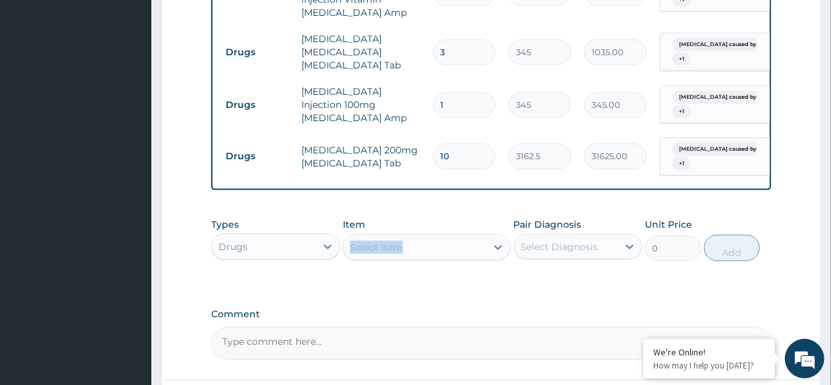
click at [408, 243] on div "Select Item" at bounding box center [414, 247] width 143 height 21
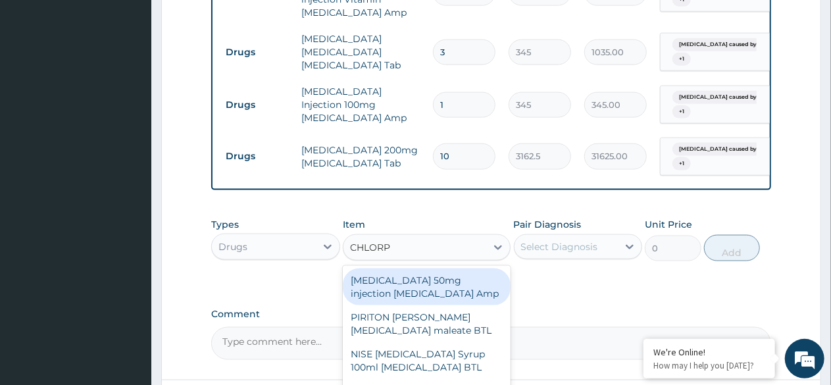
type input "CHLORPH"
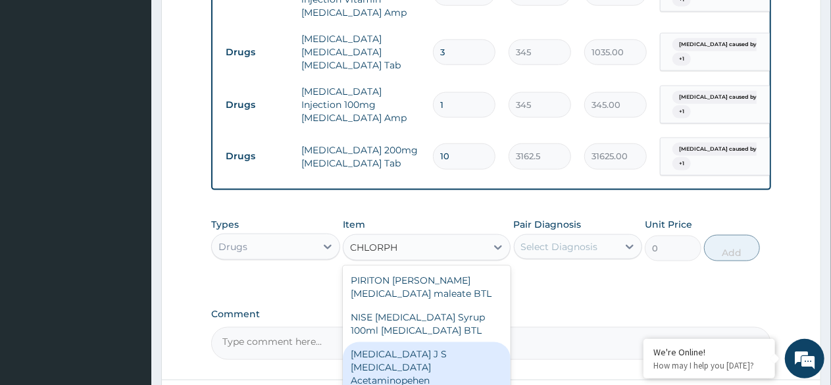
click at [409, 365] on div "FLU J S Chlorpheniramine Acetaminopehen Ascorbic Acid Tab" at bounding box center [427, 373] width 168 height 63
type input "86.25"
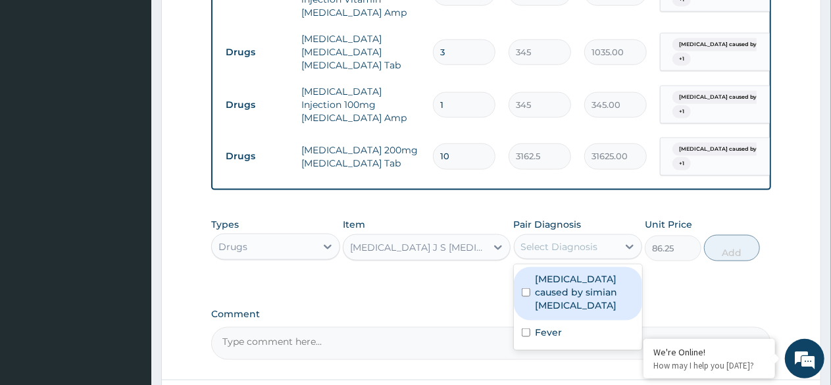
click at [555, 234] on div "Select Diagnosis" at bounding box center [578, 246] width 129 height 25
click at [565, 273] on label "[MEDICAL_DATA] caused by simian [MEDICAL_DATA]" at bounding box center [585, 291] width 99 height 39
checkbox input "true"
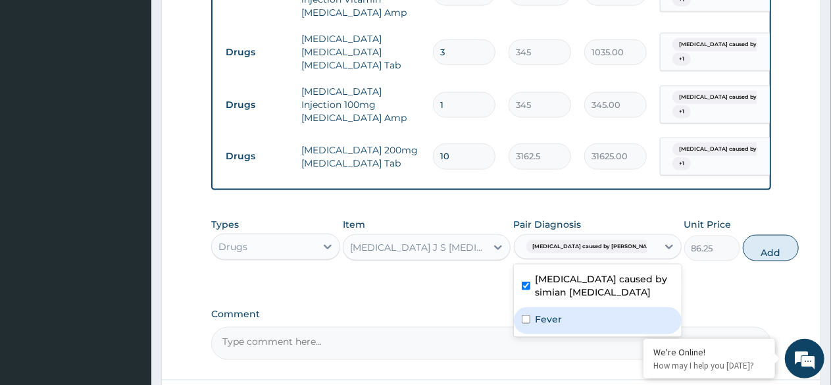
click at [566, 307] on div "Fever" at bounding box center [598, 320] width 168 height 27
checkbox input "true"
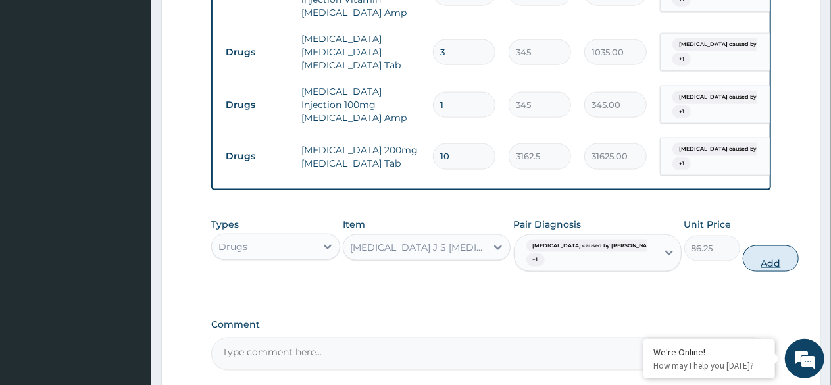
click at [743, 249] on button "Add" at bounding box center [771, 258] width 56 height 26
type input "0"
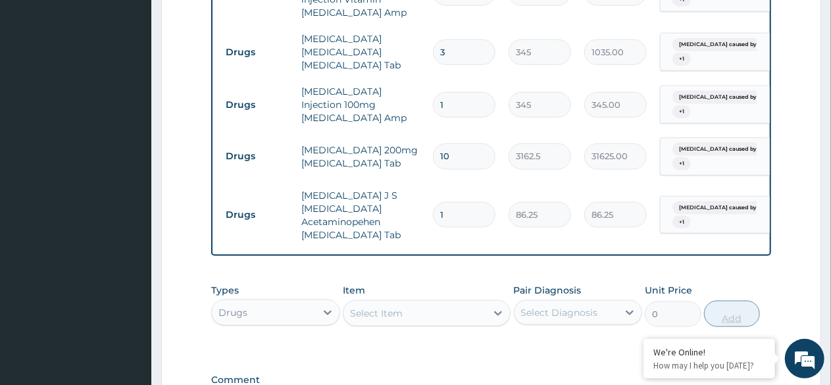
type input "10"
type input "862.50"
type input "10"
click at [441, 300] on div "Select Item" at bounding box center [427, 313] width 168 height 26
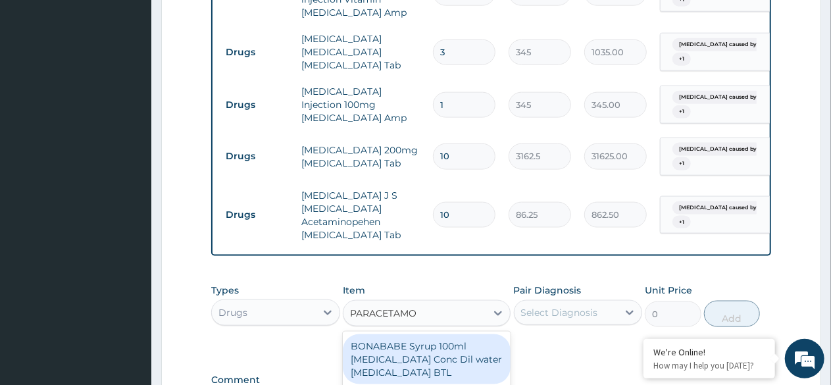
type input "PARACETAMOL"
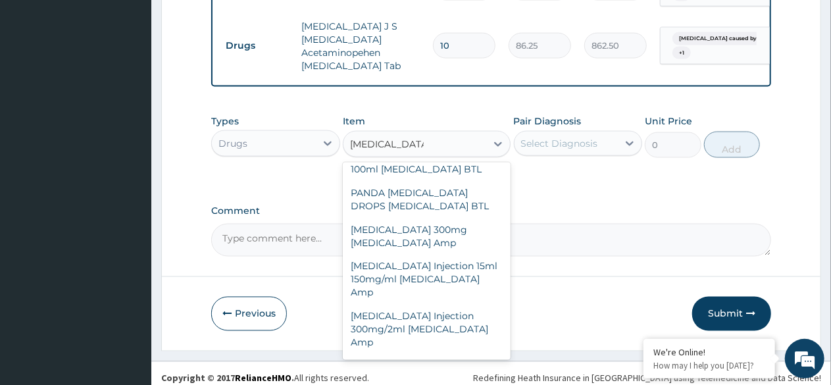
scroll to position [500, 0]
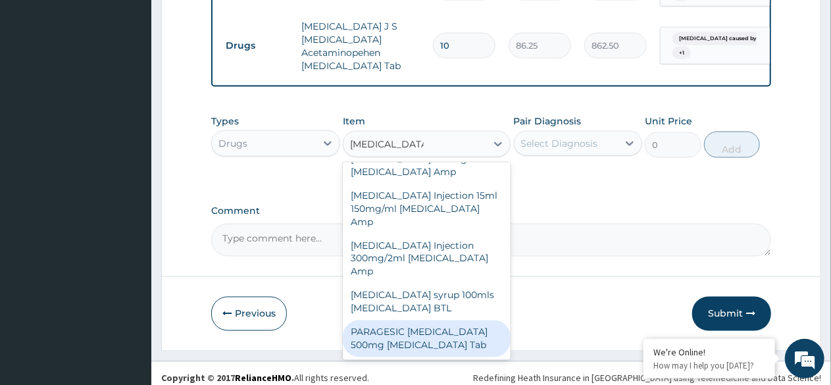
click at [432, 332] on div "PARAGESIC PARACETAMOL 500mg Acetaminophen Tab" at bounding box center [427, 338] width 168 height 37
type input "17.25"
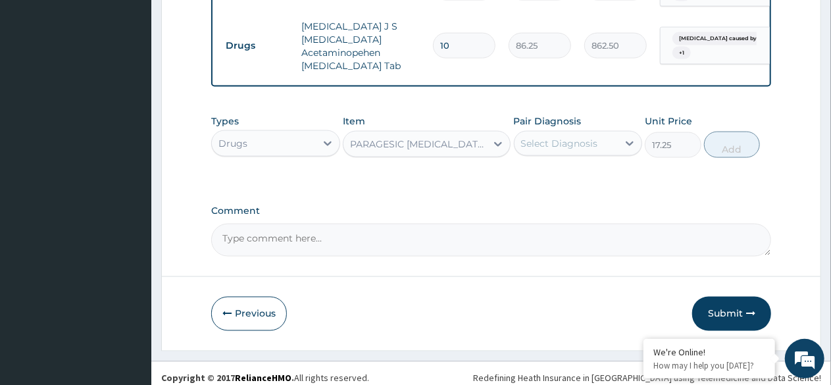
click at [563, 139] on div "Select Diagnosis" at bounding box center [559, 143] width 77 height 13
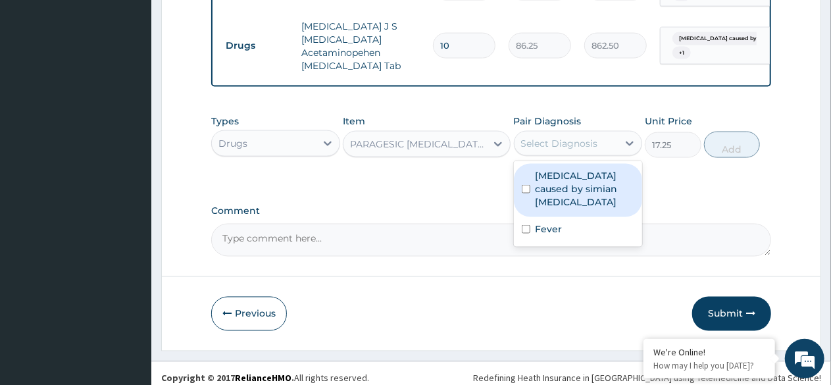
click at [558, 169] on label "Malaria caused by simian plasmodia" at bounding box center [585, 188] width 99 height 39
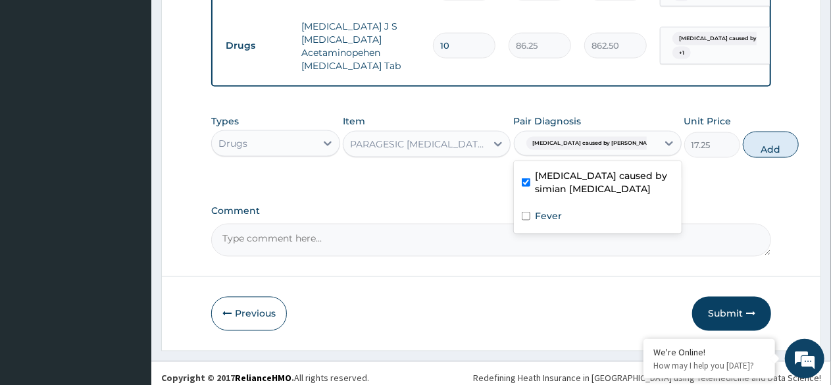
checkbox input "true"
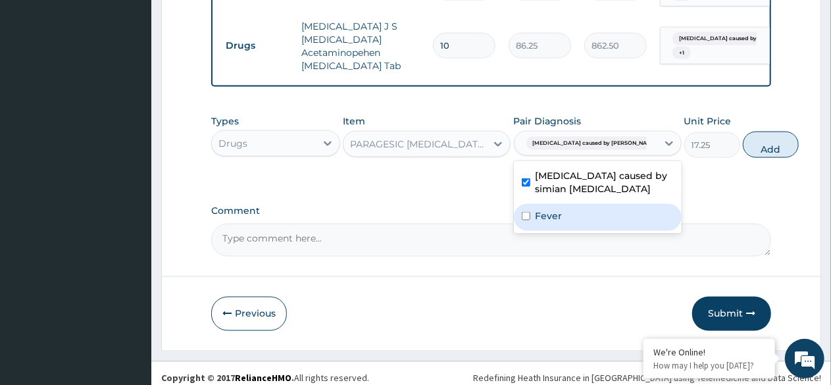
click at [555, 214] on div "Fever" at bounding box center [598, 217] width 168 height 27
checkbox input "true"
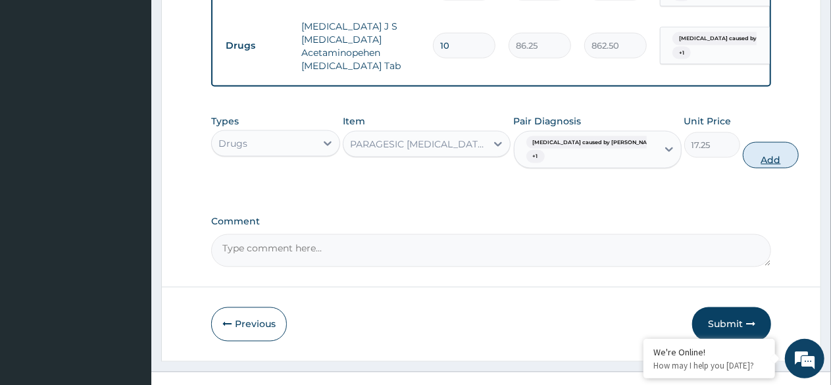
click at [743, 144] on button "Add" at bounding box center [771, 155] width 56 height 26
type input "0"
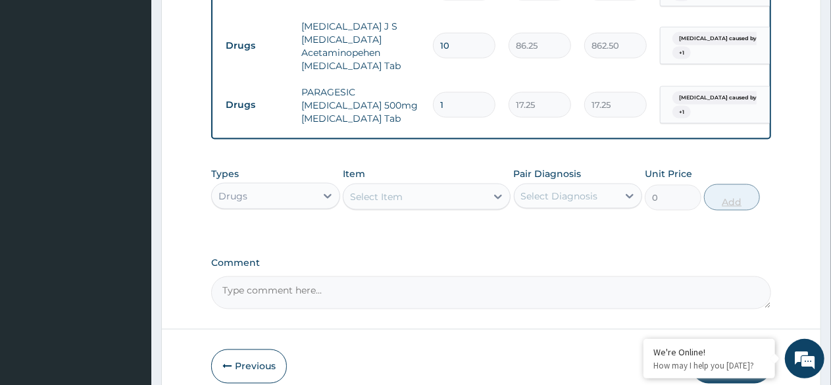
type input "18"
type input "310.50"
type input "18"
click at [445, 186] on div "Select Item" at bounding box center [414, 196] width 143 height 21
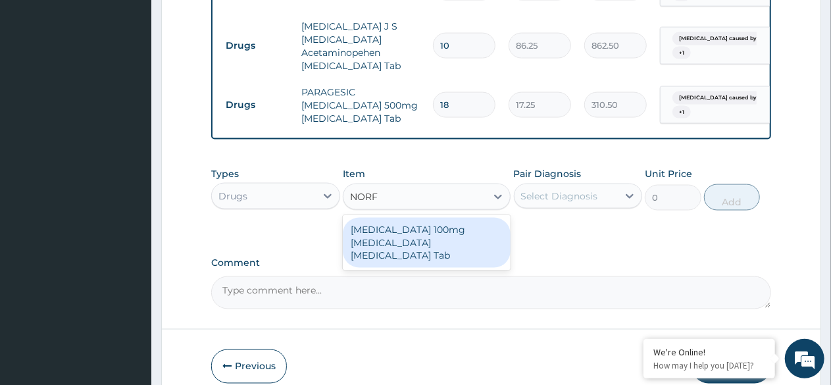
type input "NORFL"
click at [438, 228] on div "Norflex 100mg Orphenadrine Acetaminophen Tab" at bounding box center [427, 243] width 168 height 50
type input "161"
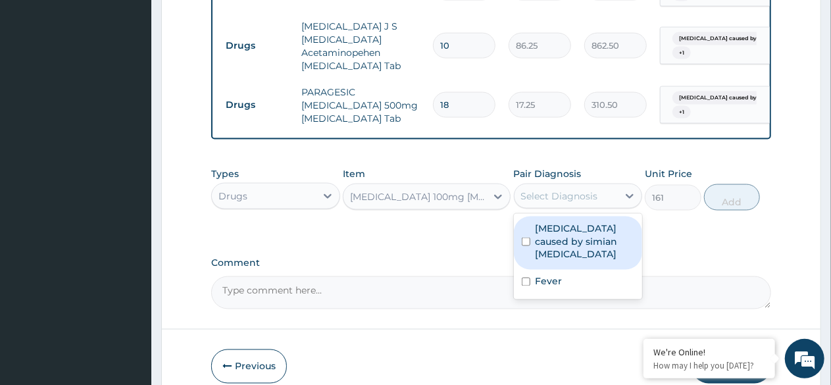
click at [578, 189] on div "Select Diagnosis" at bounding box center [559, 195] width 77 height 13
click at [558, 222] on label "Malaria caused by simian plasmodia" at bounding box center [585, 241] width 99 height 39
checkbox input "true"
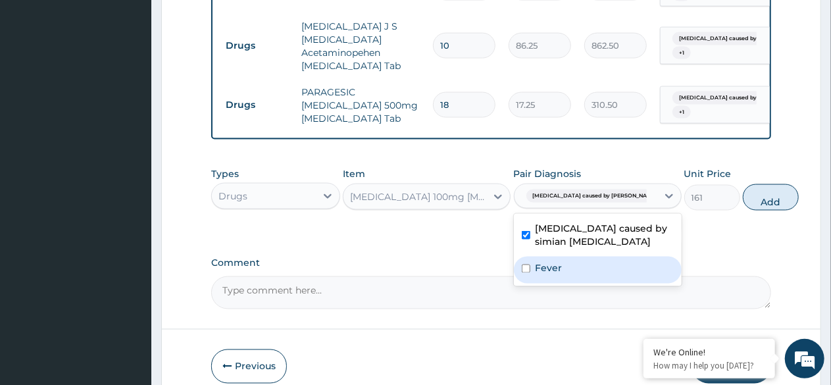
click at [553, 262] on label "Fever" at bounding box center [549, 268] width 27 height 13
checkbox input "true"
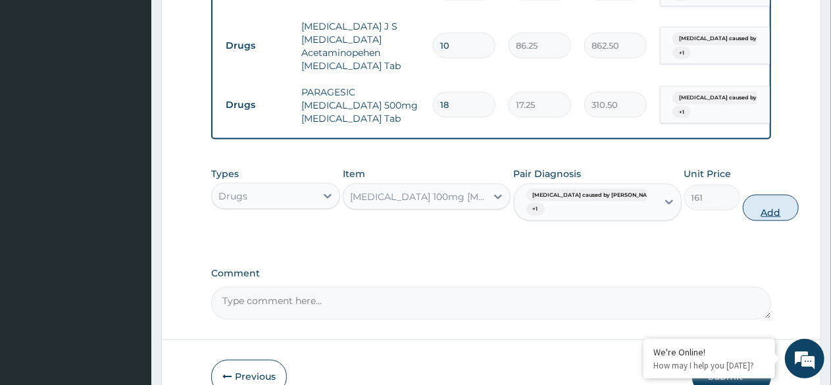
click at [743, 198] on button "Add" at bounding box center [771, 208] width 56 height 26
type input "0"
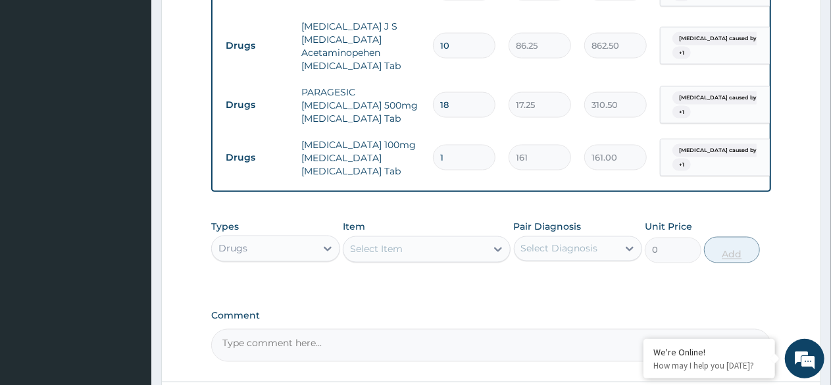
type input "10"
type input "1610.00"
type input "10"
click at [428, 241] on div "Select Item" at bounding box center [414, 249] width 143 height 21
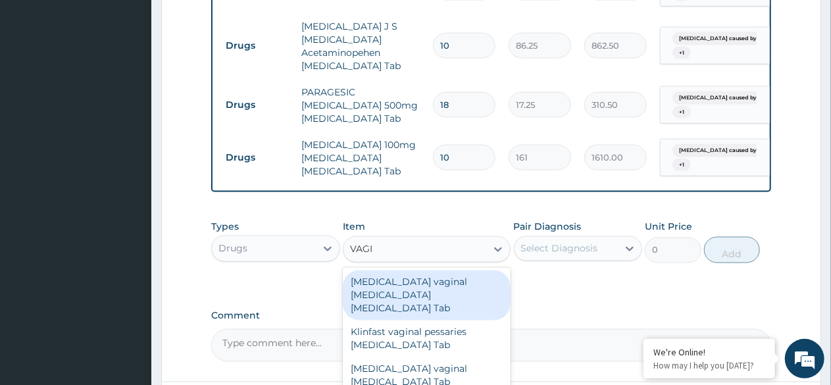
type input "VAGIN"
click at [417, 291] on div "Clotrimazole vaginal pessary Clotrimazole Tab" at bounding box center [427, 295] width 168 height 50
type input "12075"
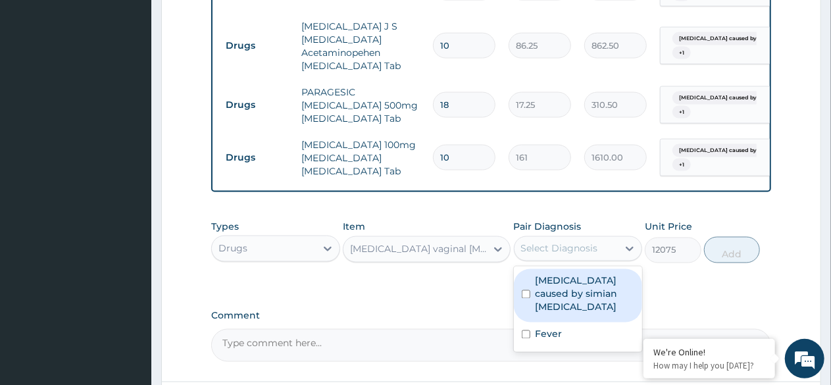
click at [562, 242] on div "Select Diagnosis" at bounding box center [559, 248] width 77 height 13
click at [549, 277] on label "Malaria caused by simian plasmodia" at bounding box center [585, 293] width 99 height 39
checkbox input "true"
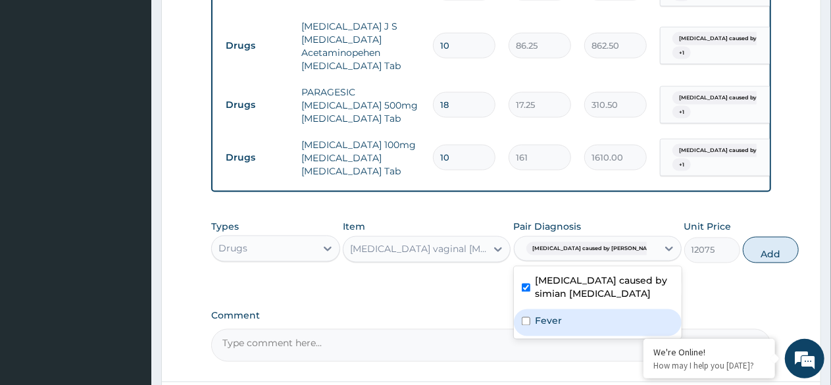
click at [546, 315] on label "Fever" at bounding box center [549, 321] width 27 height 13
checkbox input "true"
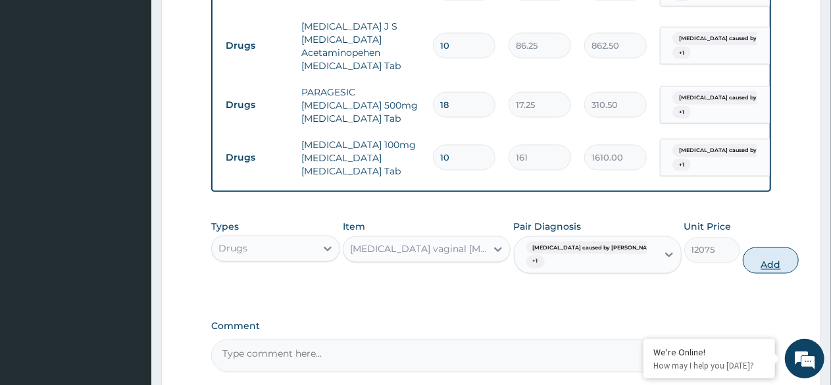
click at [747, 255] on button "Add" at bounding box center [771, 260] width 56 height 26
type input "0"
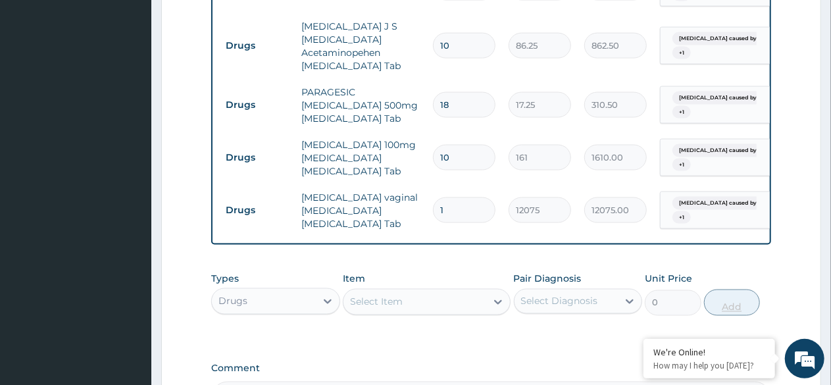
type input "0.00"
type input "7"
type input "84525.00"
type input "7"
click at [421, 291] on div "Select Item" at bounding box center [414, 301] width 143 height 21
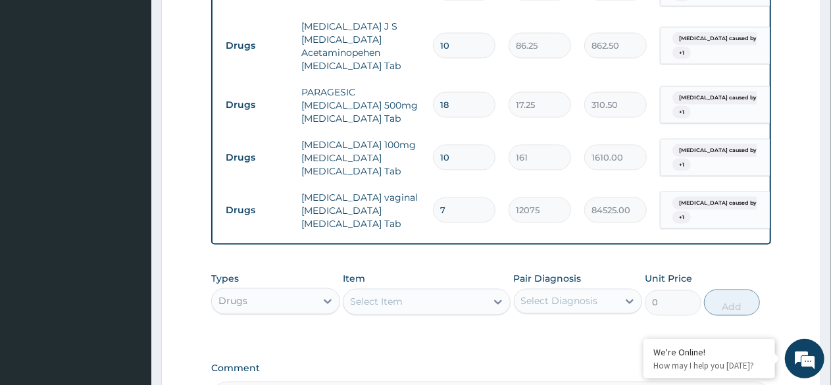
click at [603, 328] on div "Types Drugs Item Select Item Pair Diagnosis Select Diagnosis Unit Price 0 Add" at bounding box center [491, 304] width 560 height 76
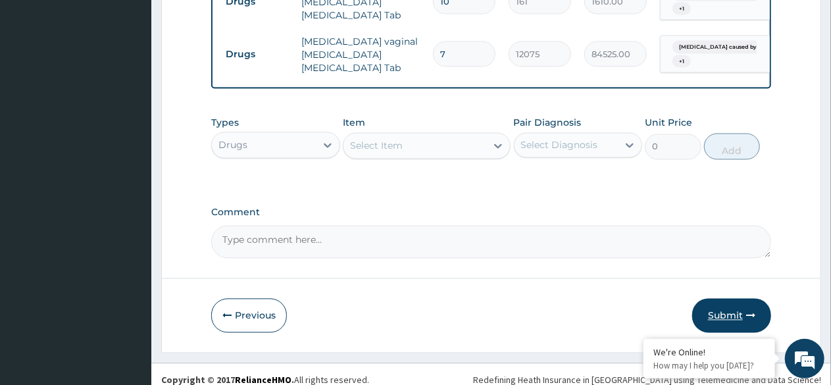
click at [719, 304] on button "Submit" at bounding box center [731, 316] width 79 height 34
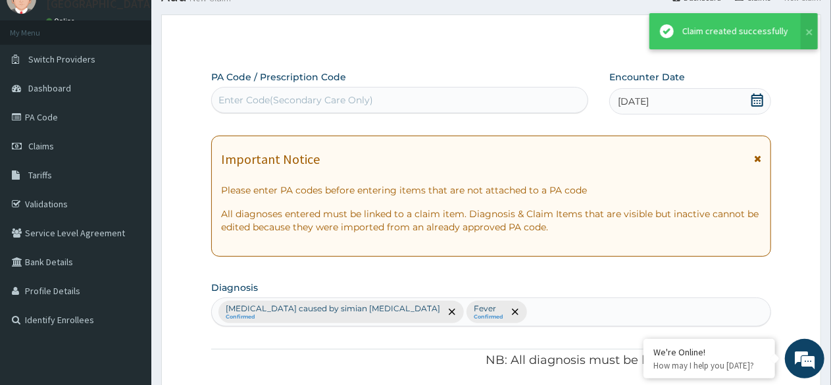
scroll to position [1151, 0]
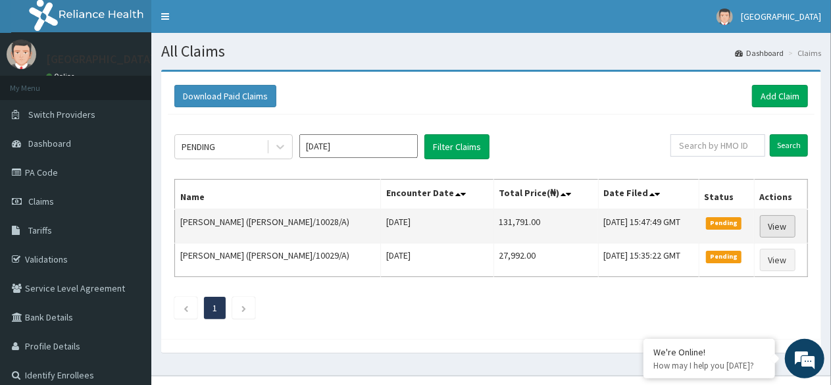
click at [778, 224] on link "View" at bounding box center [778, 226] width 36 height 22
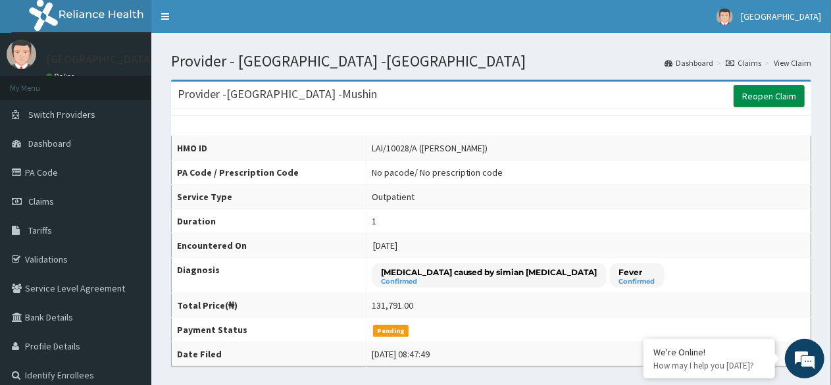
click at [763, 96] on link "Reopen Claim" at bounding box center [769, 96] width 71 height 22
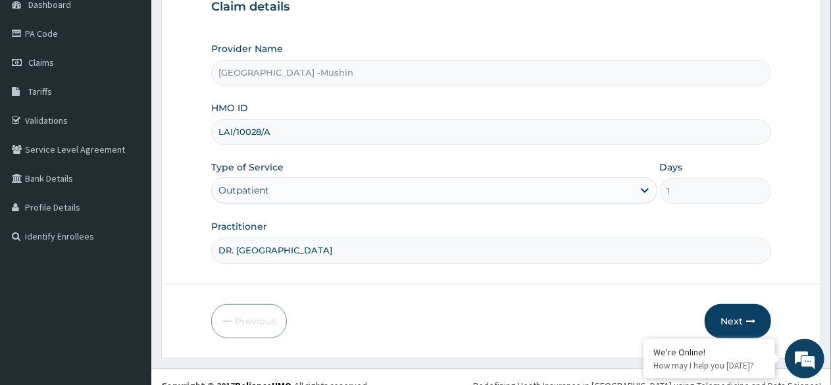
scroll to position [153, 0]
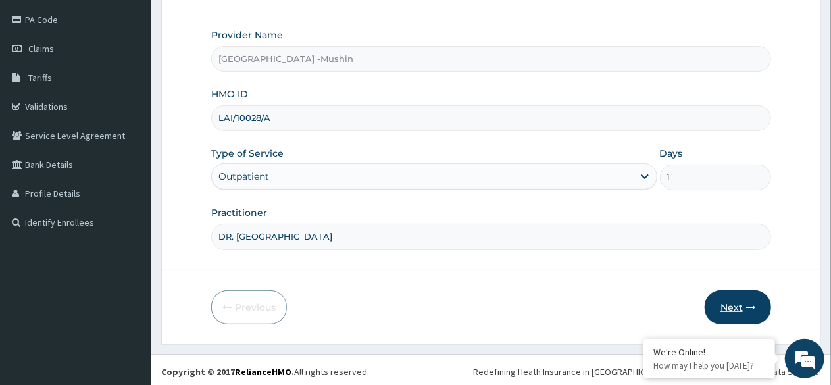
click at [736, 305] on button "Next" at bounding box center [738, 307] width 66 height 34
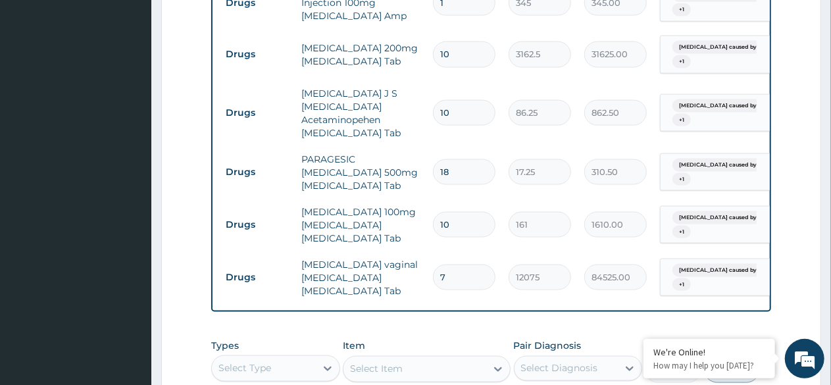
scroll to position [1079, 0]
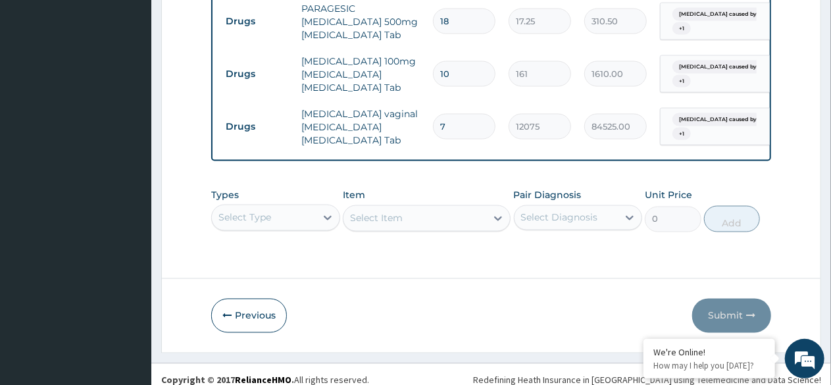
click at [408, 205] on div "Select Item" at bounding box center [427, 218] width 168 height 26
click at [418, 210] on div "Select Item" at bounding box center [427, 218] width 168 height 26
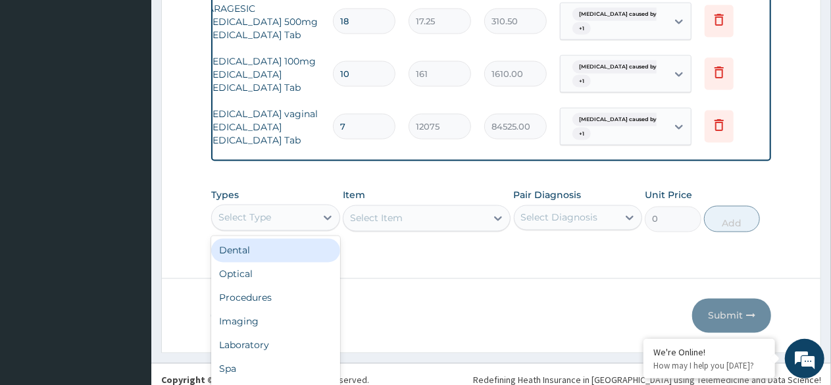
scroll to position [37, 0]
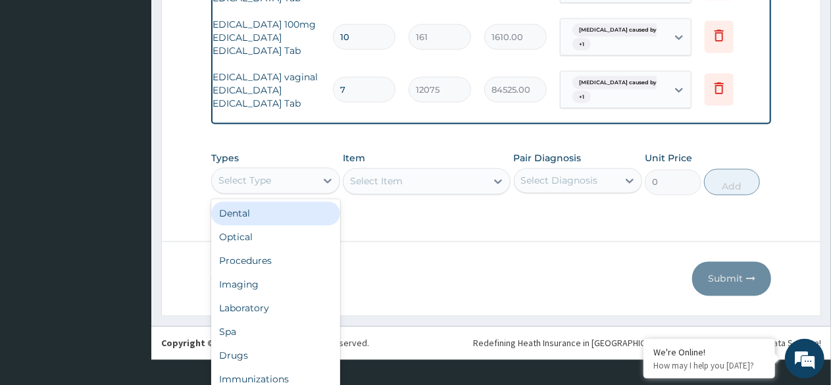
click at [276, 194] on div "option Dental focused, 1 of 10. 10 results available. Use Up and Down to choose…" at bounding box center [275, 181] width 129 height 26
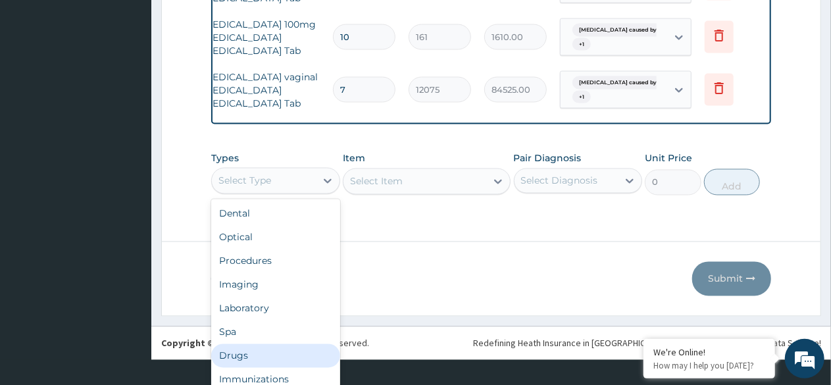
click at [245, 345] on div "Drugs" at bounding box center [275, 356] width 129 height 24
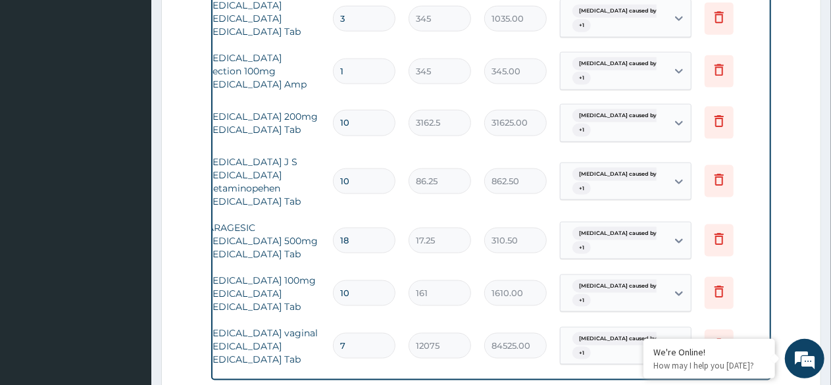
scroll to position [1079, 0]
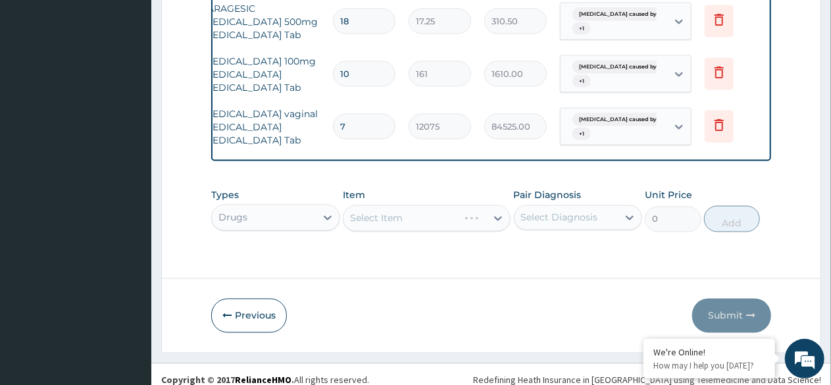
click at [499, 207] on div "Select Item" at bounding box center [427, 218] width 168 height 26
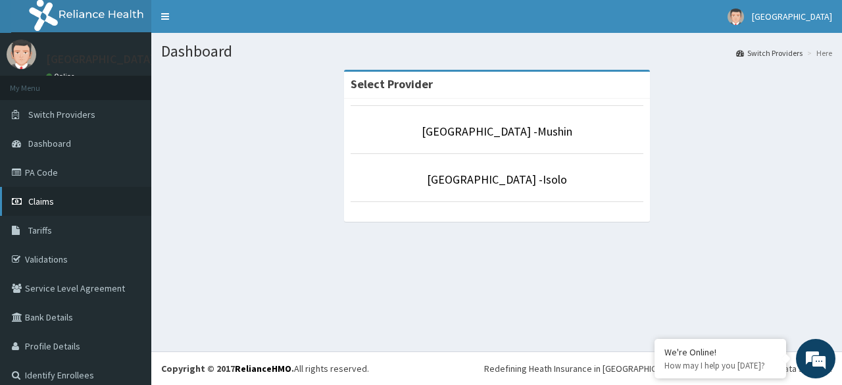
click at [55, 198] on link "Claims" at bounding box center [75, 201] width 151 height 29
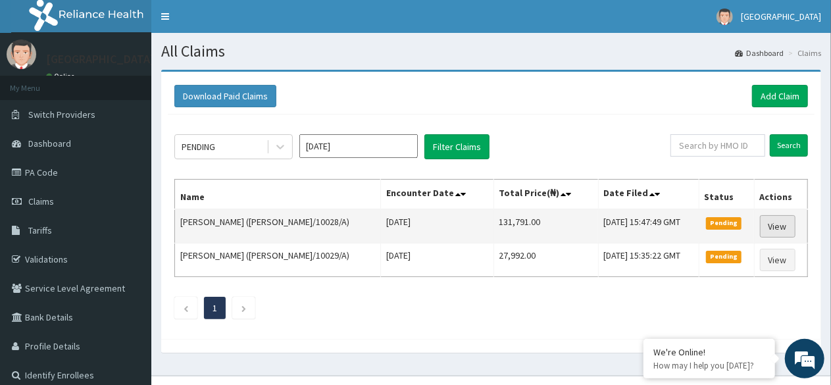
click at [780, 226] on link "View" at bounding box center [778, 226] width 36 height 22
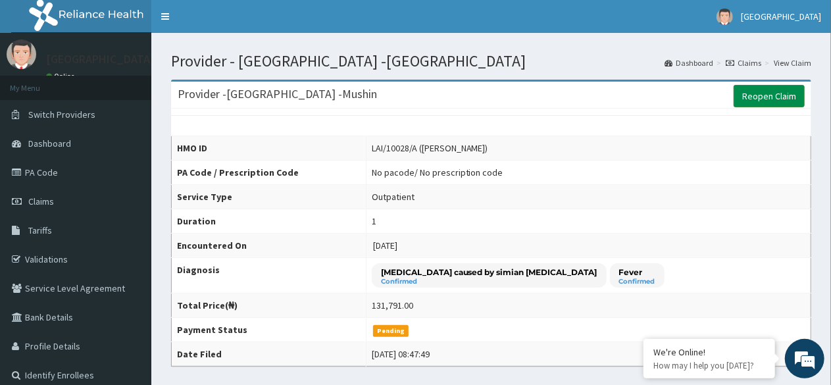
click at [766, 95] on link "Reopen Claim" at bounding box center [769, 96] width 71 height 22
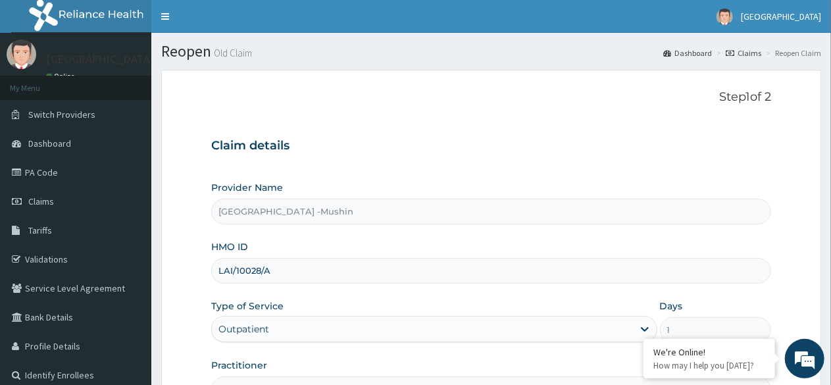
scroll to position [153, 0]
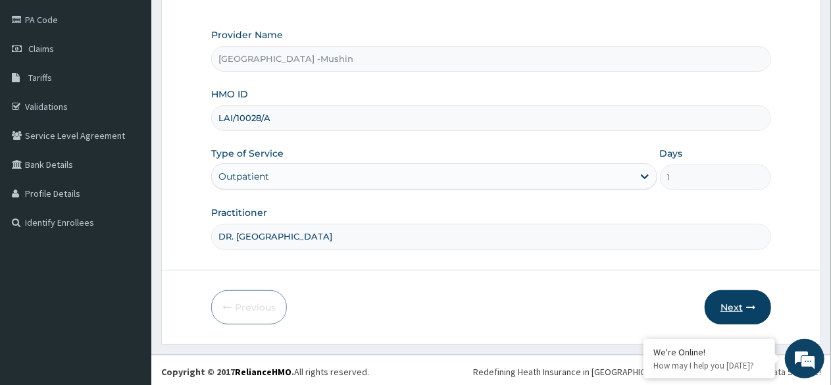
click at [736, 305] on button "Next" at bounding box center [738, 307] width 66 height 34
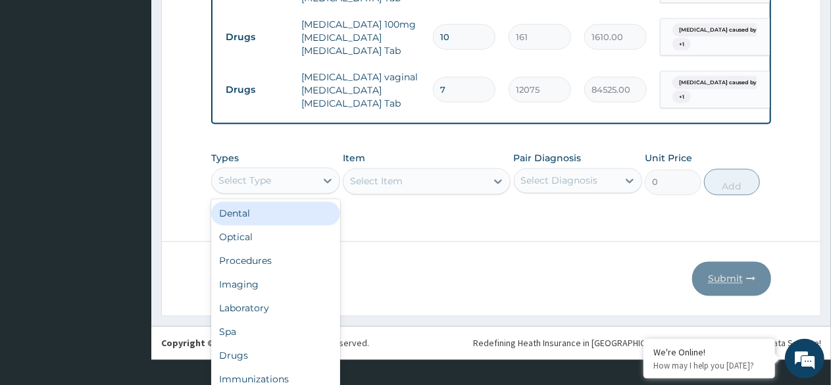
scroll to position [37, 0]
click at [242, 344] on div "Drugs" at bounding box center [275, 356] width 129 height 24
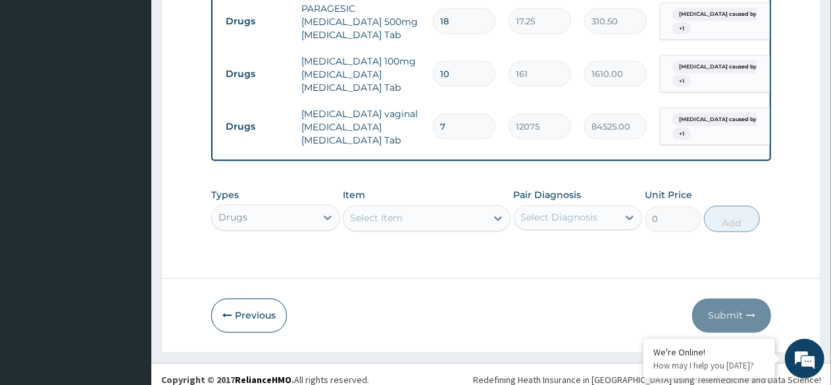
click at [399, 208] on div "Select Item" at bounding box center [414, 218] width 143 height 21
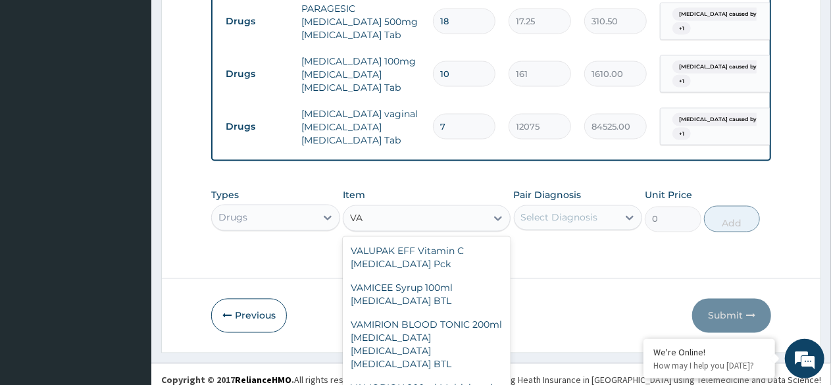
type input "VAG"
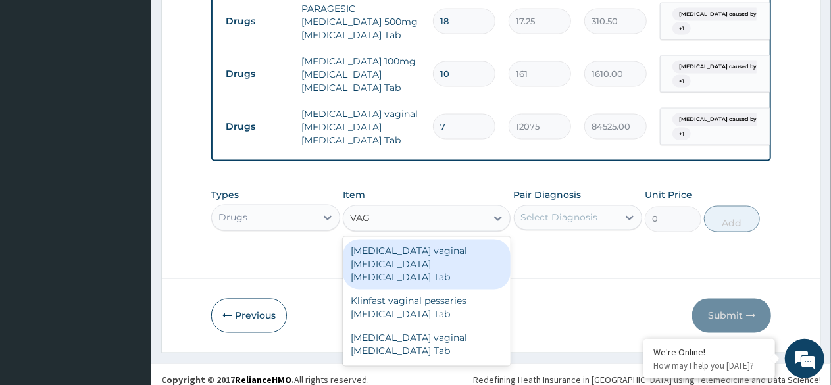
click at [436, 245] on div "[MEDICAL_DATA] vaginal [MEDICAL_DATA] [MEDICAL_DATA] Tab" at bounding box center [427, 265] width 168 height 50
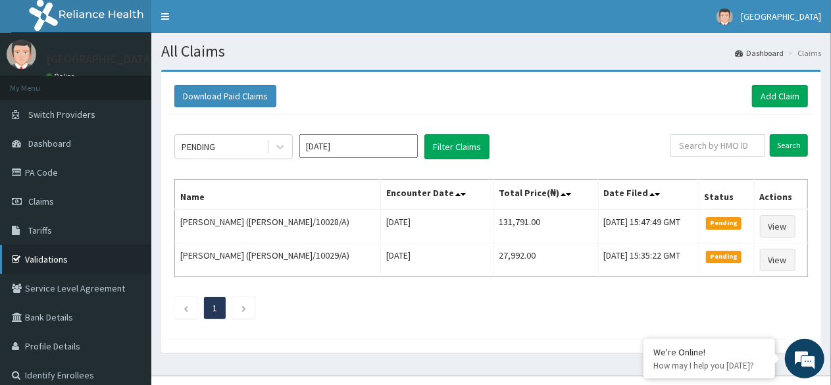
click at [61, 261] on link "Validations" at bounding box center [75, 259] width 151 height 29
click at [780, 95] on link "Add Claim" at bounding box center [780, 96] width 56 height 22
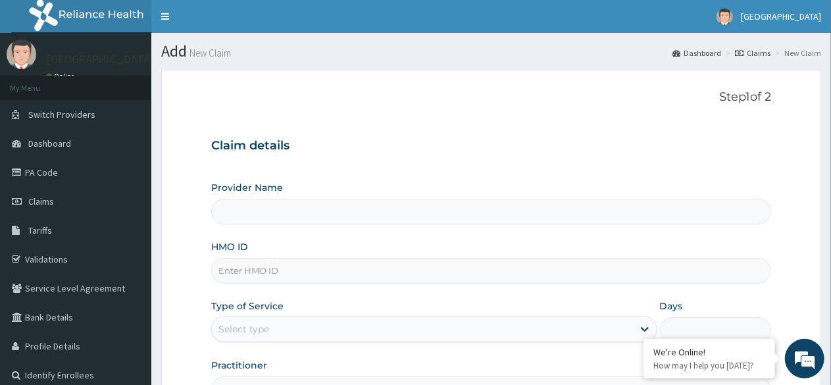
type input "[GEOGRAPHIC_DATA] -Mushin"
click at [282, 273] on input "HMO ID" at bounding box center [491, 271] width 560 height 26
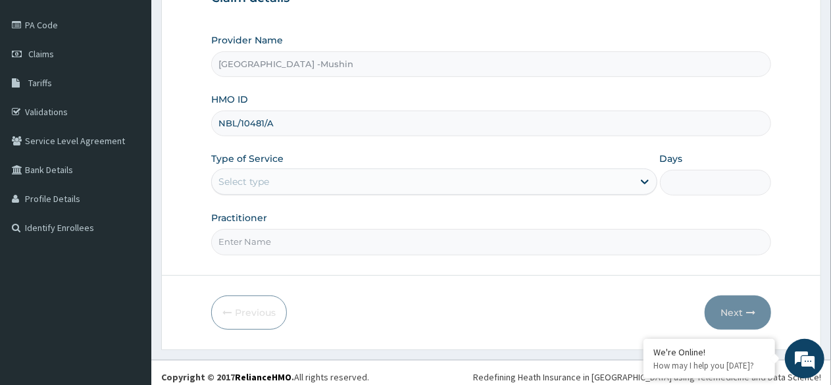
scroll to position [149, 0]
type input "NBL/10481/A"
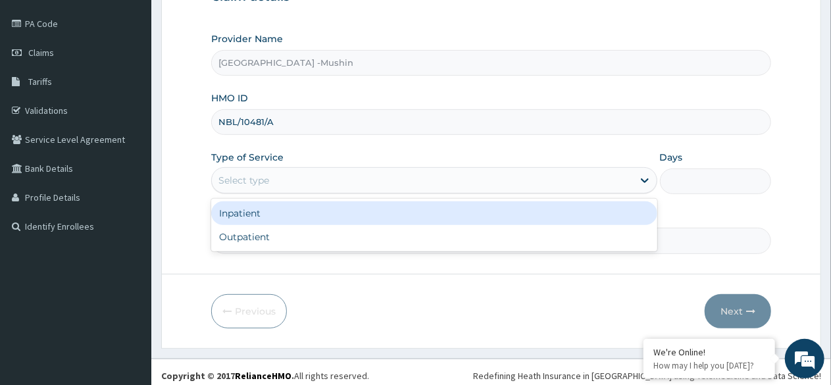
click at [297, 238] on div "Outpatient" at bounding box center [433, 237] width 445 height 24
type input "1"
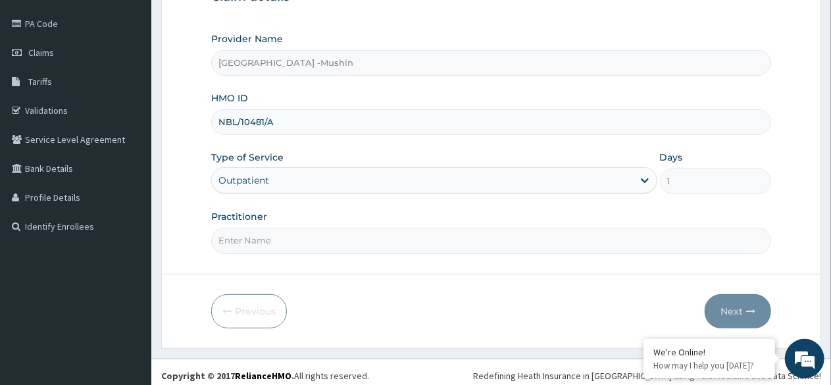
click at [291, 238] on input "Practitioner" at bounding box center [491, 241] width 560 height 26
type input "DR. [GEOGRAPHIC_DATA]"
click at [735, 313] on button "Next" at bounding box center [738, 311] width 66 height 34
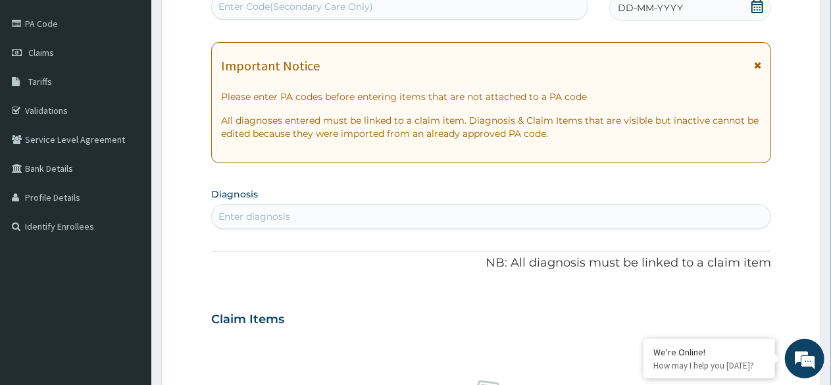
click at [750, 6] on div "DD-MM-YYYY" at bounding box center [690, 8] width 162 height 26
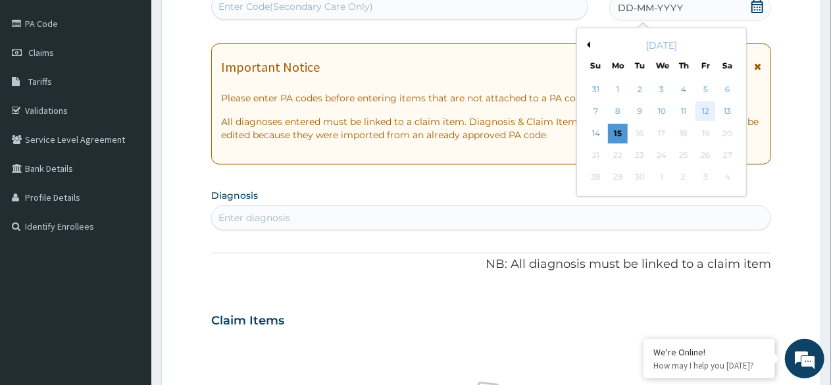
click at [705, 111] on div "12" at bounding box center [705, 112] width 20 height 20
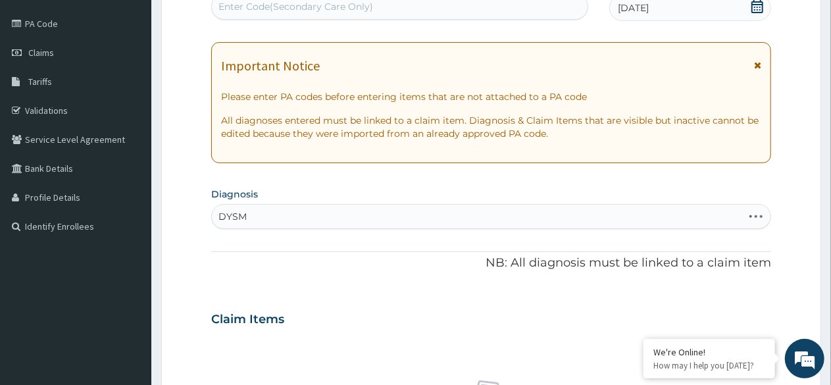
type input "DYSME"
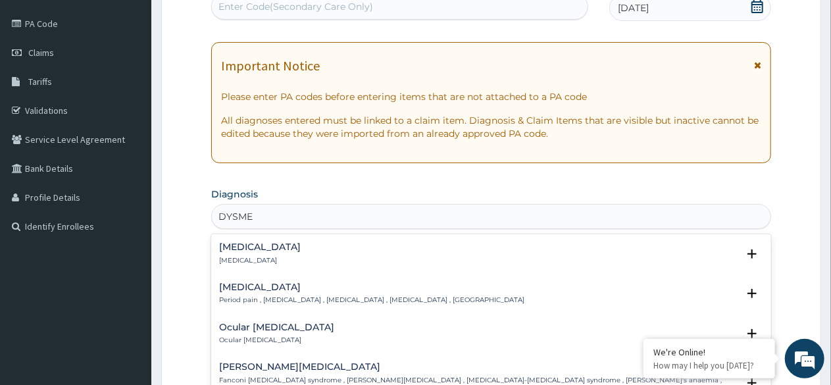
click at [278, 295] on p "Period pain , [MEDICAL_DATA] , [MEDICAL_DATA] , [MEDICAL_DATA] , [GEOGRAPHIC_DA…" at bounding box center [371, 299] width 305 height 9
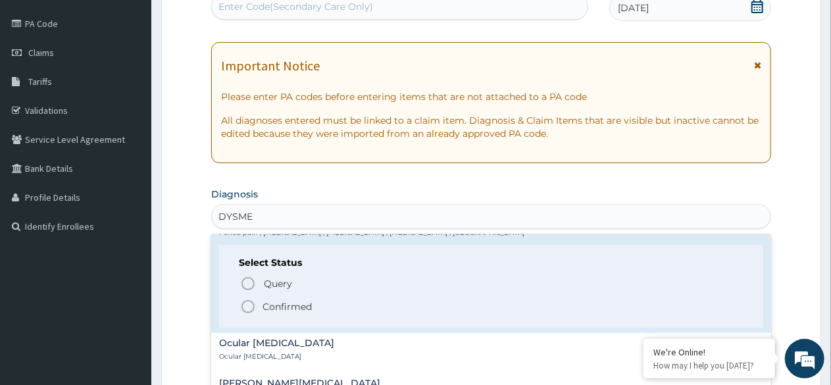
scroll to position [0, 0]
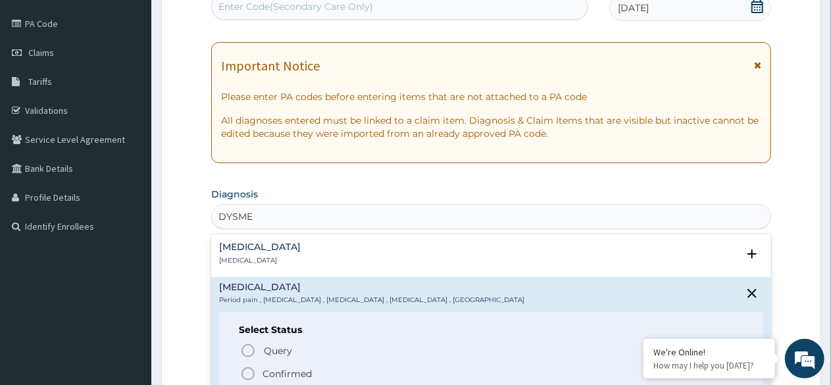
click at [254, 366] on icon "status option filled" at bounding box center [248, 374] width 16 height 16
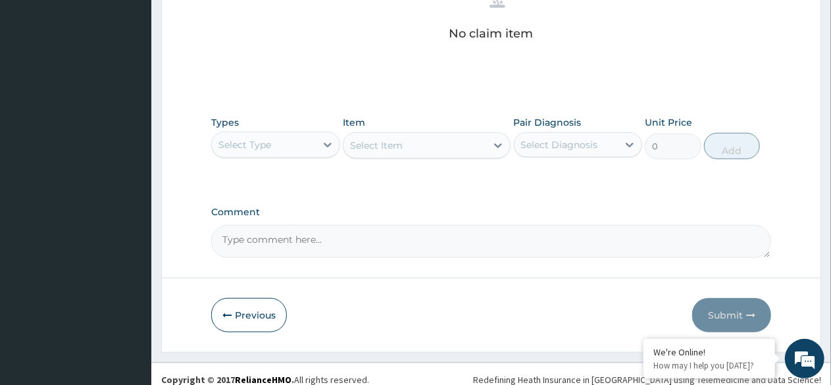
scroll to position [553, 0]
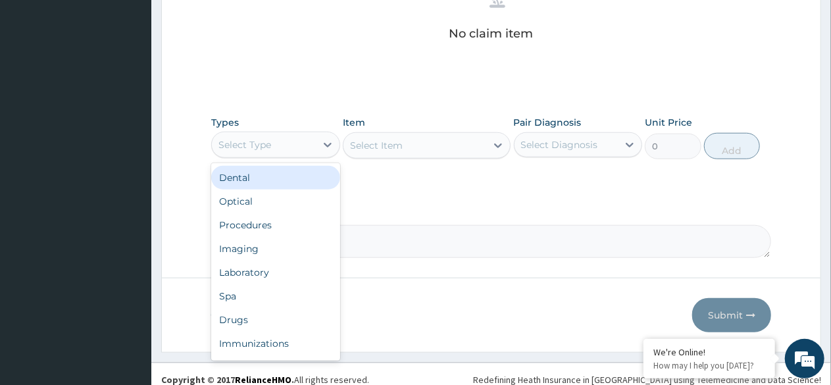
click at [270, 225] on div "Procedures" at bounding box center [275, 225] width 129 height 24
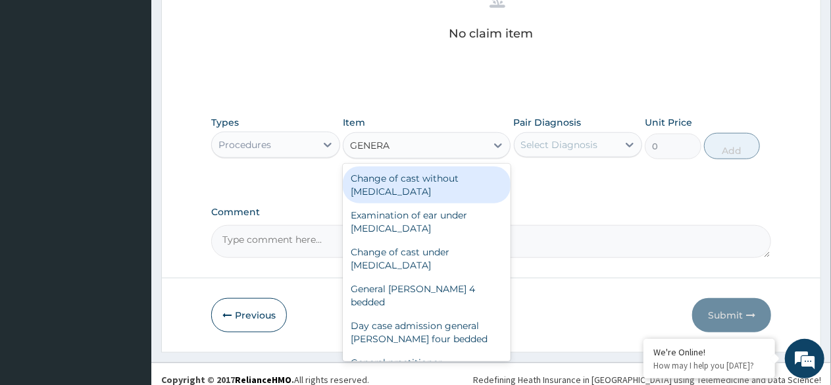
type input "GENERAL"
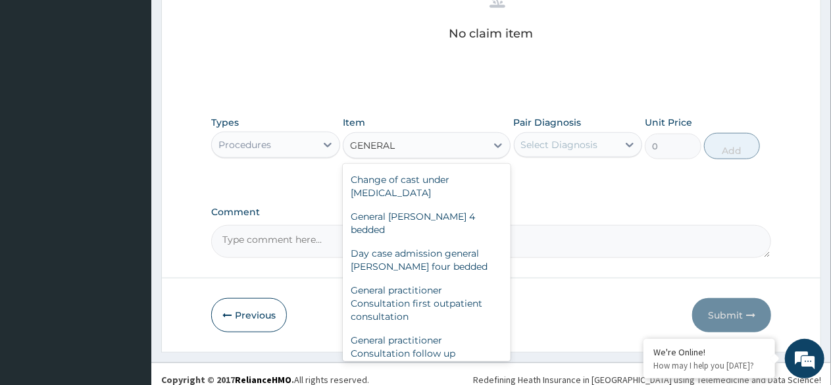
scroll to position [79, 0]
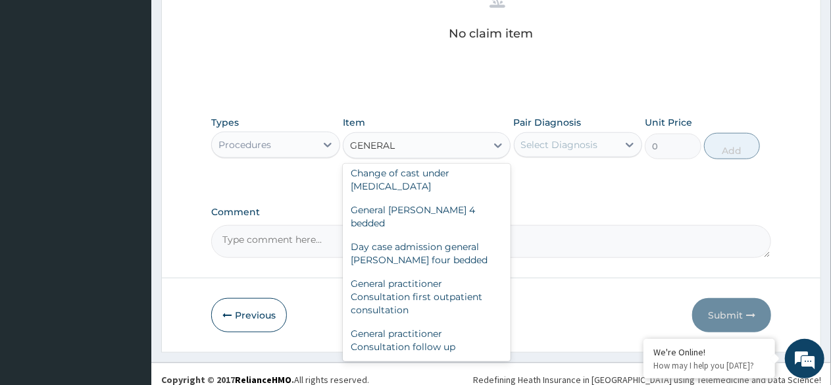
click at [428, 282] on div "General practitioner Consultation first outpatient consultation" at bounding box center [427, 297] width 168 height 50
type input "3000"
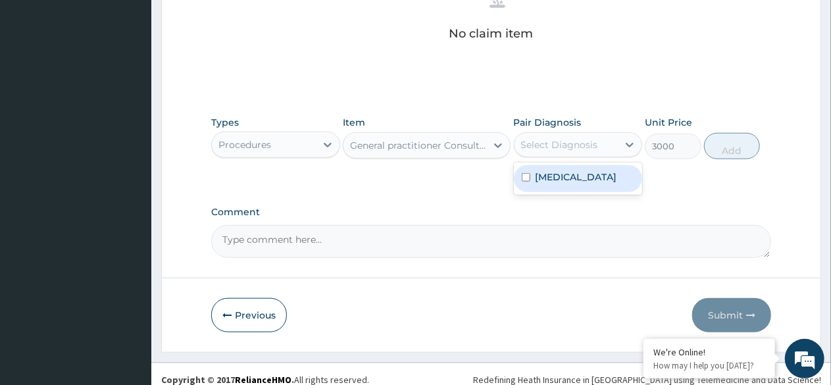
click at [565, 183] on div "[MEDICAL_DATA]" at bounding box center [578, 178] width 129 height 27
checkbox input "true"
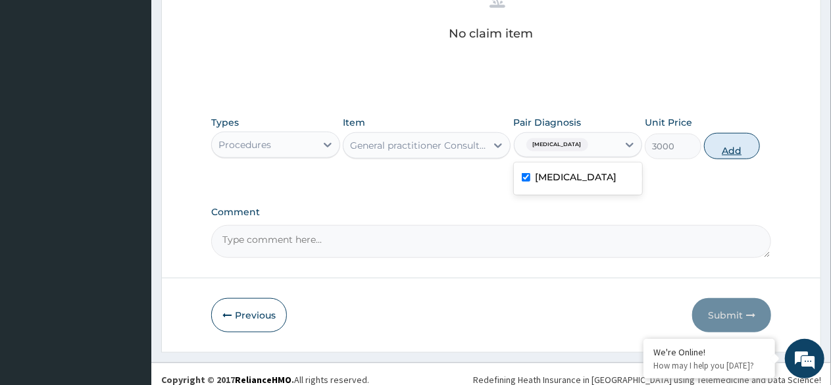
click at [738, 151] on button "Add" at bounding box center [732, 146] width 56 height 26
type input "0"
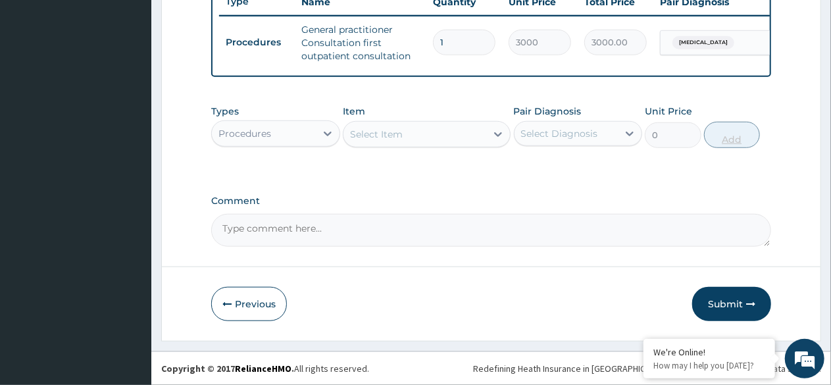
scroll to position [517, 0]
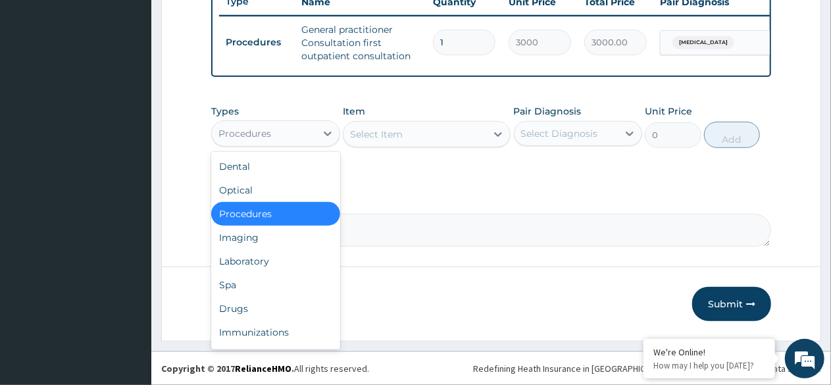
click at [245, 311] on div "Drugs" at bounding box center [275, 309] width 129 height 24
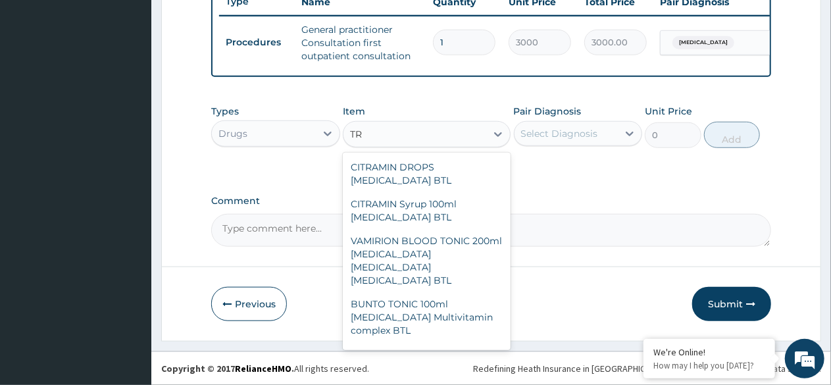
type input "T"
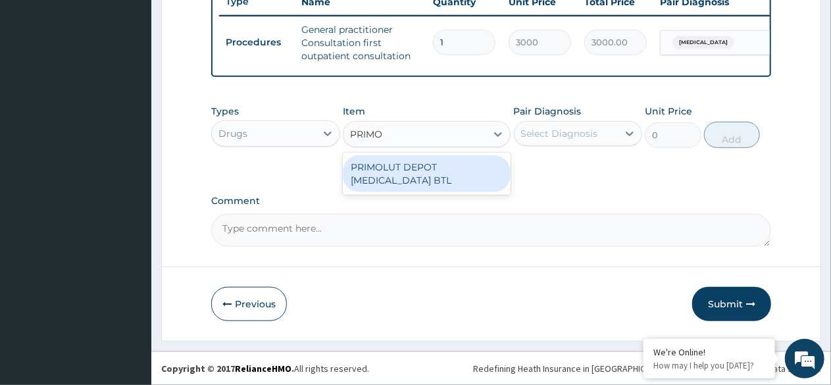
type input "PRIM"
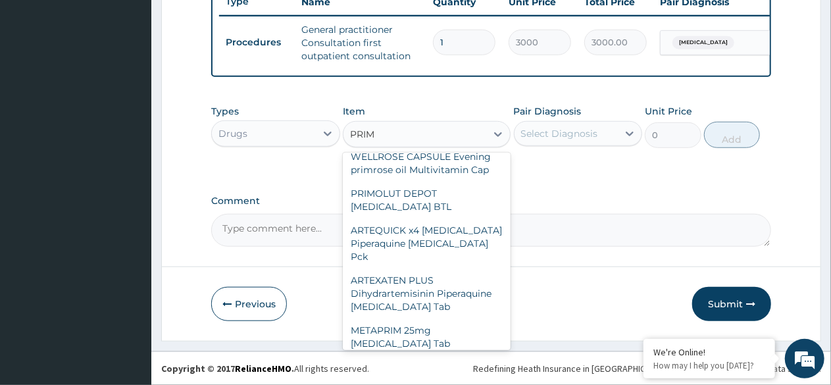
scroll to position [212, 0]
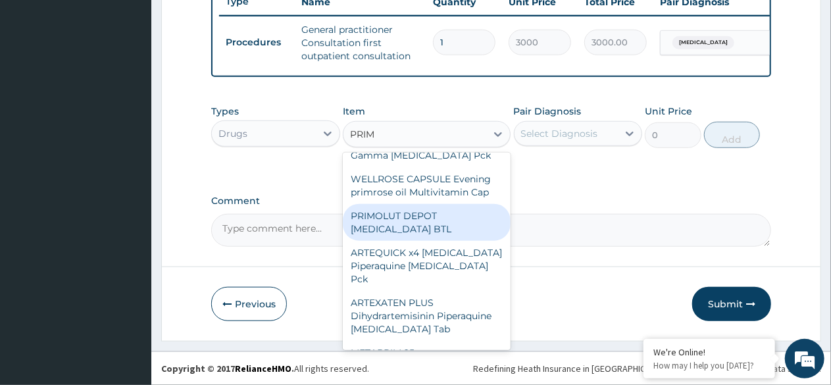
click at [397, 241] on div "PRIMOLUT DEPOT [MEDICAL_DATA] BTL" at bounding box center [427, 222] width 168 height 37
type input "2242.5"
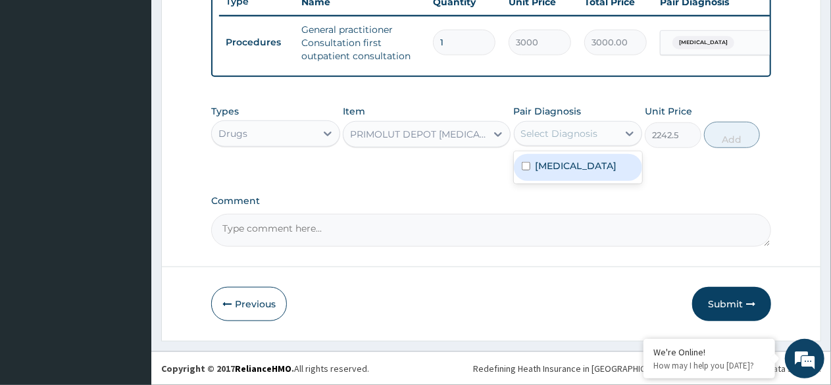
click at [535, 131] on div "Select Diagnosis" at bounding box center [559, 133] width 77 height 13
click at [578, 170] on label "[MEDICAL_DATA]" at bounding box center [577, 165] width 82 height 13
checkbox input "true"
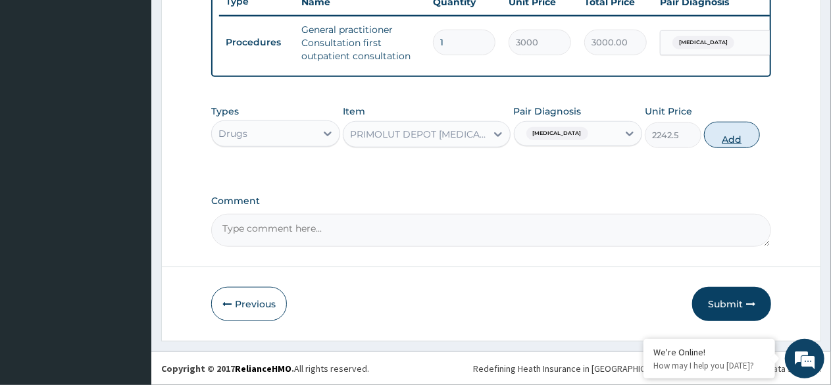
click at [726, 135] on button "Add" at bounding box center [732, 135] width 56 height 26
type input "0"
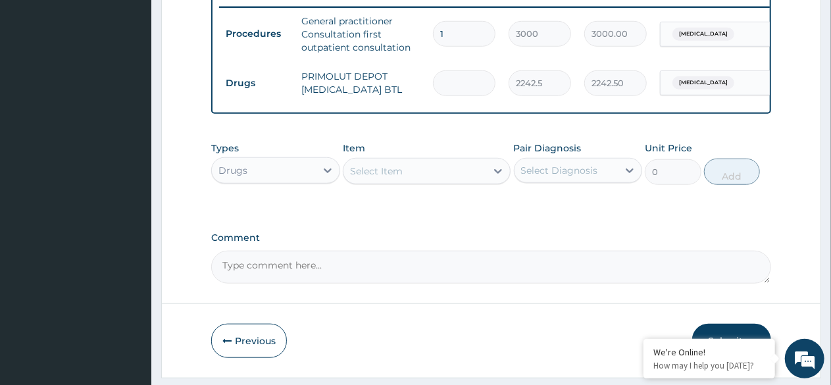
type input "0.00"
type input "4"
type input "8970.00"
type input "4"
click at [443, 182] on div "Select Item" at bounding box center [414, 171] width 143 height 21
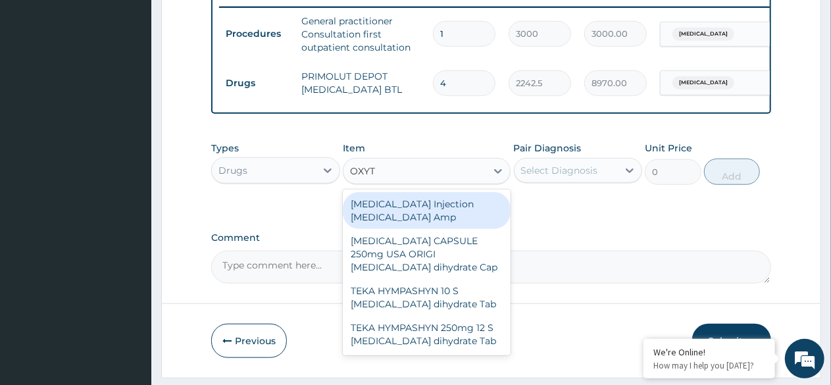
type input "OXYTO"
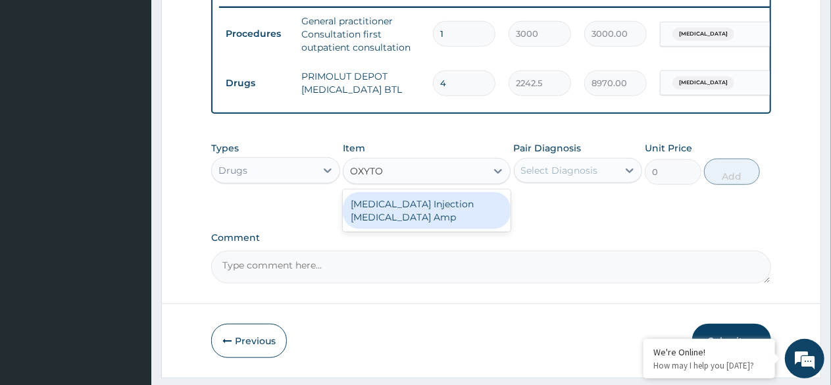
click at [434, 223] on div "[MEDICAL_DATA] Injection [MEDICAL_DATA] Amp" at bounding box center [427, 210] width 168 height 37
type input "770.5"
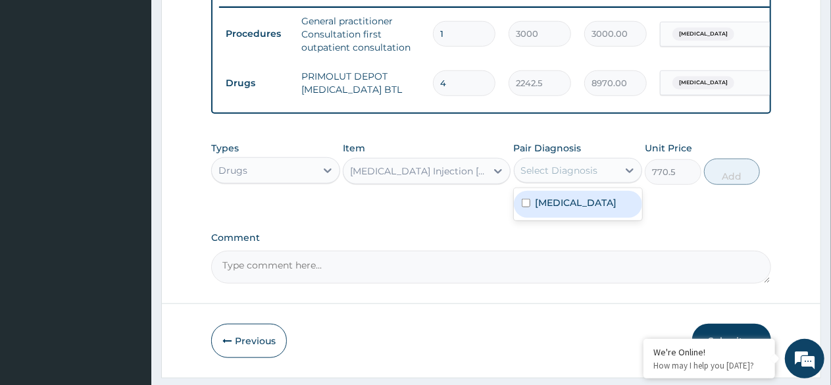
click at [577, 177] on div "Select Diagnosis" at bounding box center [559, 170] width 77 height 13
click at [579, 218] on div "[MEDICAL_DATA]" at bounding box center [578, 204] width 129 height 27
checkbox input "true"
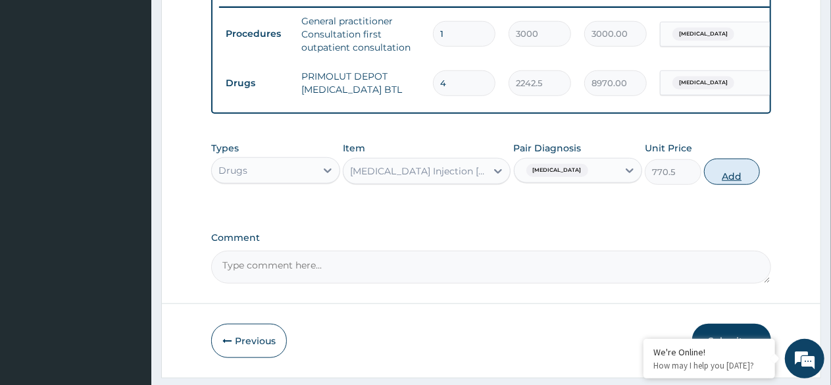
click at [732, 185] on button "Add" at bounding box center [732, 172] width 56 height 26
type input "0"
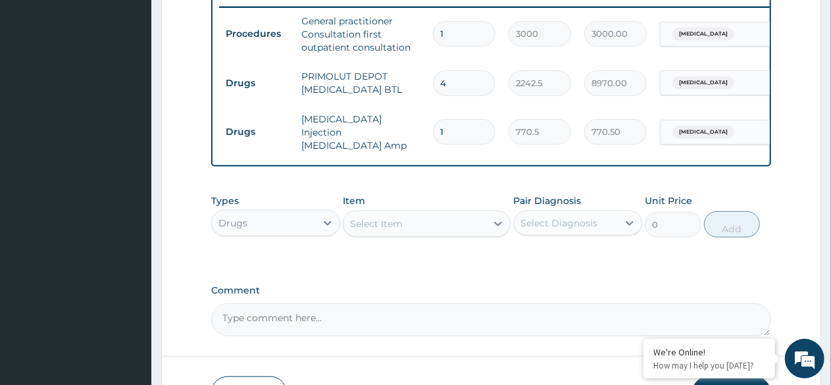
click at [424, 229] on div "Select Item" at bounding box center [414, 223] width 143 height 21
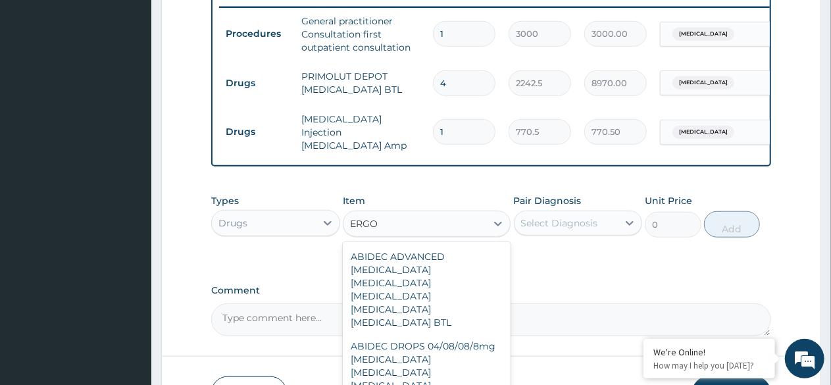
type input "ERGOM"
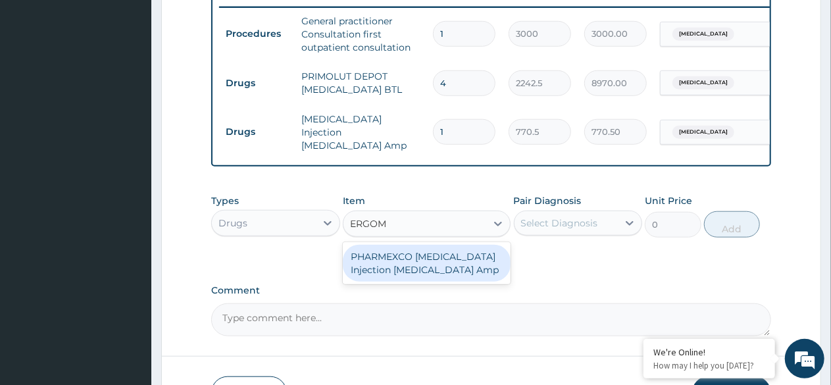
click at [458, 267] on div "PHARMEXCO [MEDICAL_DATA] Injection [MEDICAL_DATA] Amp" at bounding box center [427, 263] width 168 height 37
type input "1495"
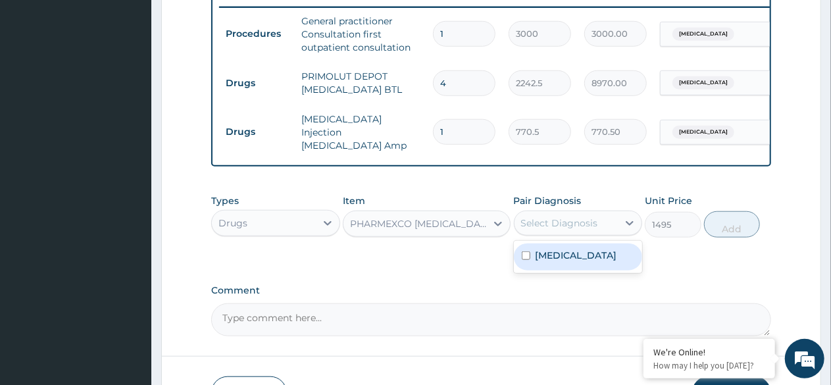
click at [571, 227] on div "Select Diagnosis" at bounding box center [559, 222] width 77 height 13
click at [555, 262] on label "[MEDICAL_DATA]" at bounding box center [577, 255] width 82 height 13
checkbox input "true"
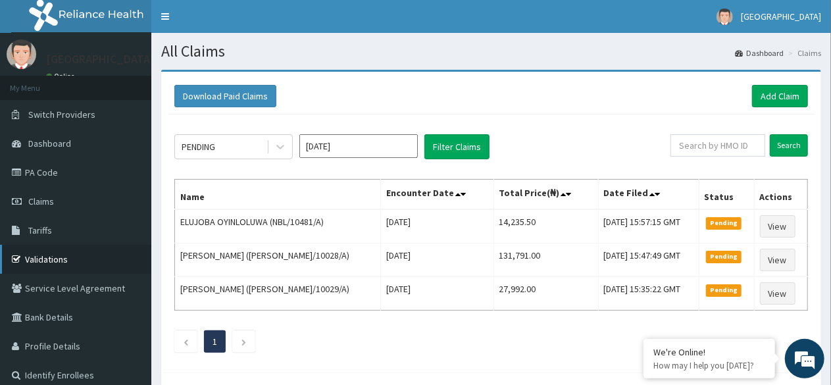
click at [53, 264] on link "Validations" at bounding box center [75, 259] width 151 height 29
